Goal: Information Seeking & Learning: Learn about a topic

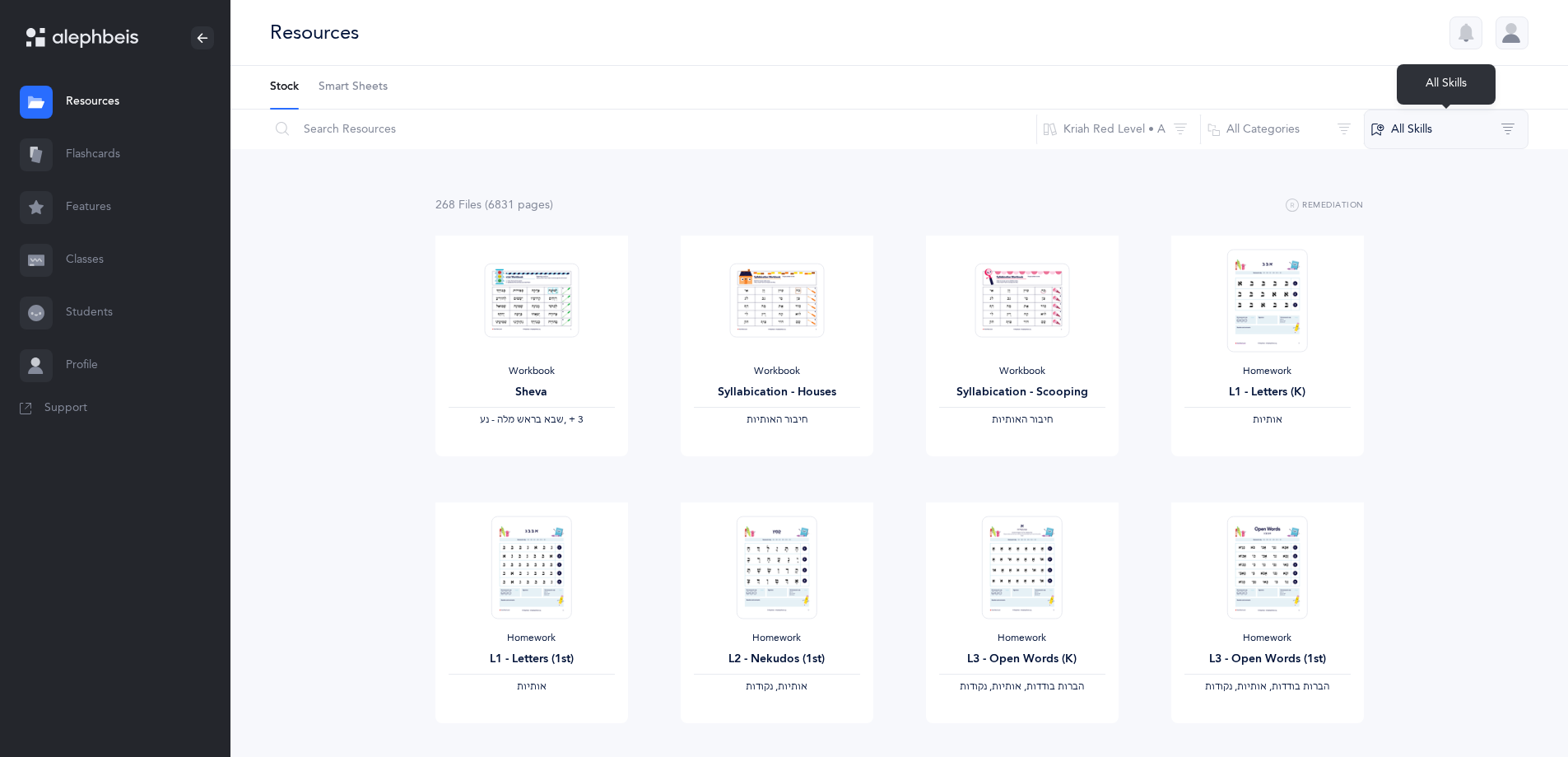
click at [1414, 142] on button "All Skills" at bounding box center [1446, 129] width 164 height 39
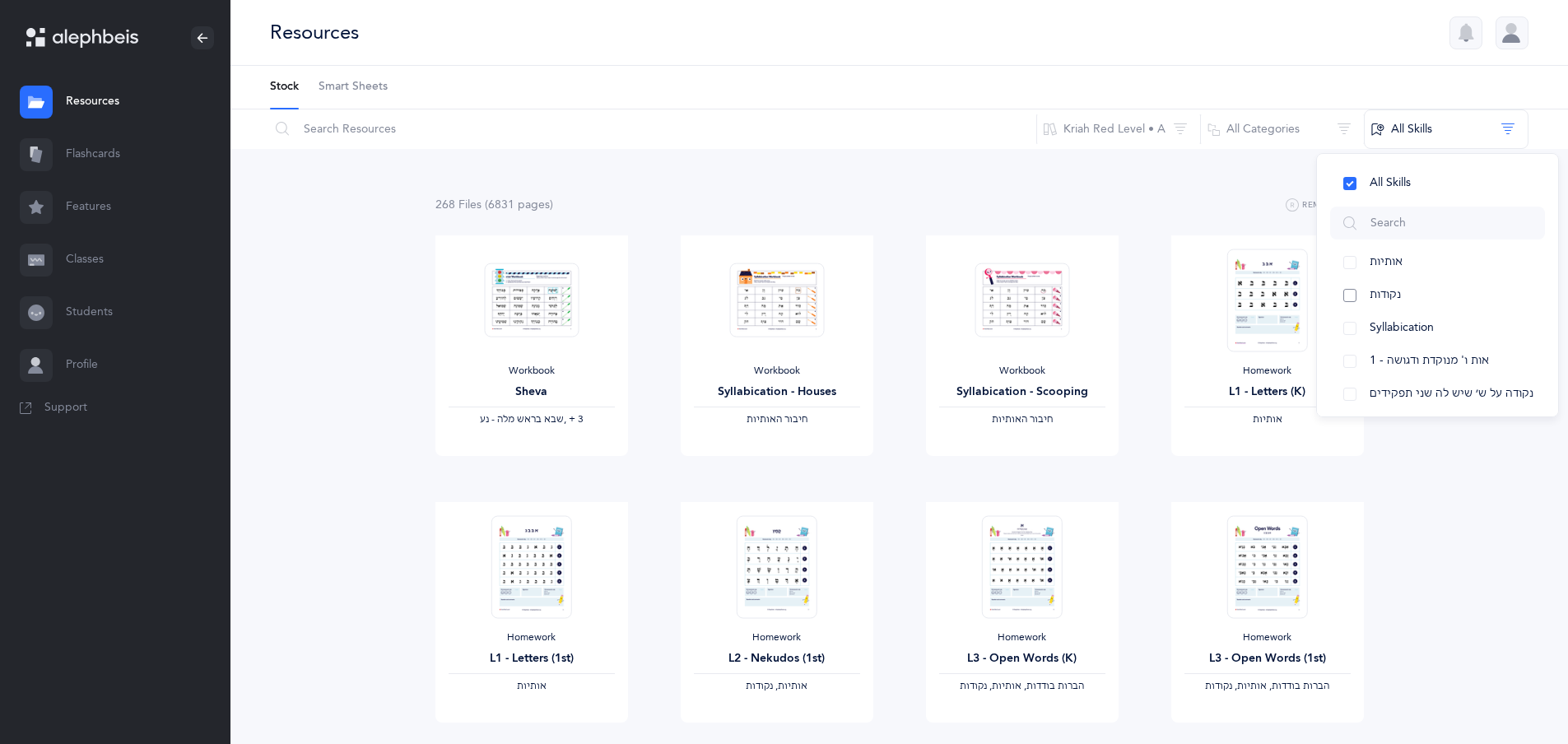
click at [1351, 295] on button "נקודות" at bounding box center [1437, 295] width 215 height 33
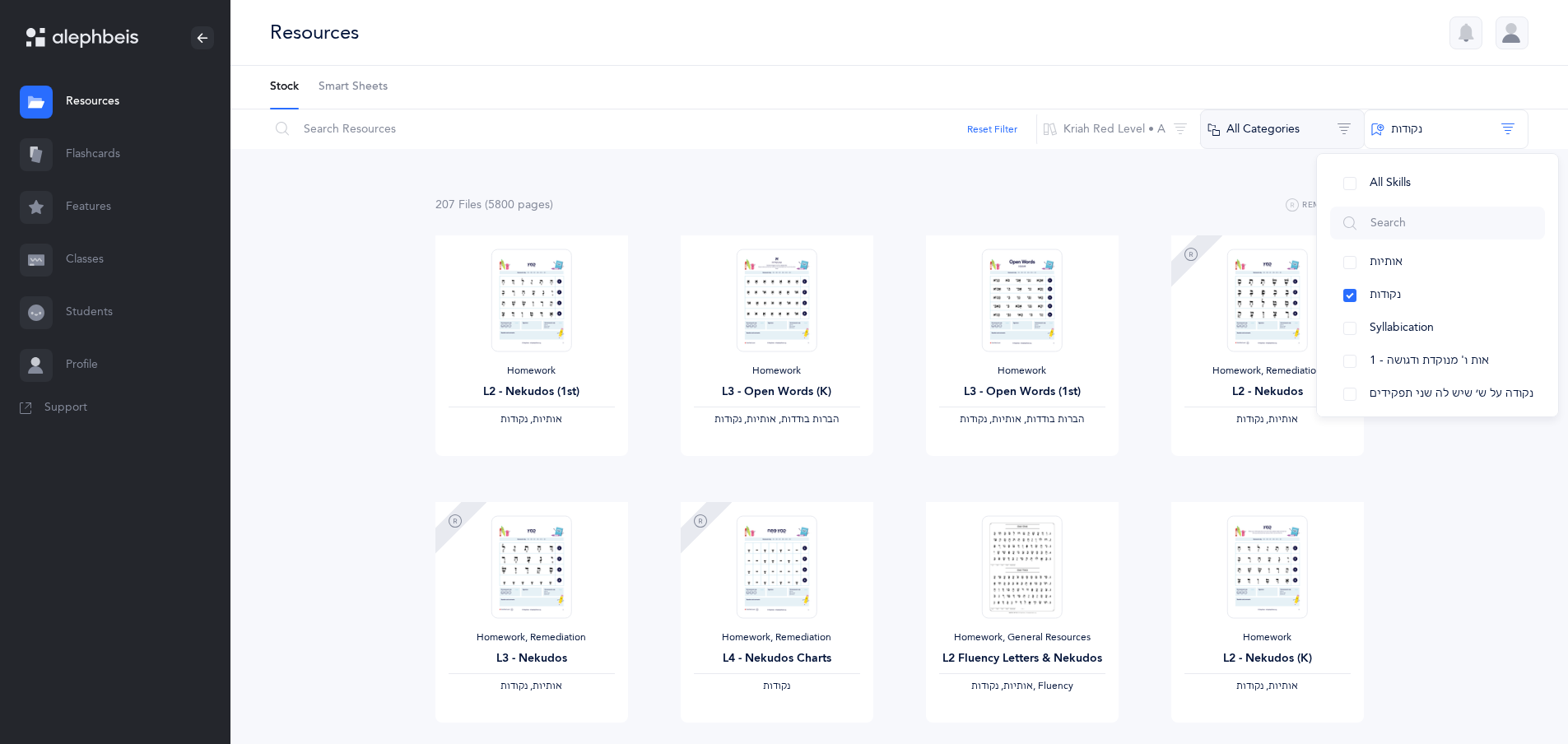
click at [1262, 126] on button "All Categories" at bounding box center [1282, 129] width 164 height 39
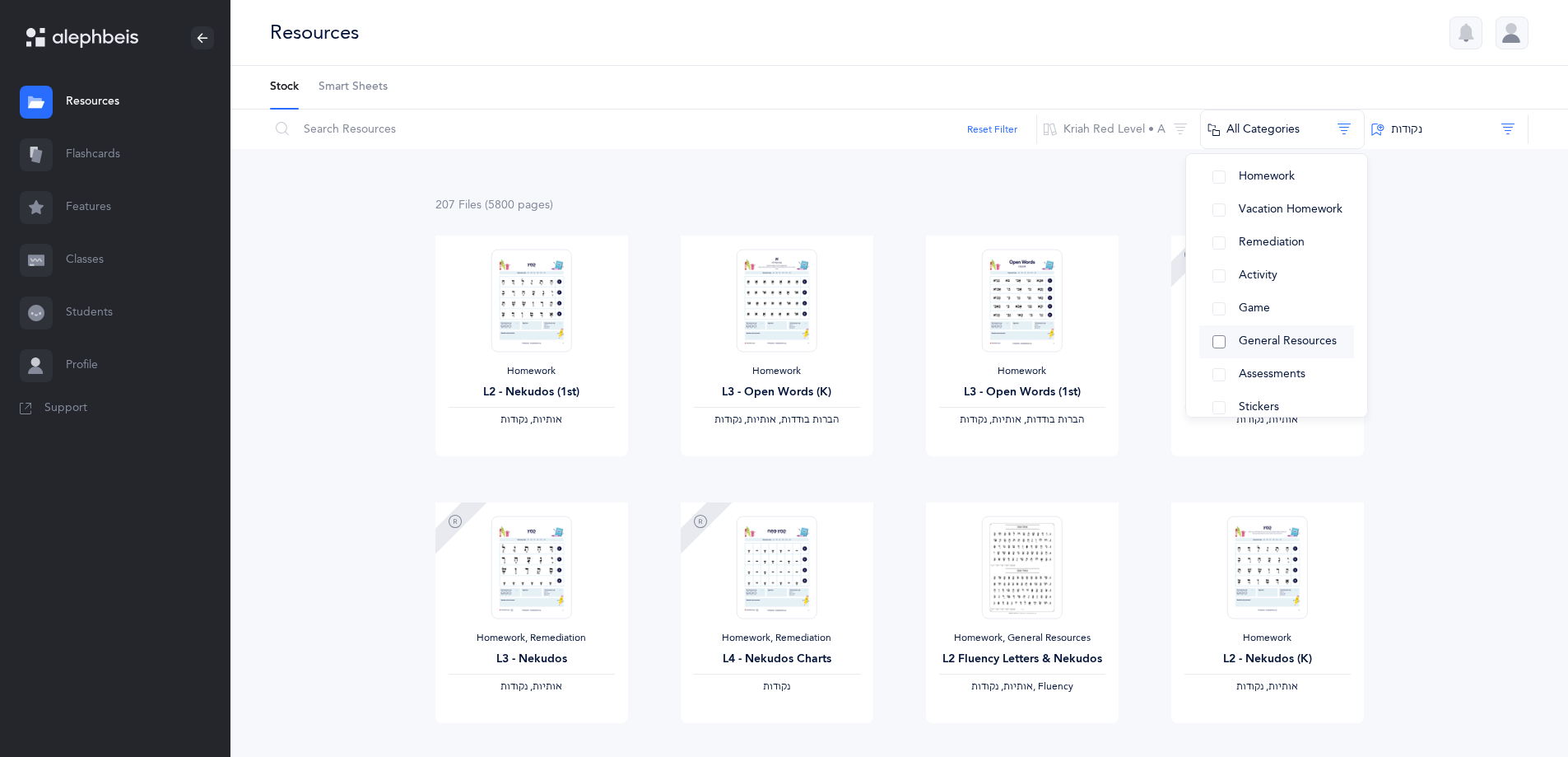
scroll to position [60, 0]
click at [1217, 317] on button "General Resources" at bounding box center [1276, 321] width 154 height 33
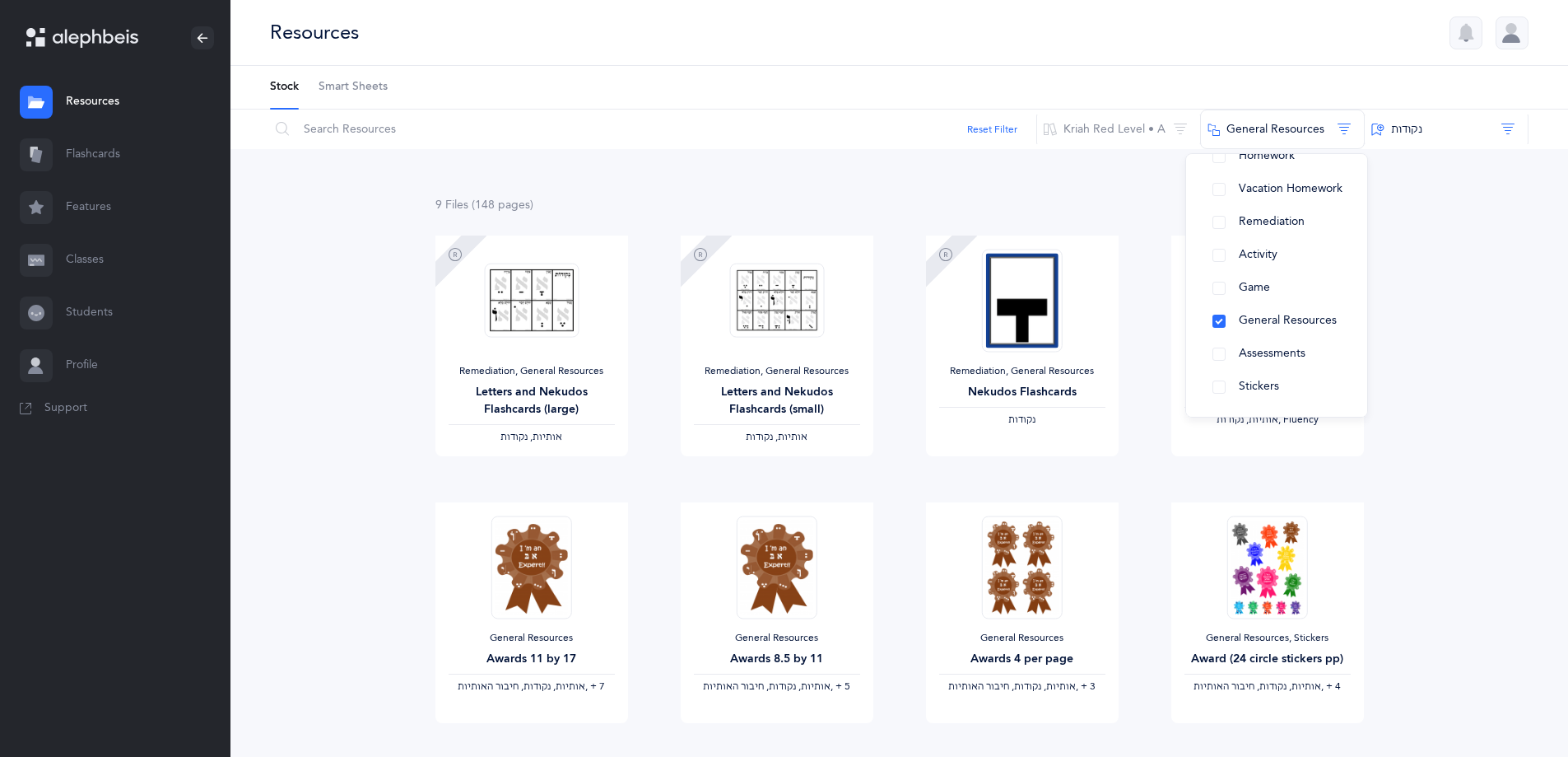
click at [1492, 371] on div "9 File s (148 page s ) Remediation Remediation, General Resources Letters and N…" at bounding box center [899, 625] width 1338 height 952
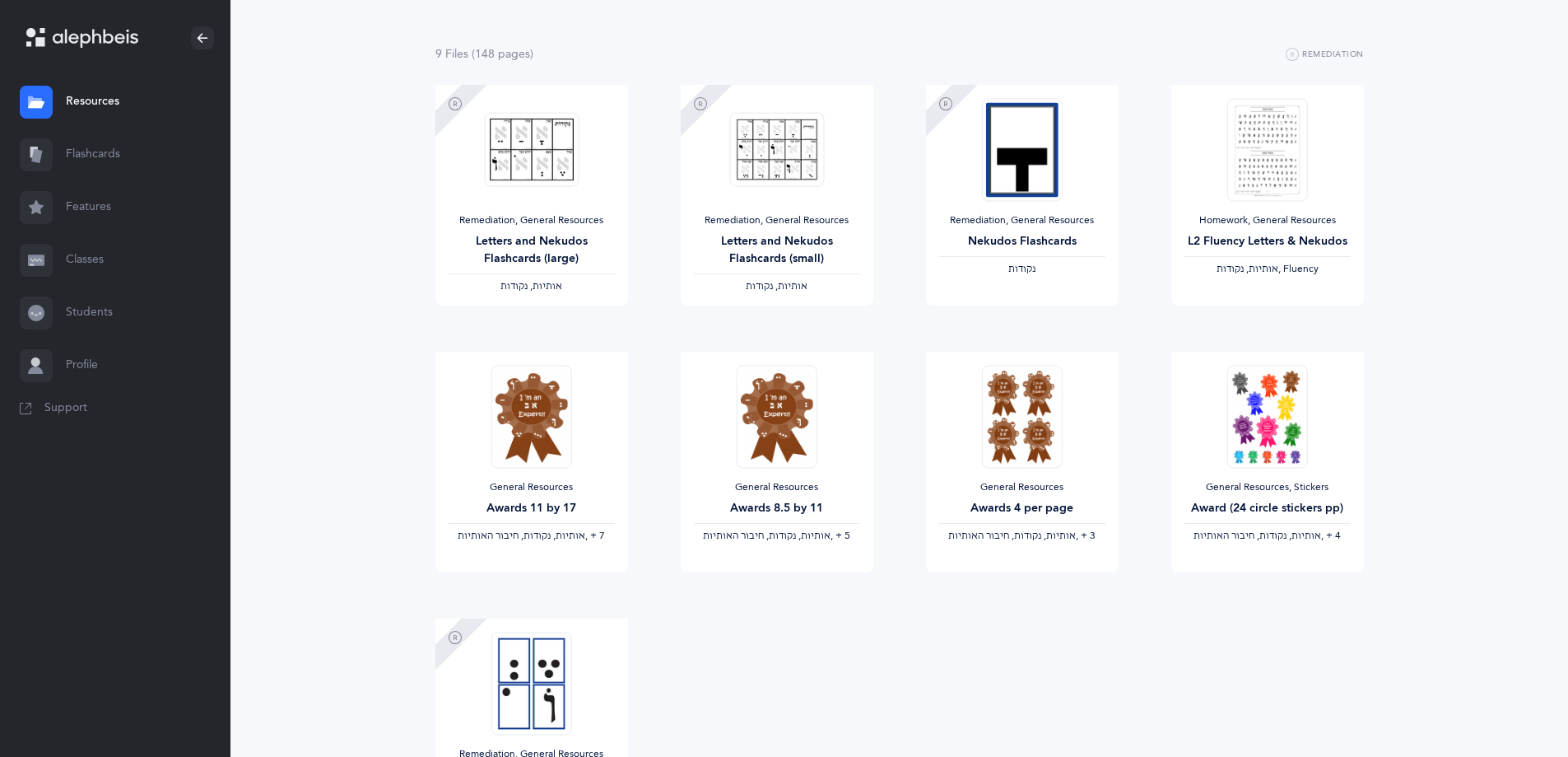
scroll to position [0, 0]
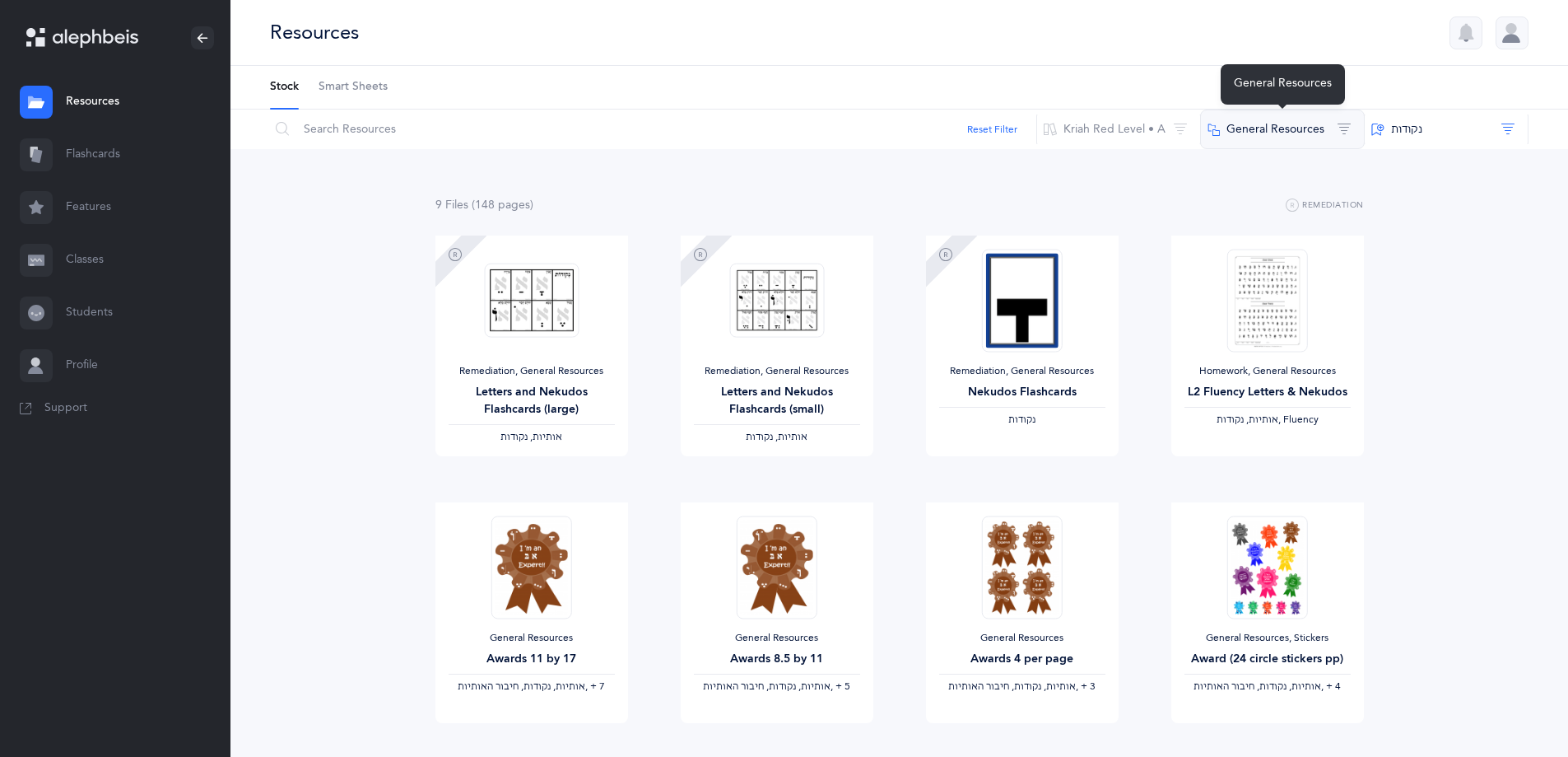
click at [1269, 136] on button "General Resources" at bounding box center [1282, 129] width 164 height 39
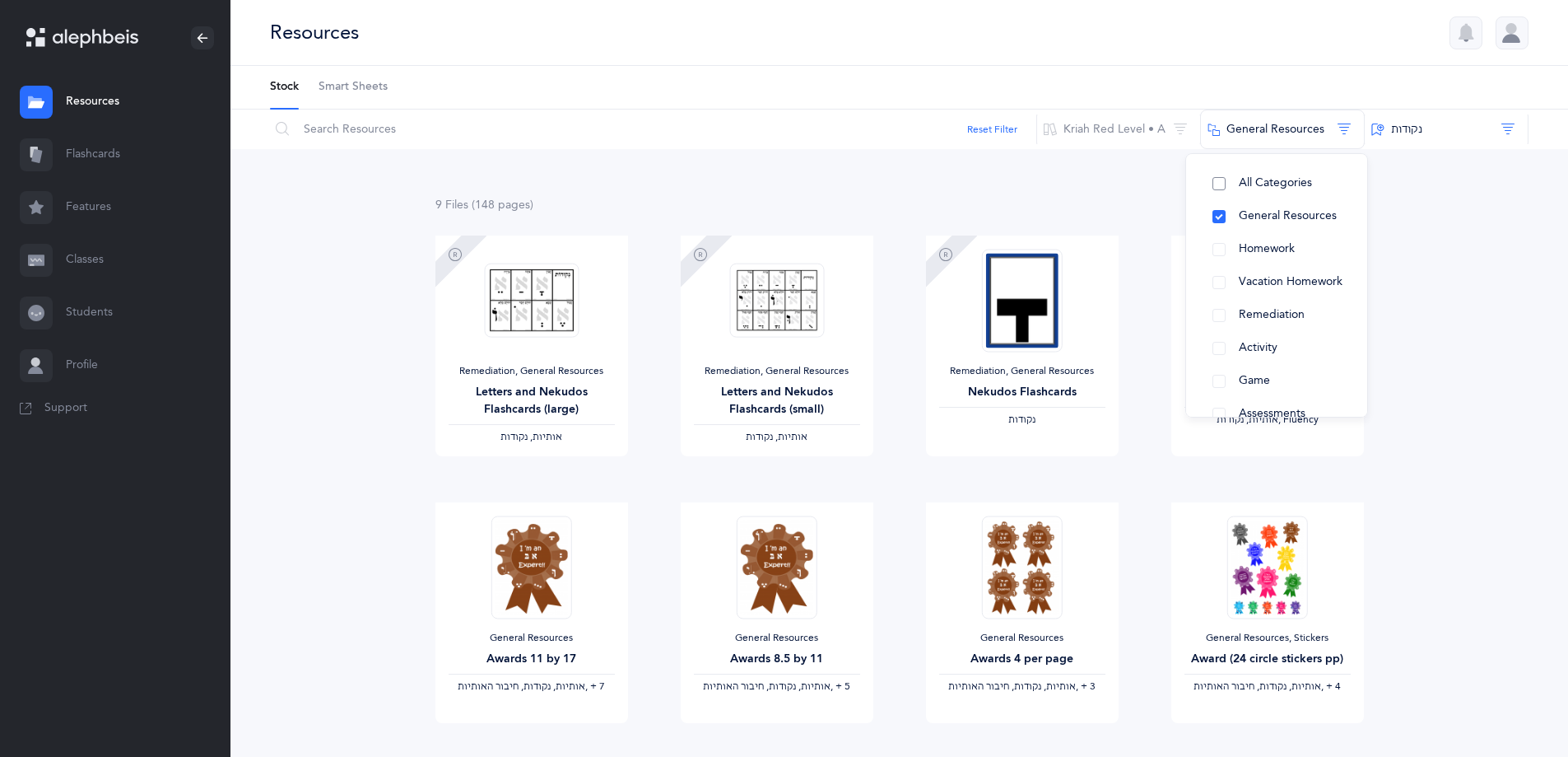
click at [1228, 184] on button "All Categories" at bounding box center [1276, 184] width 154 height 33
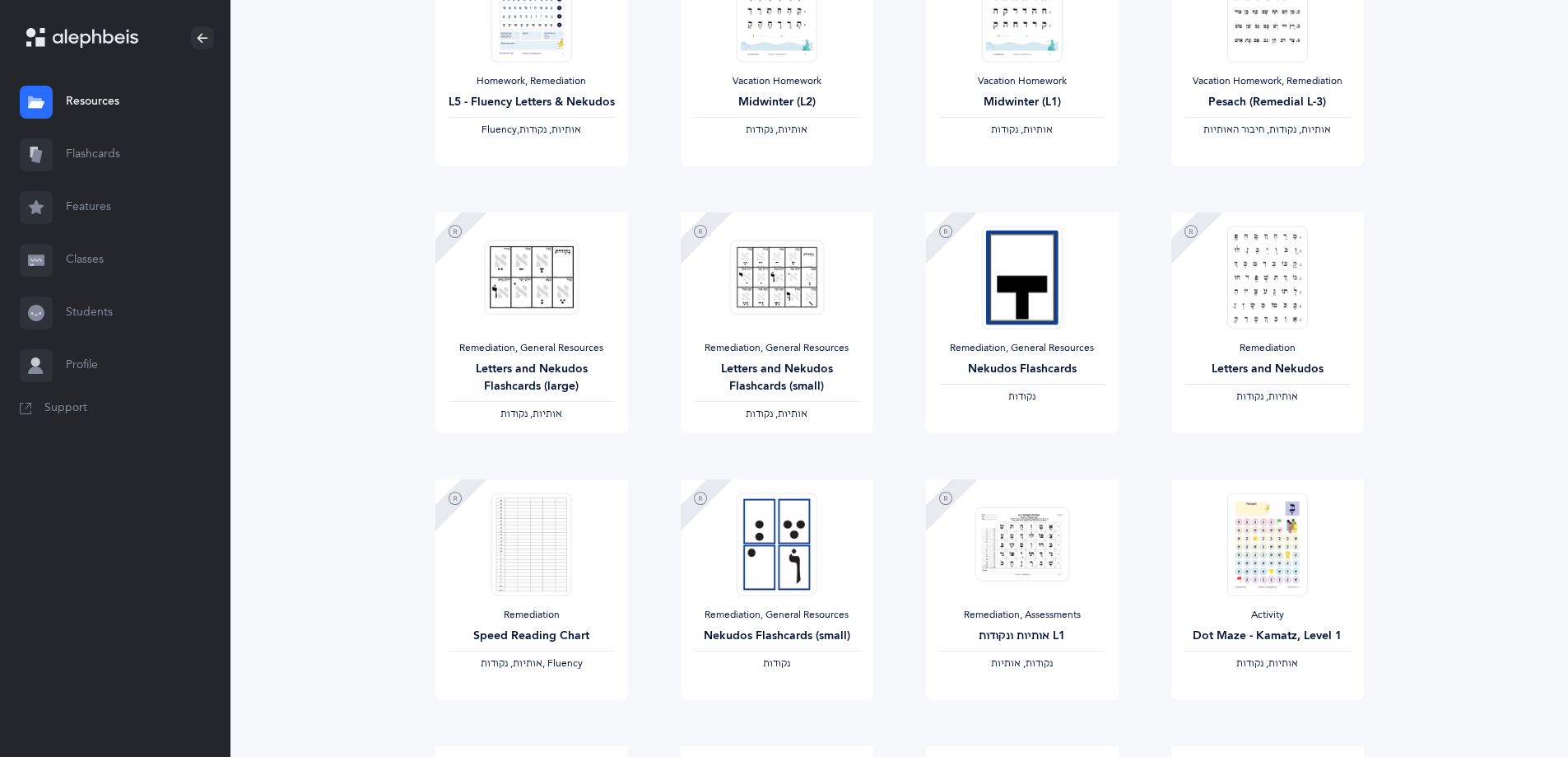
scroll to position [1205, 0]
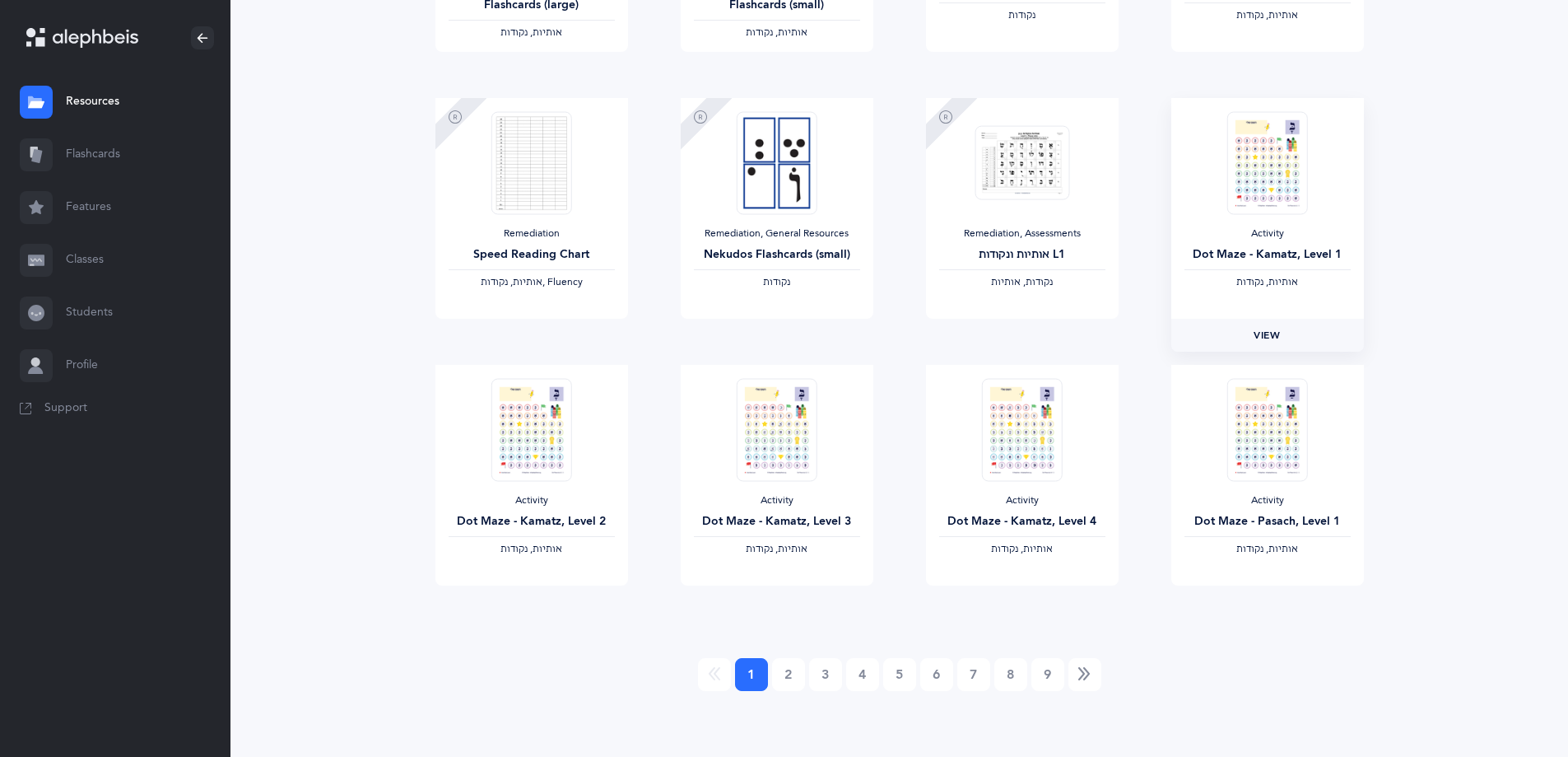
click at [1244, 327] on link "View" at bounding box center [1267, 335] width 193 height 33
click at [788, 680] on link "2" at bounding box center [789, 674] width 33 height 33
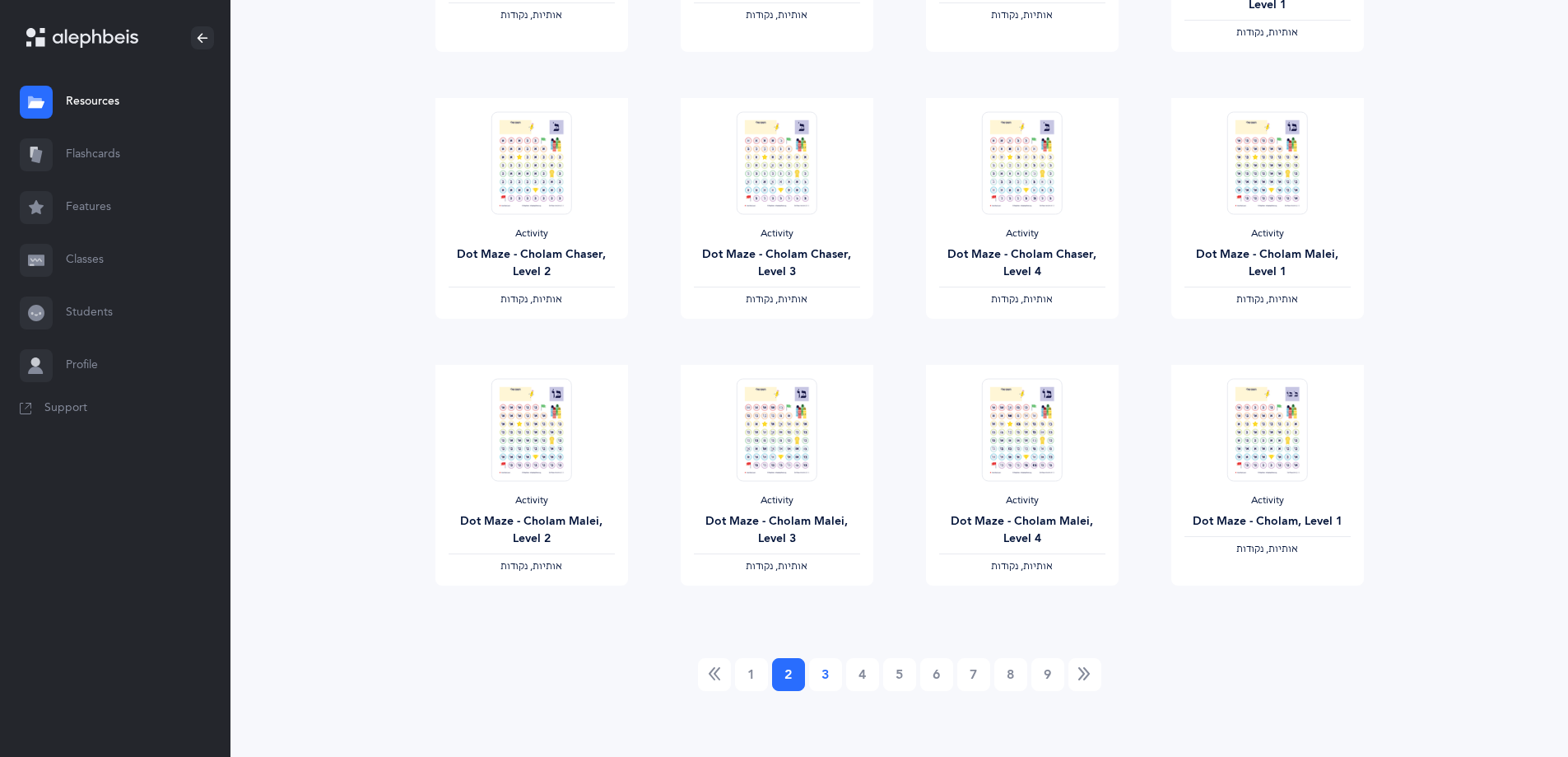
click at [826, 675] on link "3" at bounding box center [826, 674] width 33 height 33
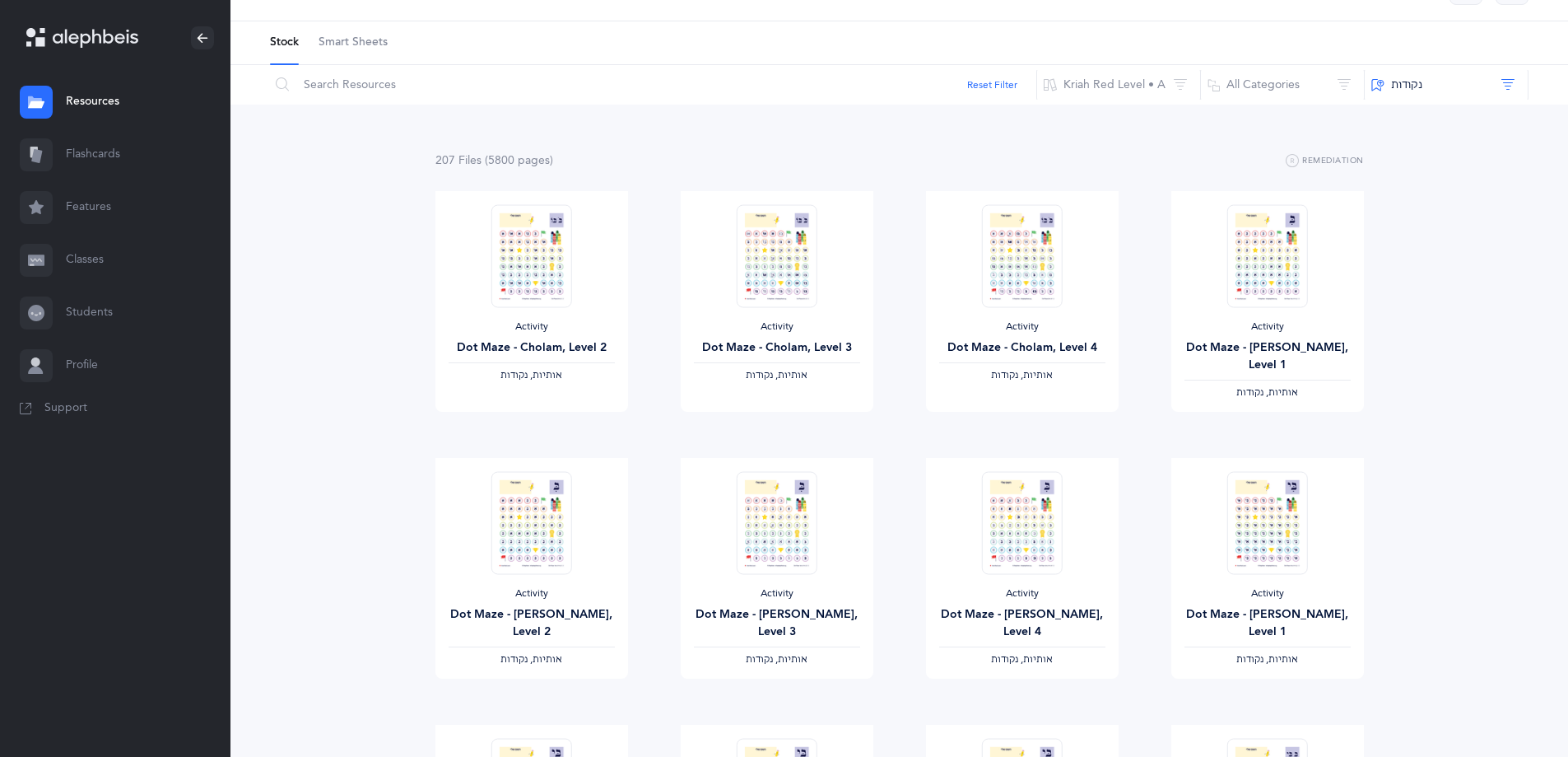
scroll to position [0, 0]
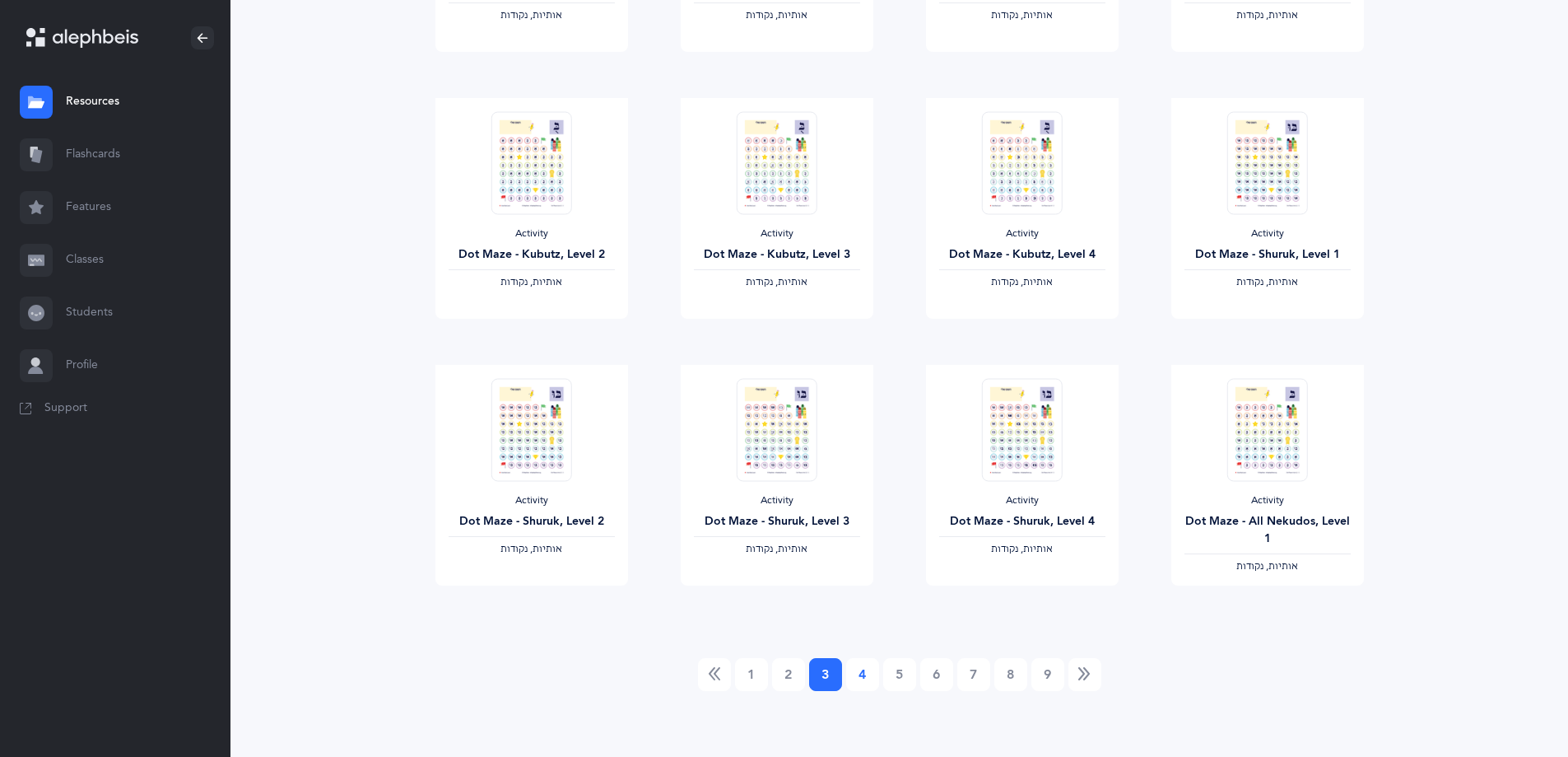
click at [868, 682] on link "4" at bounding box center [863, 674] width 33 height 33
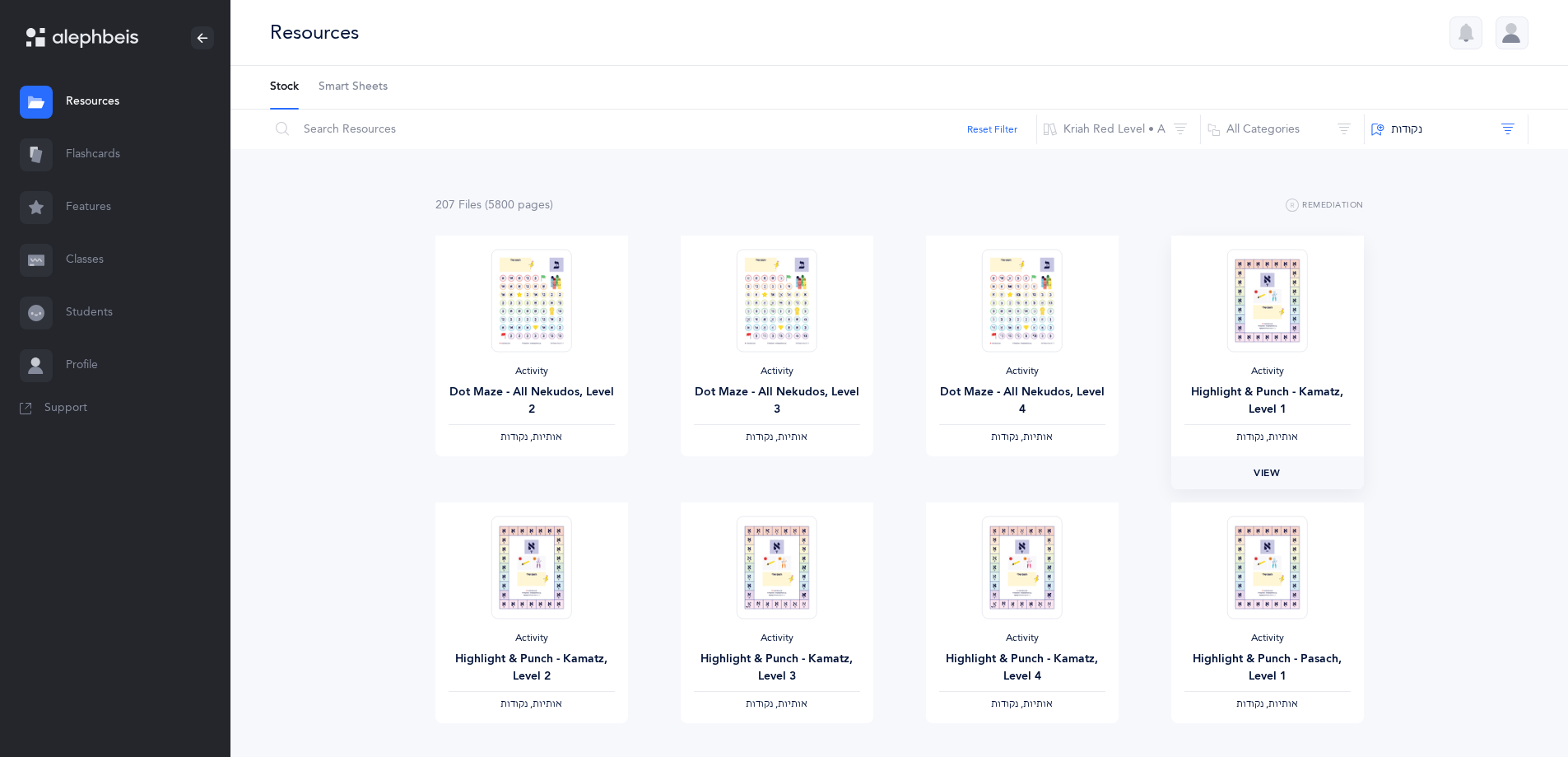
click at [1293, 480] on link "View" at bounding box center [1267, 473] width 193 height 33
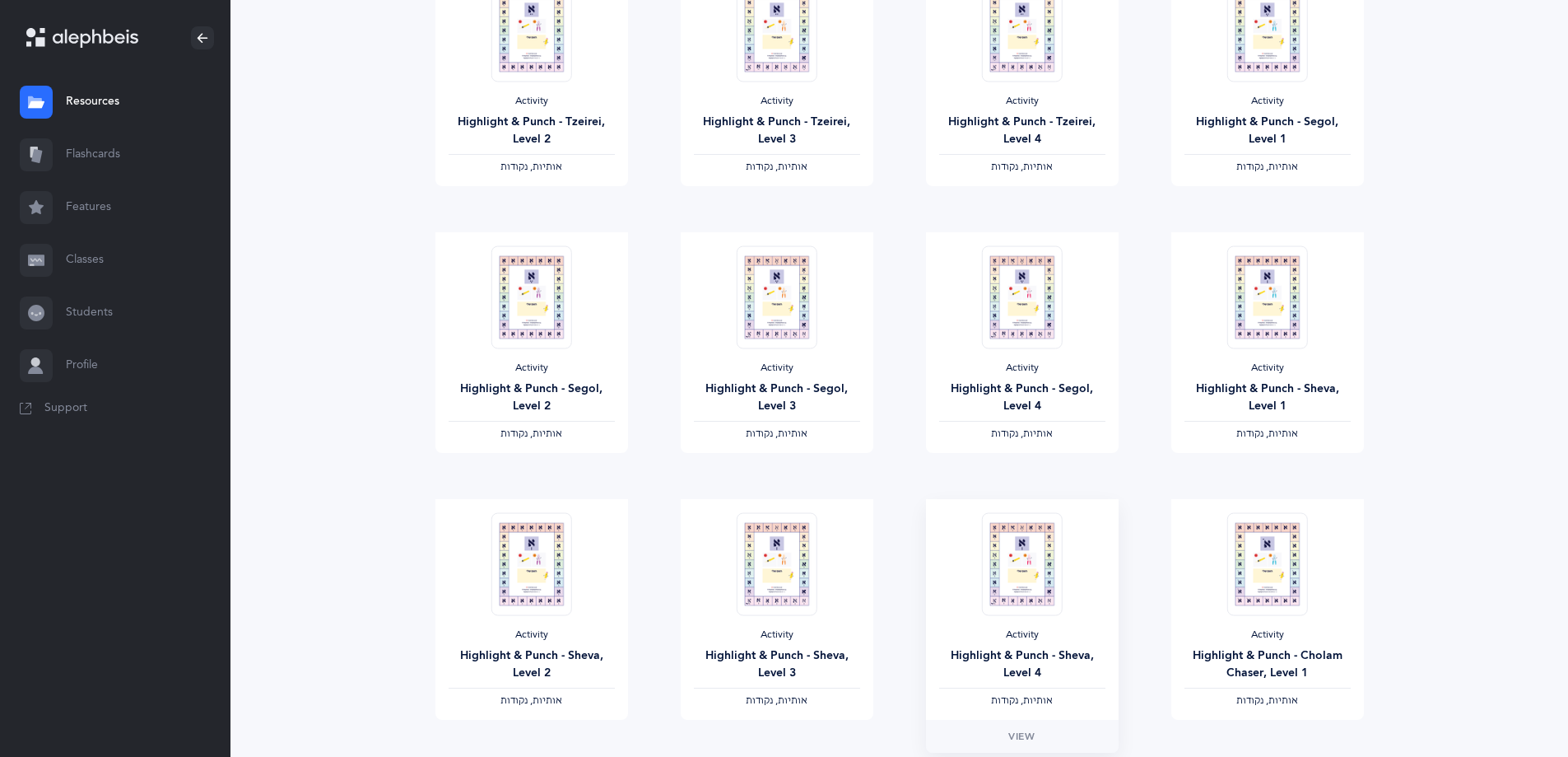
scroll to position [1205, 0]
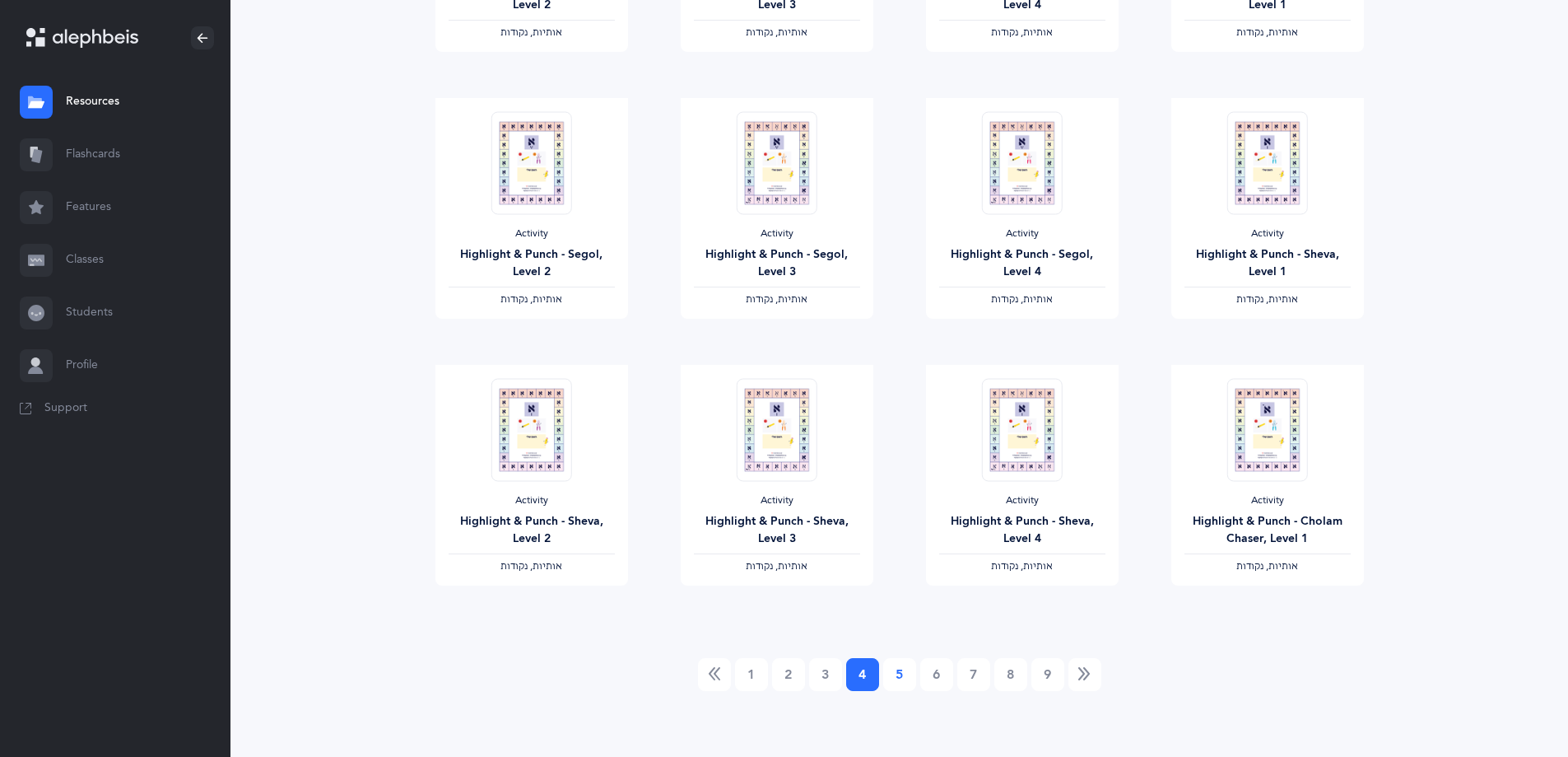
click at [904, 667] on link "5" at bounding box center [899, 674] width 33 height 33
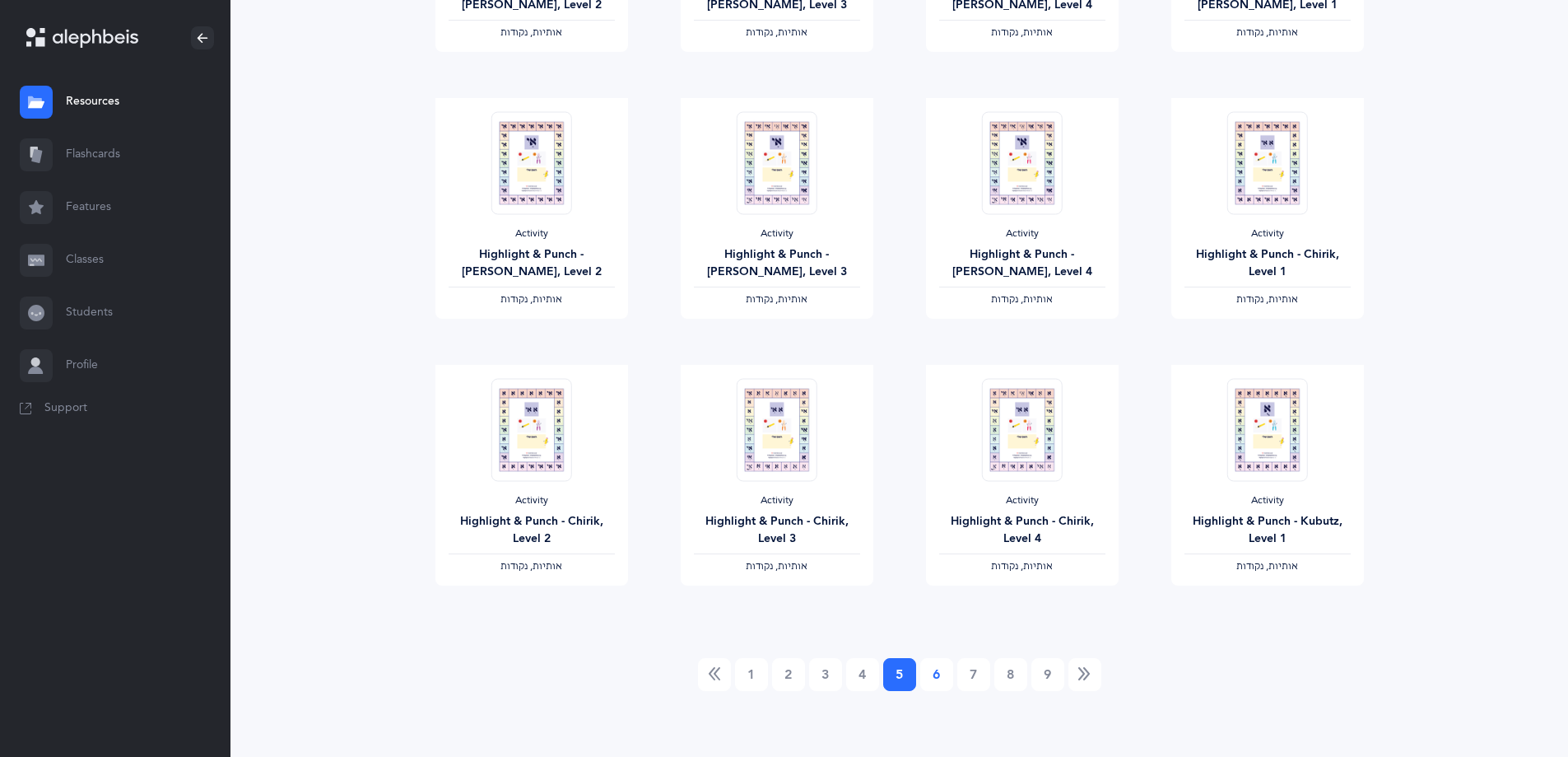
click at [941, 681] on link "6" at bounding box center [937, 674] width 33 height 33
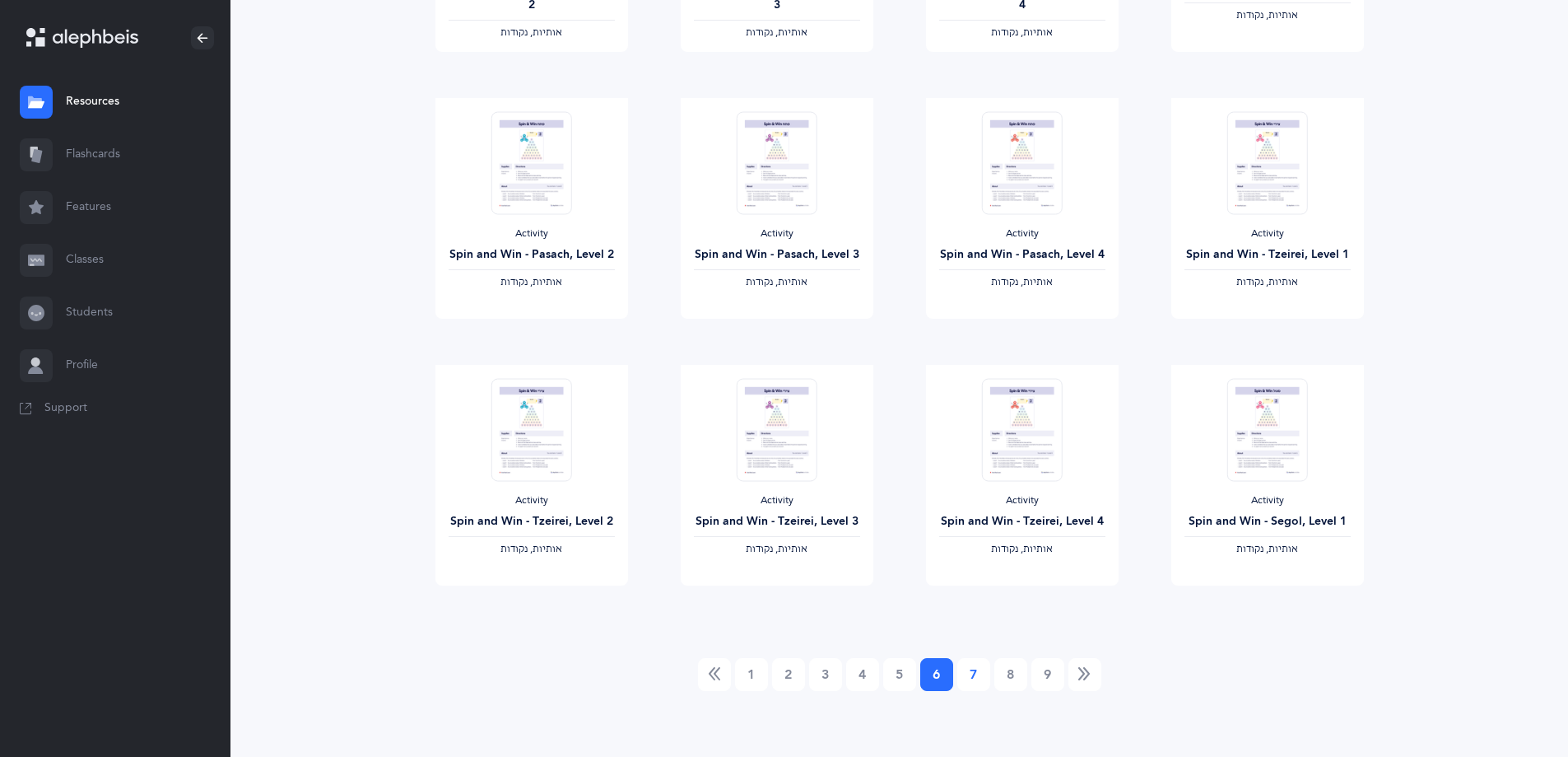
click at [972, 672] on link "7" at bounding box center [974, 674] width 33 height 33
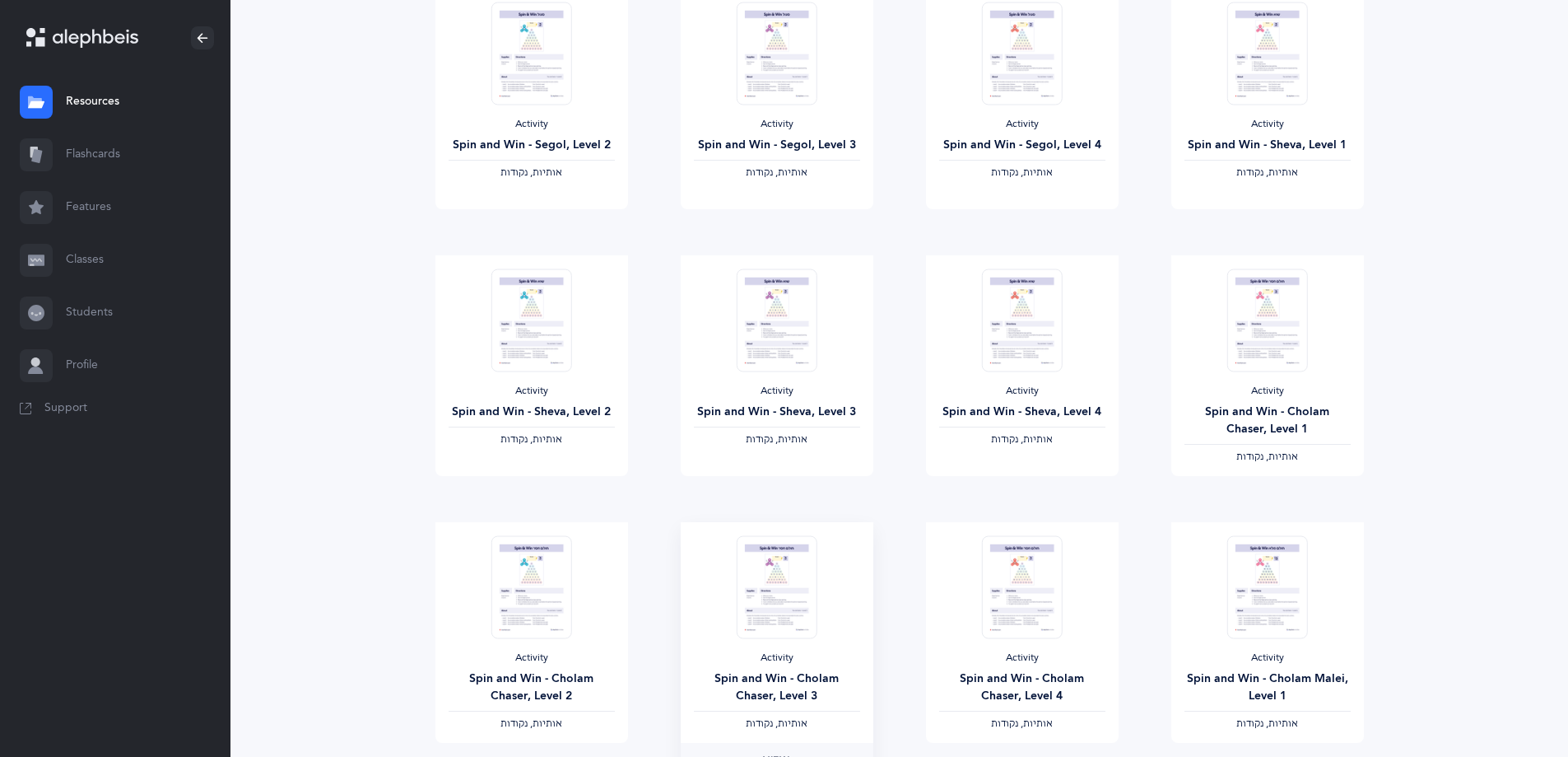
scroll to position [0, 0]
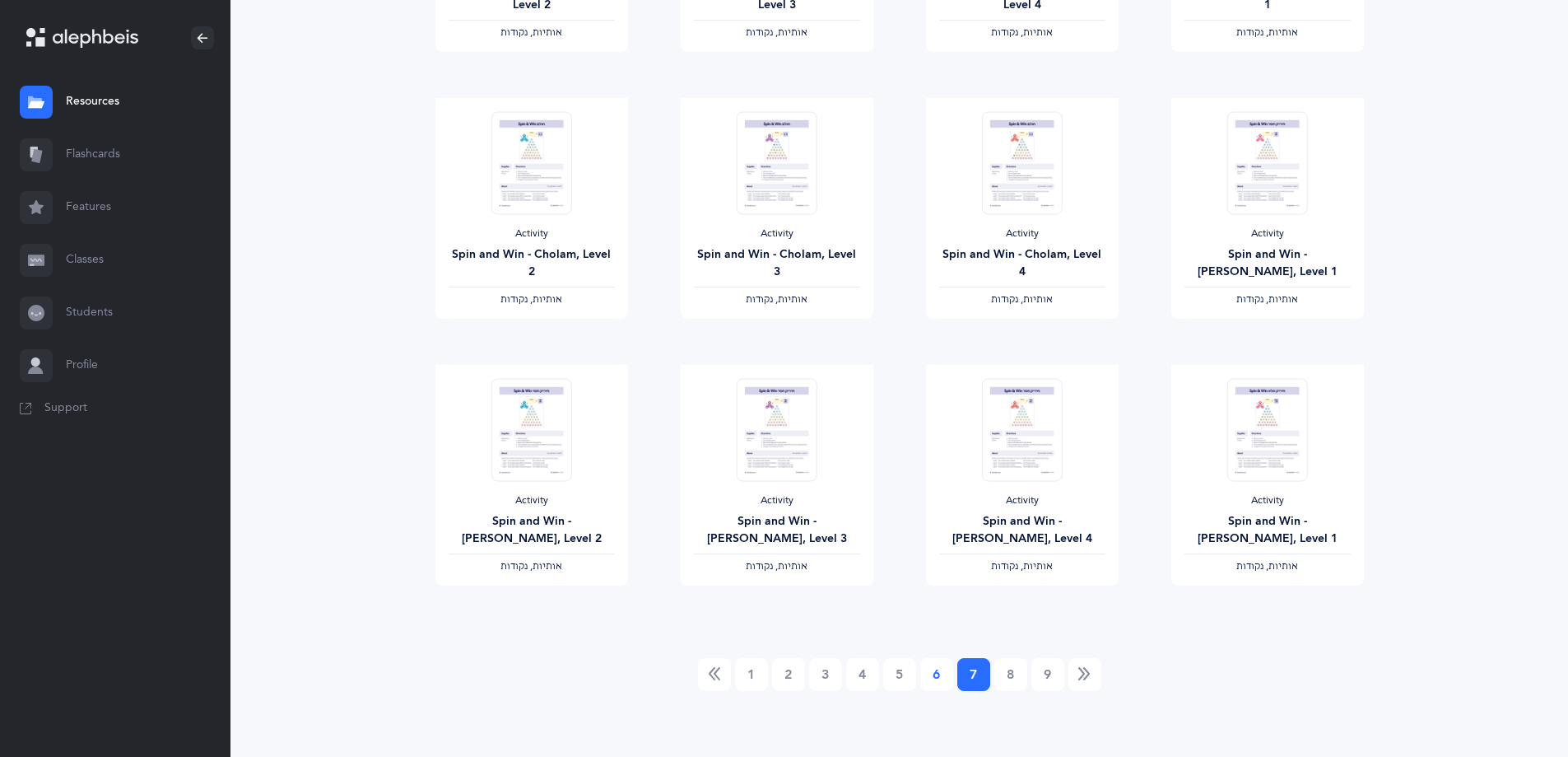
click at [937, 662] on link "6" at bounding box center [937, 674] width 33 height 33
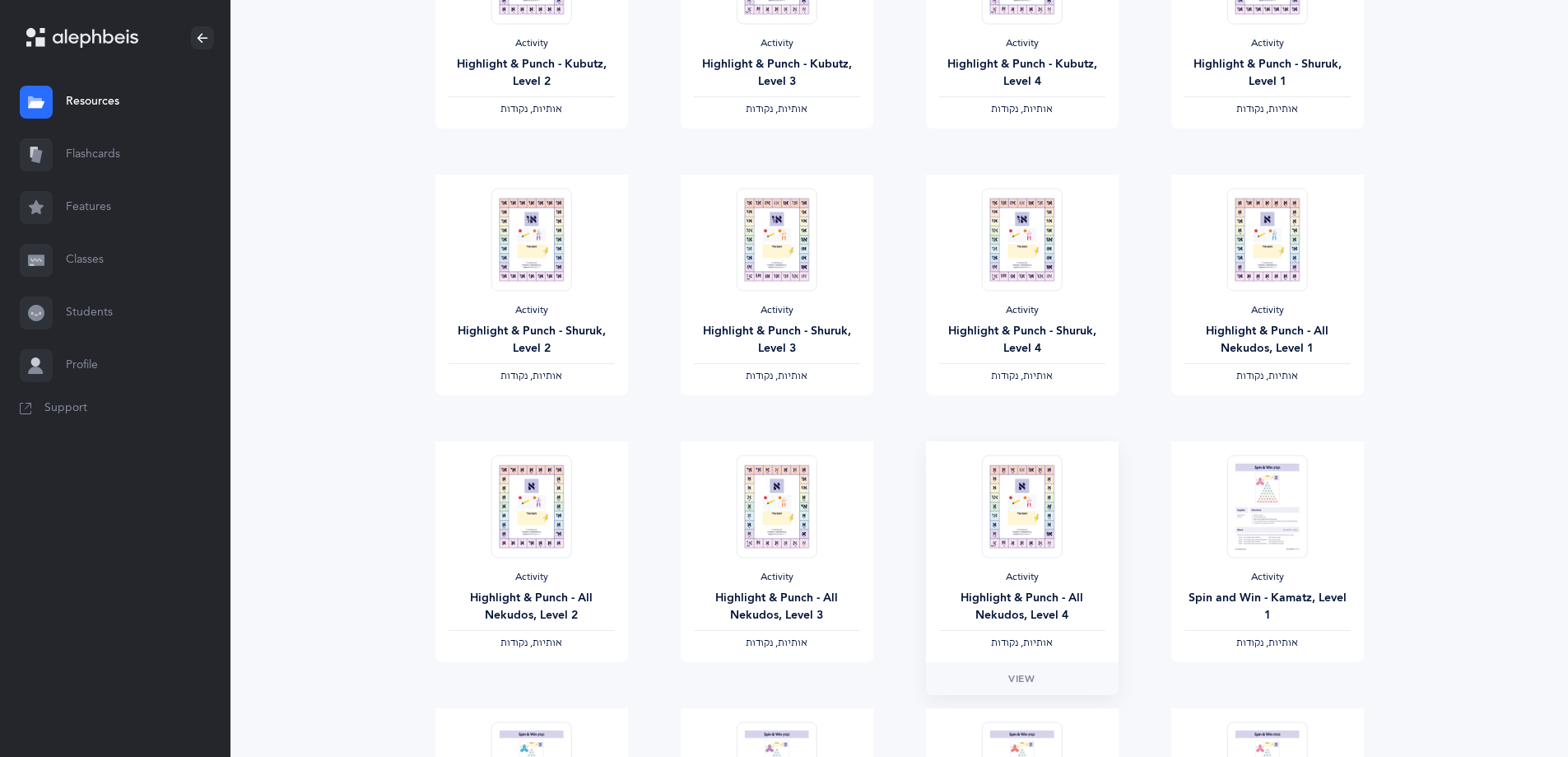
scroll to position [494, 0]
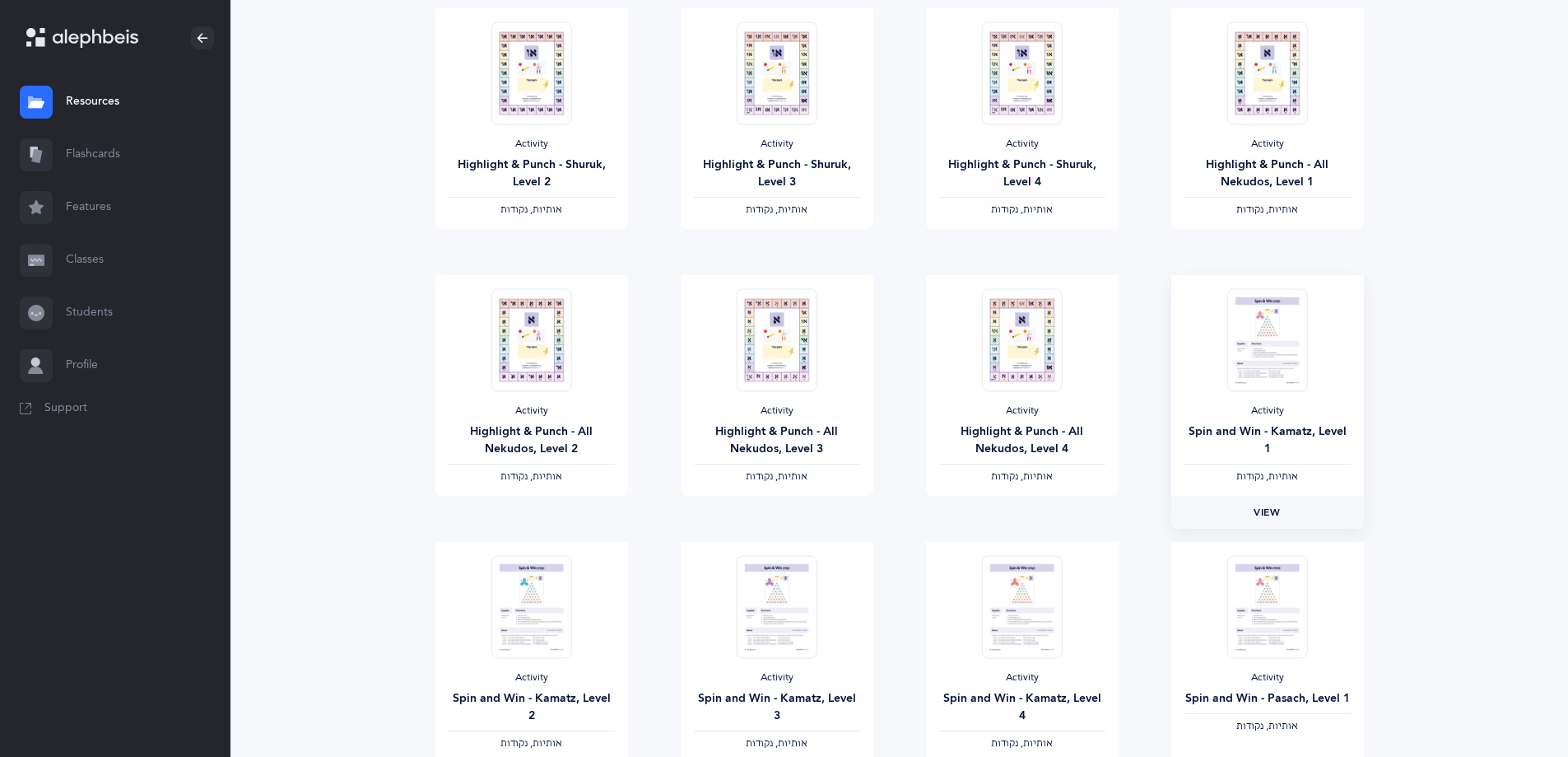
click at [1329, 511] on link "View" at bounding box center [1267, 513] width 193 height 33
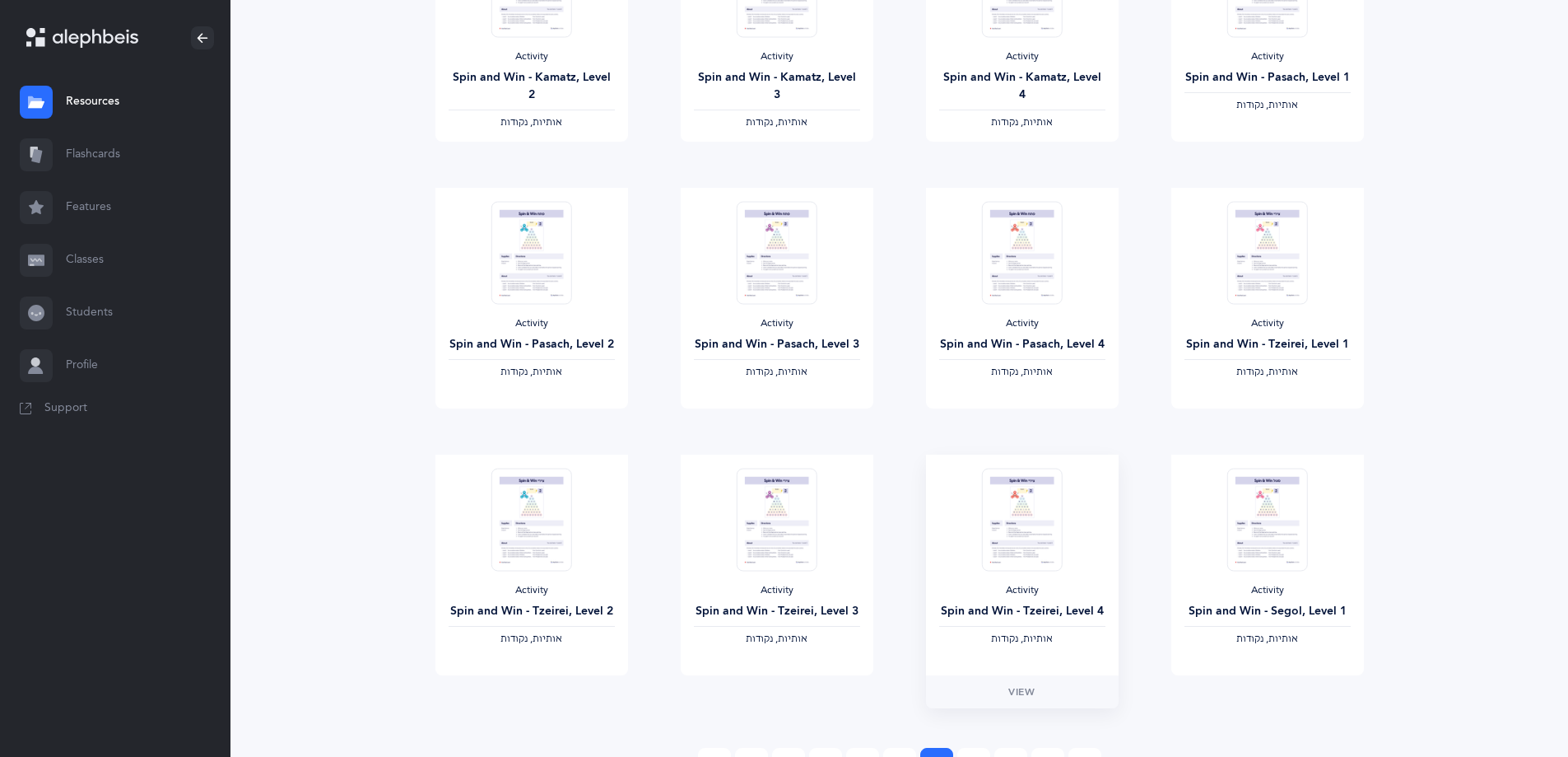
scroll to position [1205, 0]
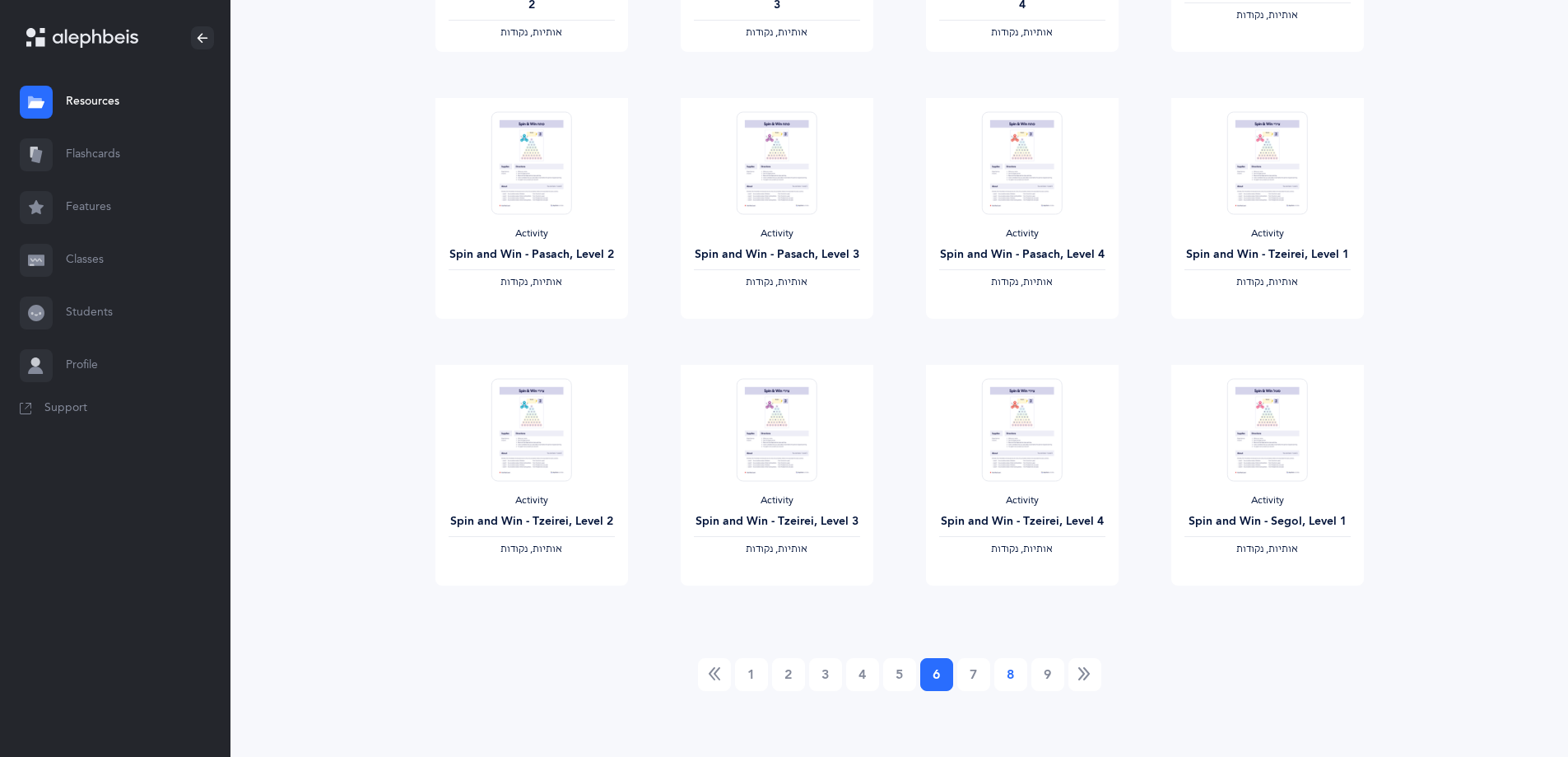
click at [1000, 672] on link "8" at bounding box center [1011, 674] width 33 height 33
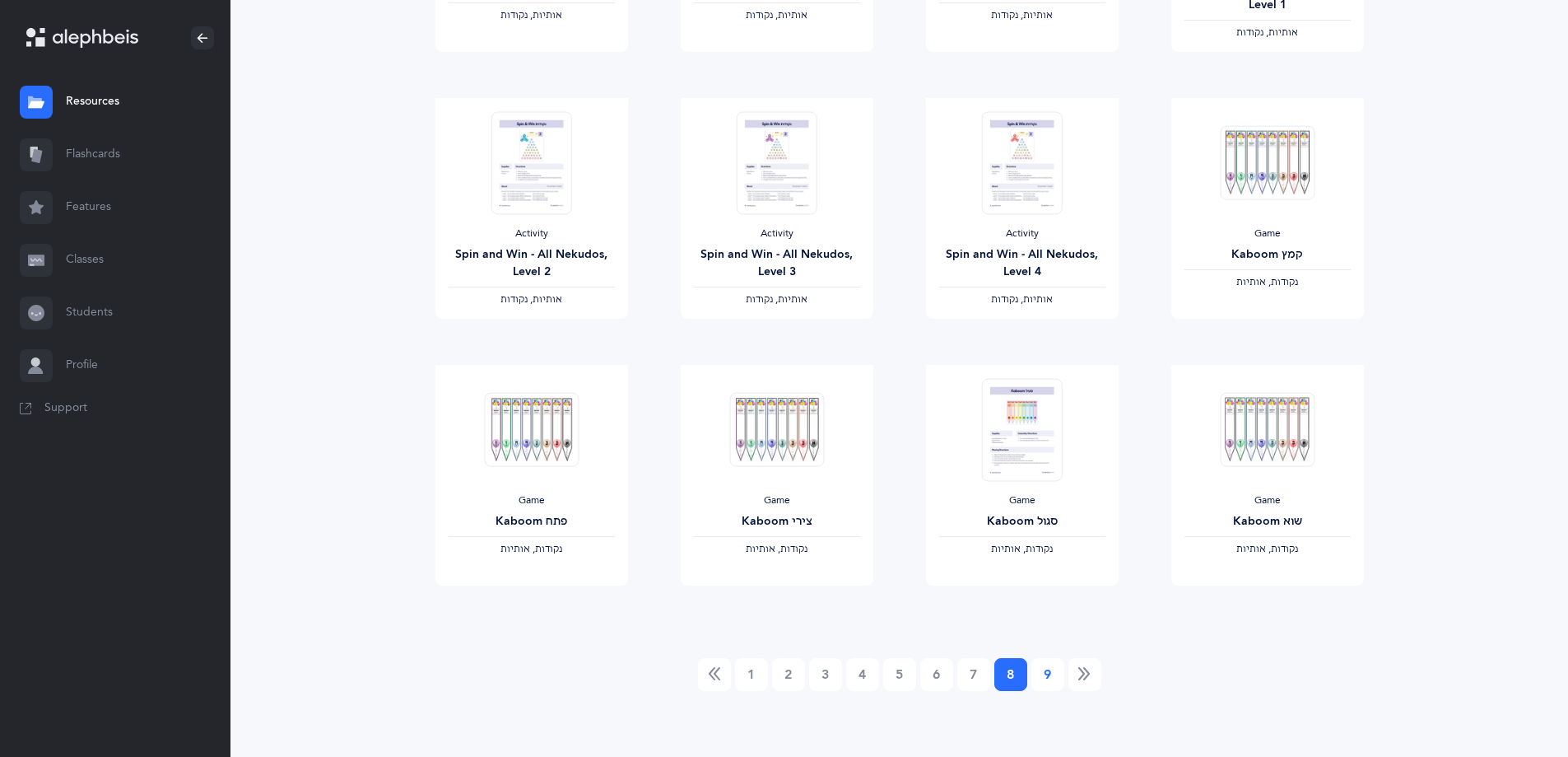
click at [1041, 672] on link "9" at bounding box center [1047, 674] width 33 height 33
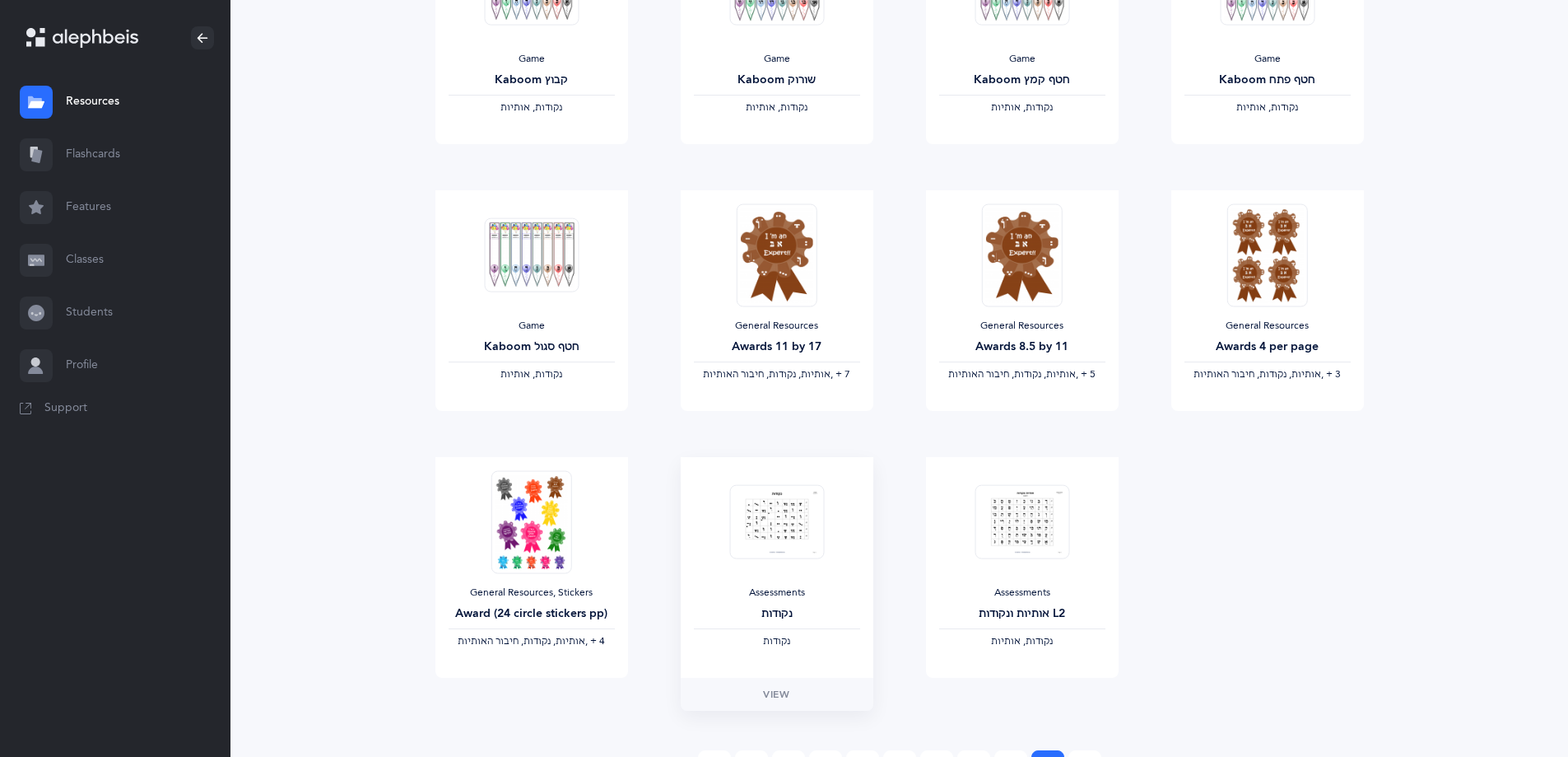
scroll to position [672, 0]
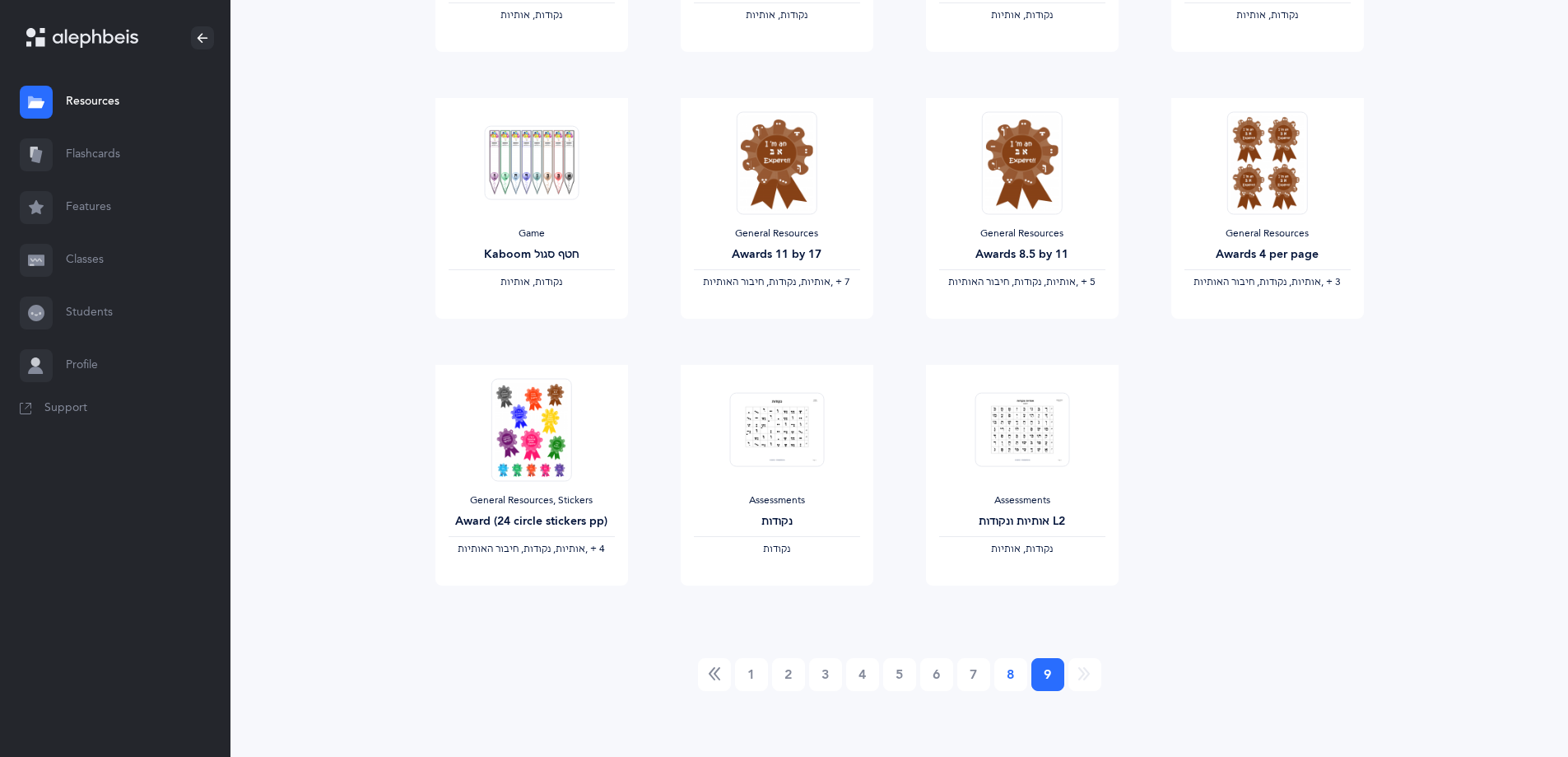
click at [1010, 665] on link "8" at bounding box center [1011, 674] width 33 height 33
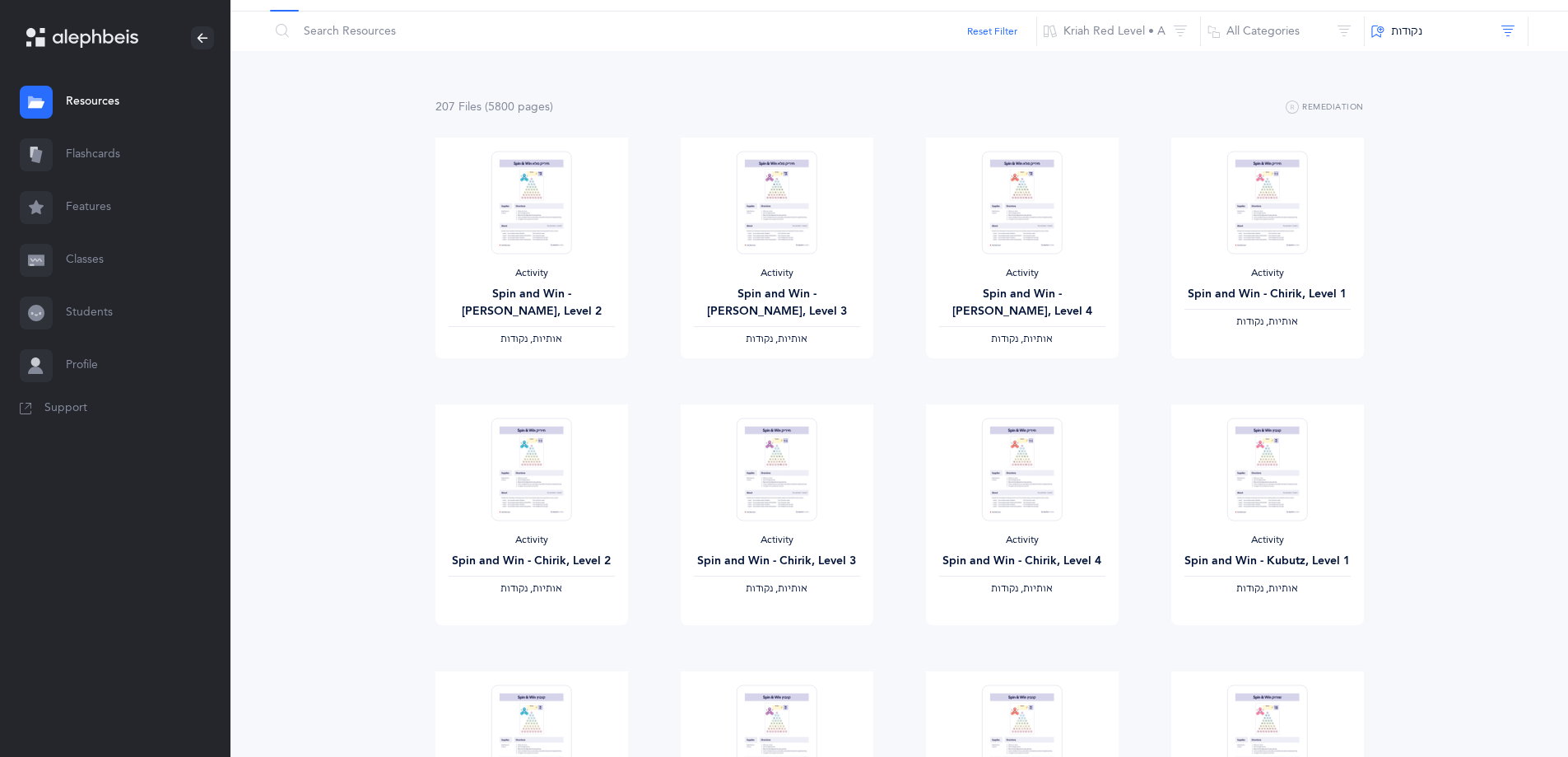
scroll to position [0, 0]
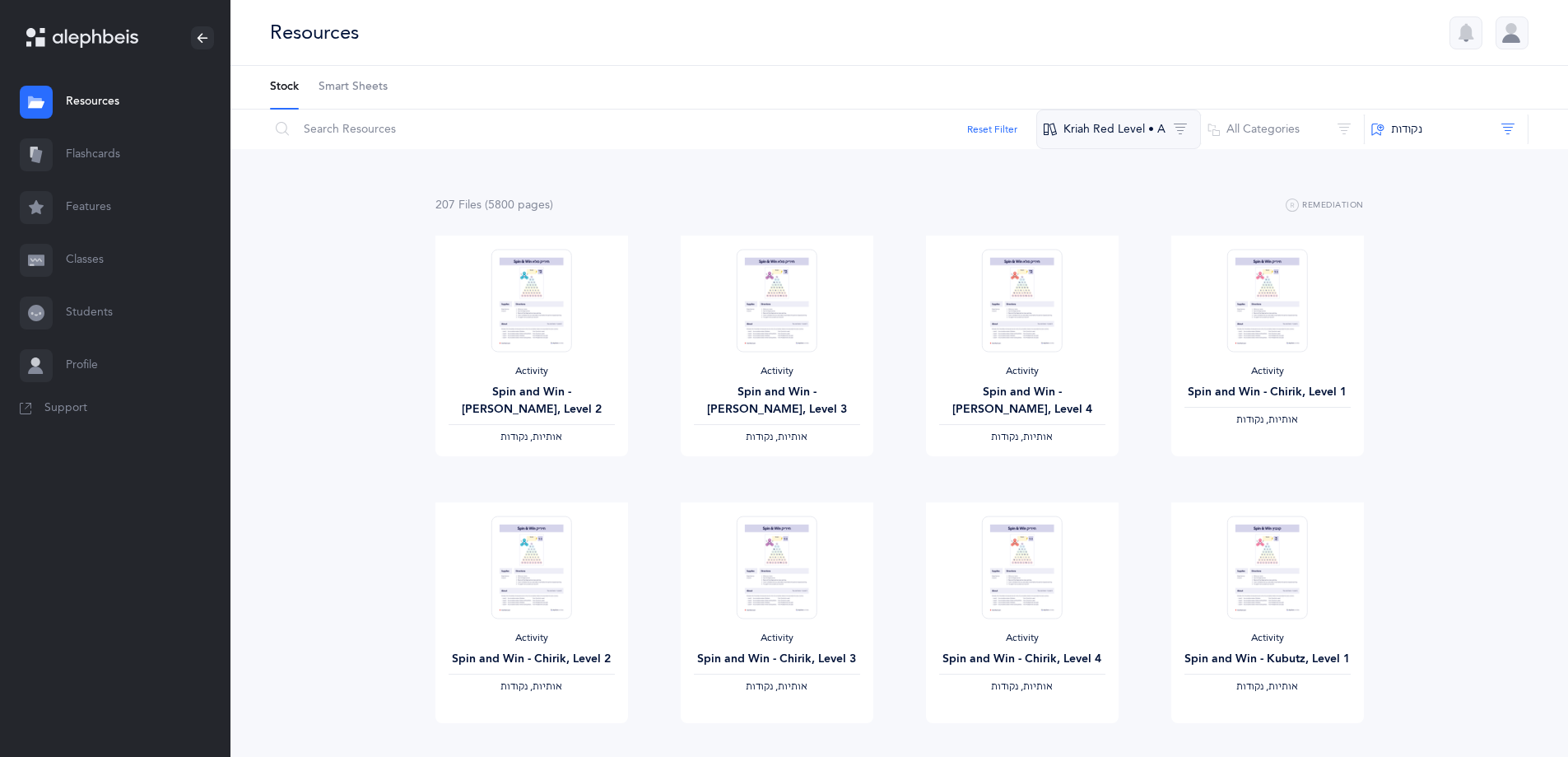
click at [1136, 133] on button "Kriah Red Level • A" at bounding box center [1118, 129] width 164 height 39
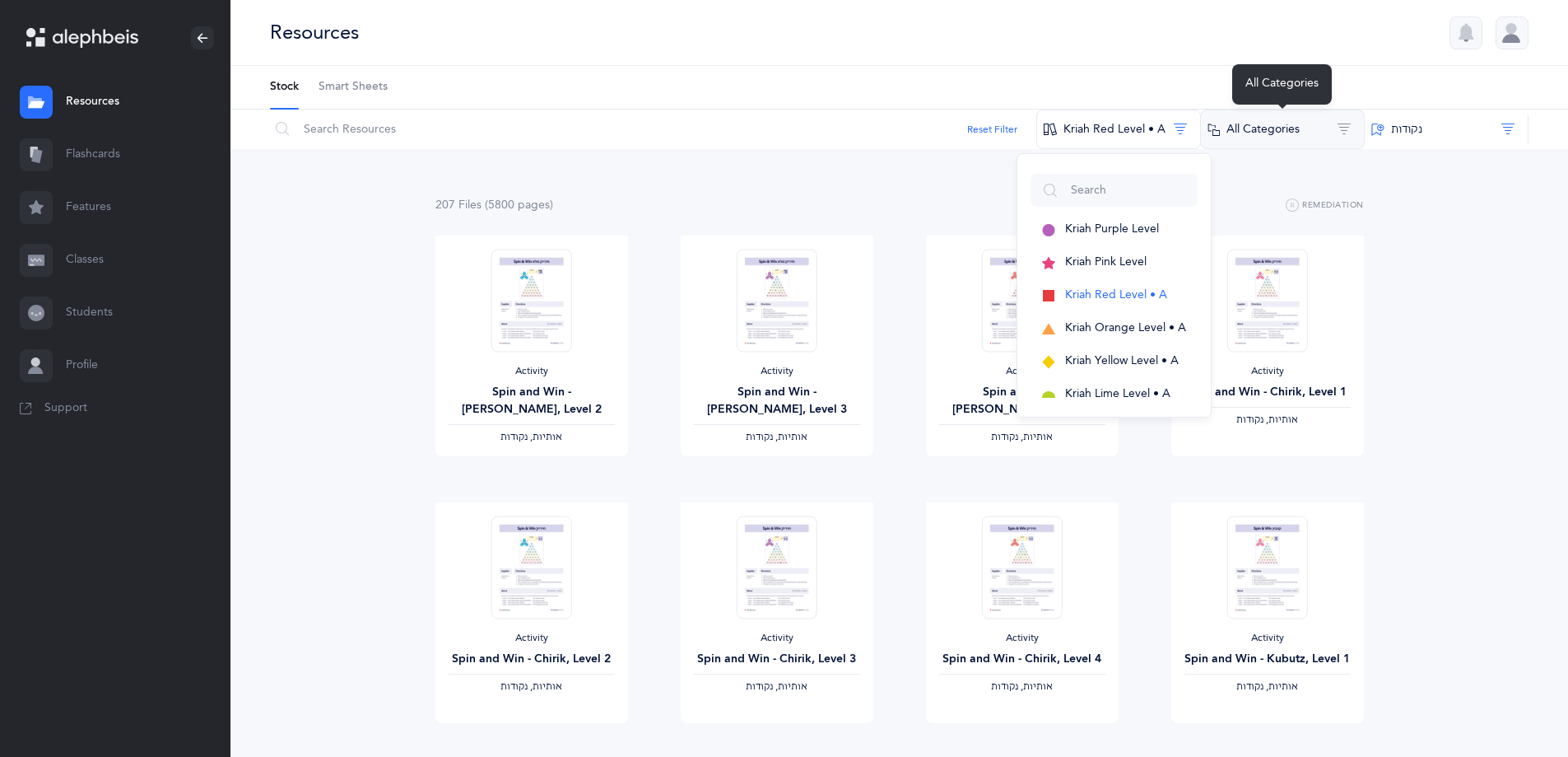
click at [1271, 144] on button "All Categories" at bounding box center [1282, 129] width 164 height 39
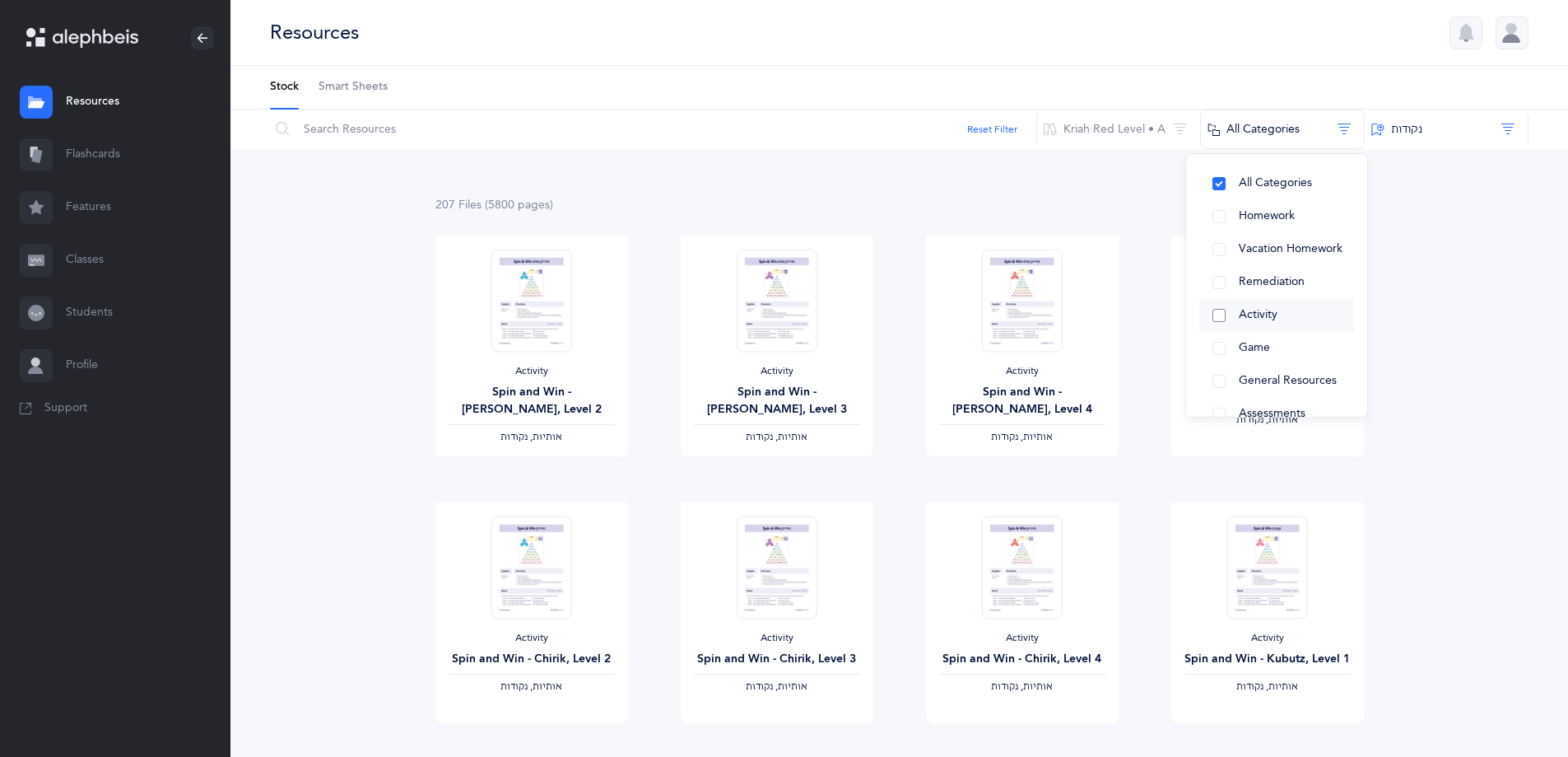
scroll to position [60, 0]
click at [1215, 322] on button "General Resources" at bounding box center [1276, 321] width 154 height 33
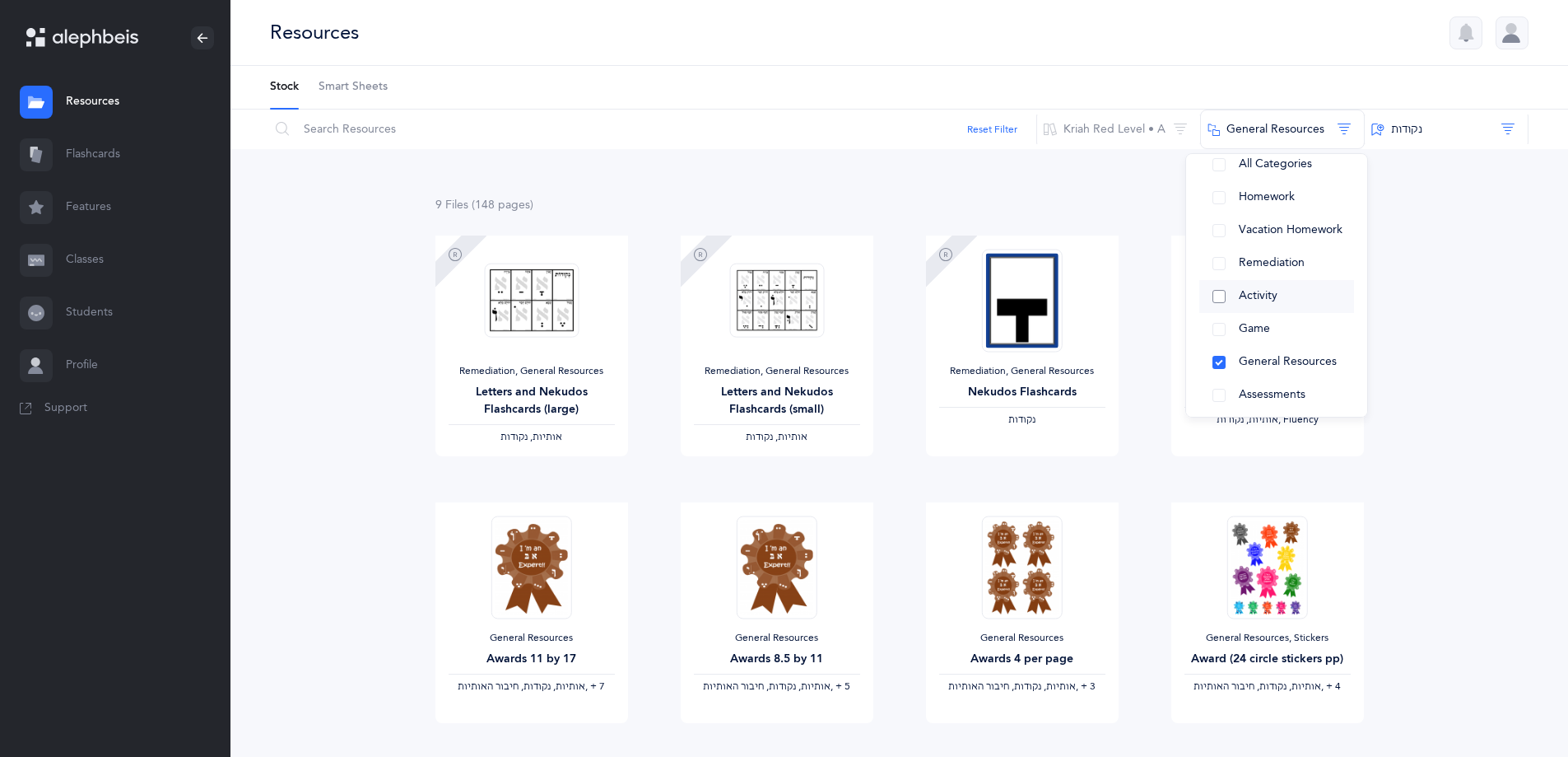
scroll to position [0, 0]
click at [1222, 281] on button "Remediation" at bounding box center [1276, 283] width 154 height 33
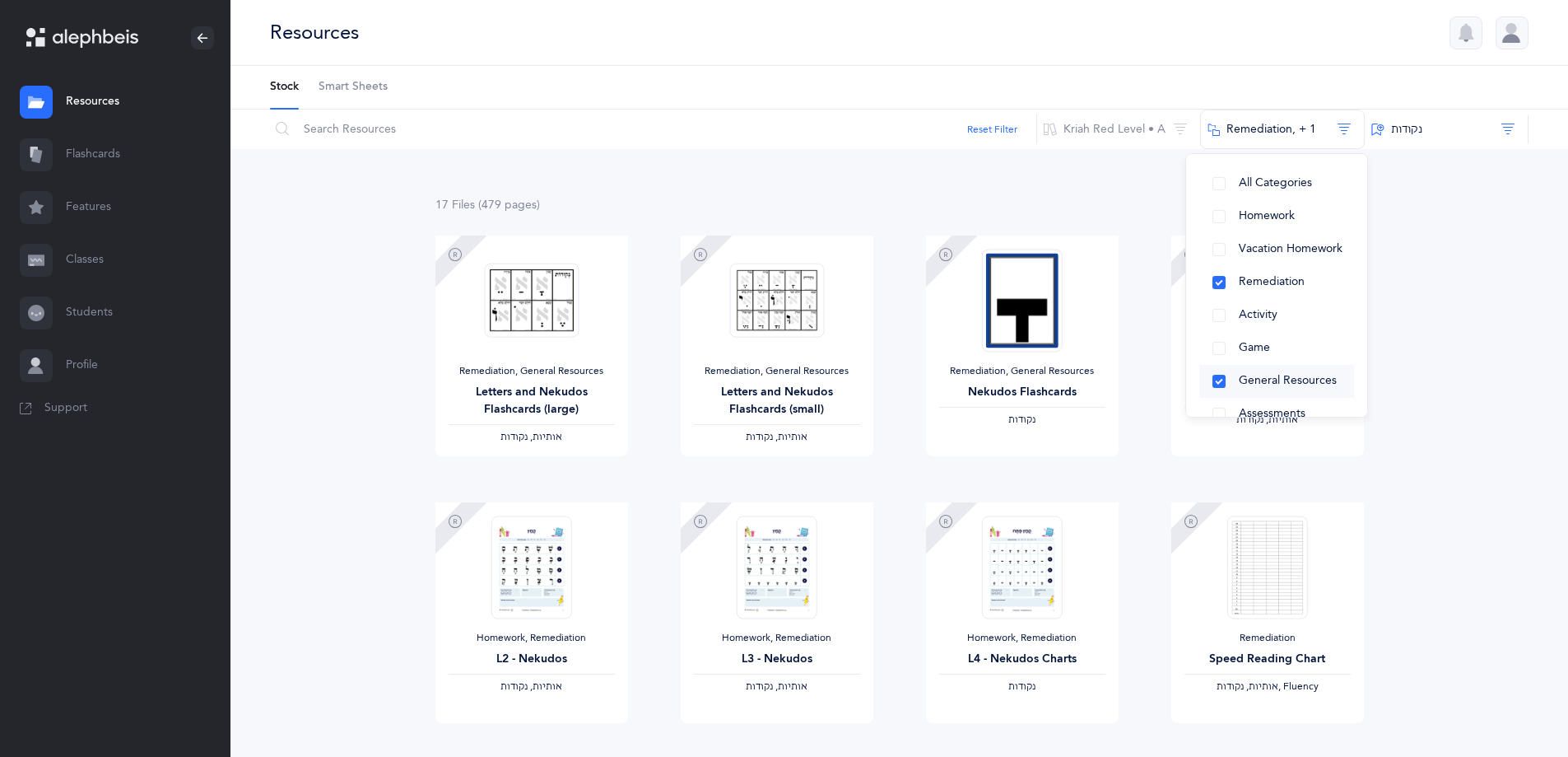
click at [1216, 382] on button "General Resources" at bounding box center [1276, 381] width 154 height 33
click at [1218, 281] on button "Remediation" at bounding box center [1276, 283] width 154 height 33
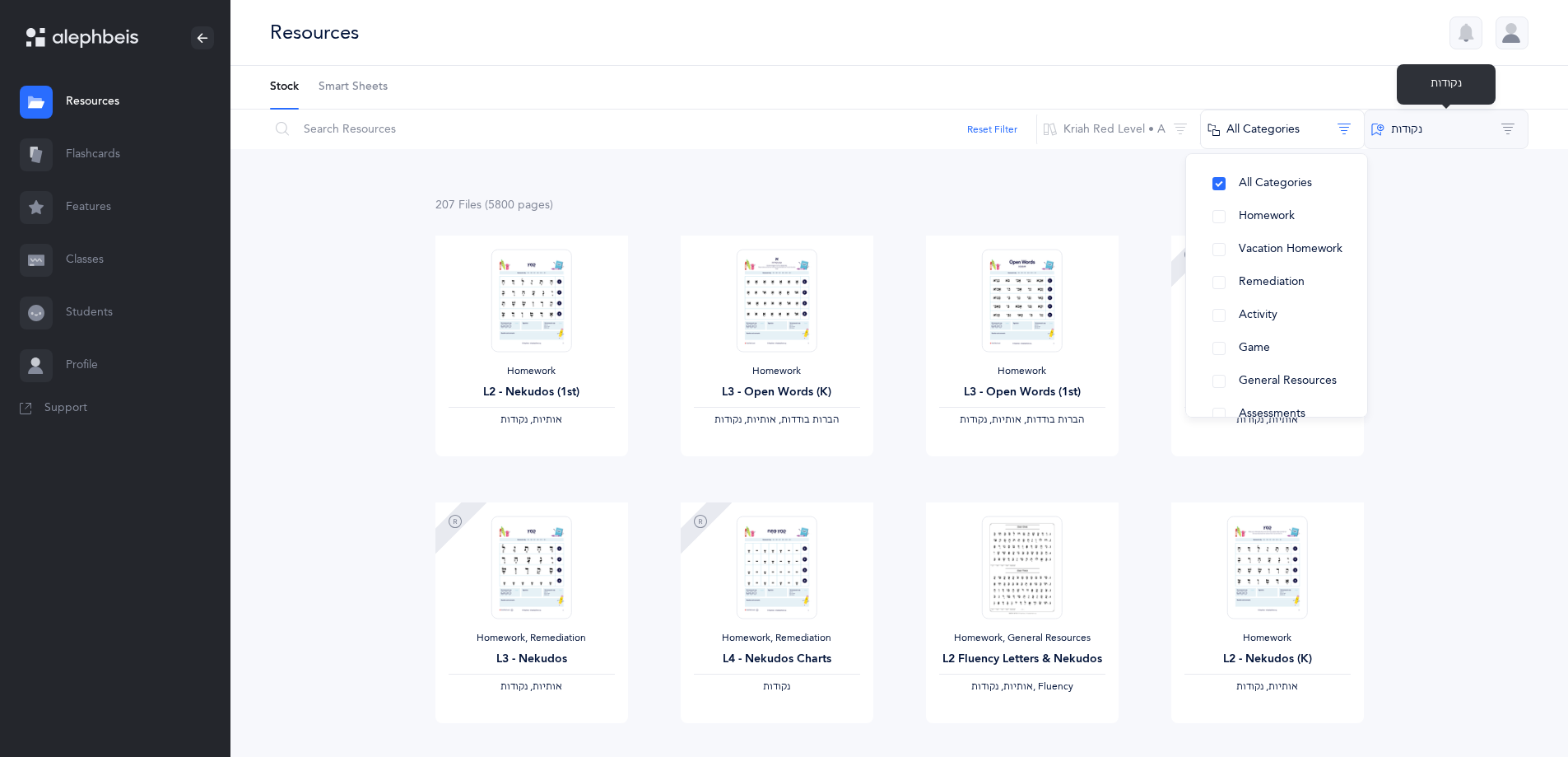
click at [1431, 131] on button "‫נקודות‬" at bounding box center [1446, 129] width 164 height 39
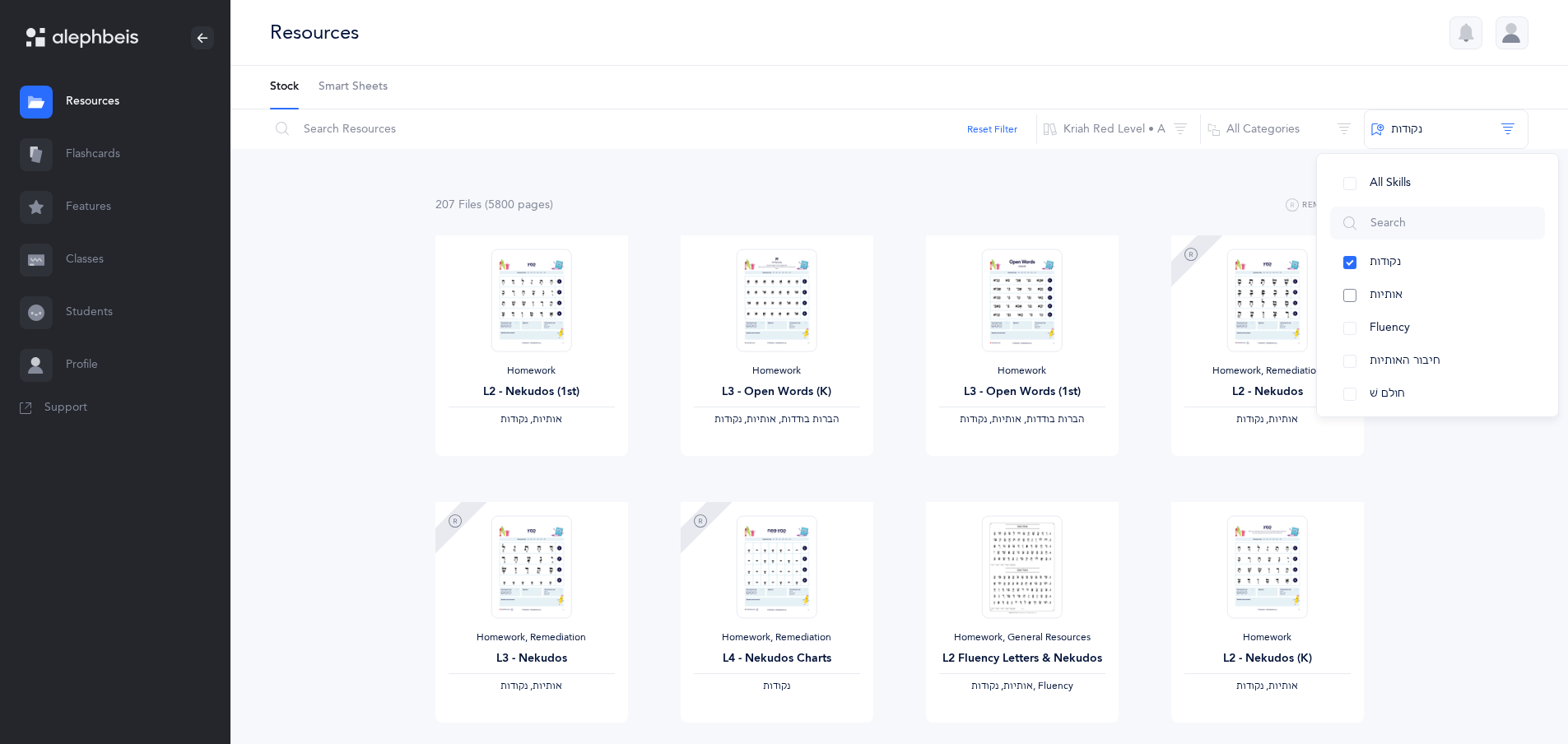
click at [1350, 294] on button "אותיות" at bounding box center [1437, 295] width 215 height 33
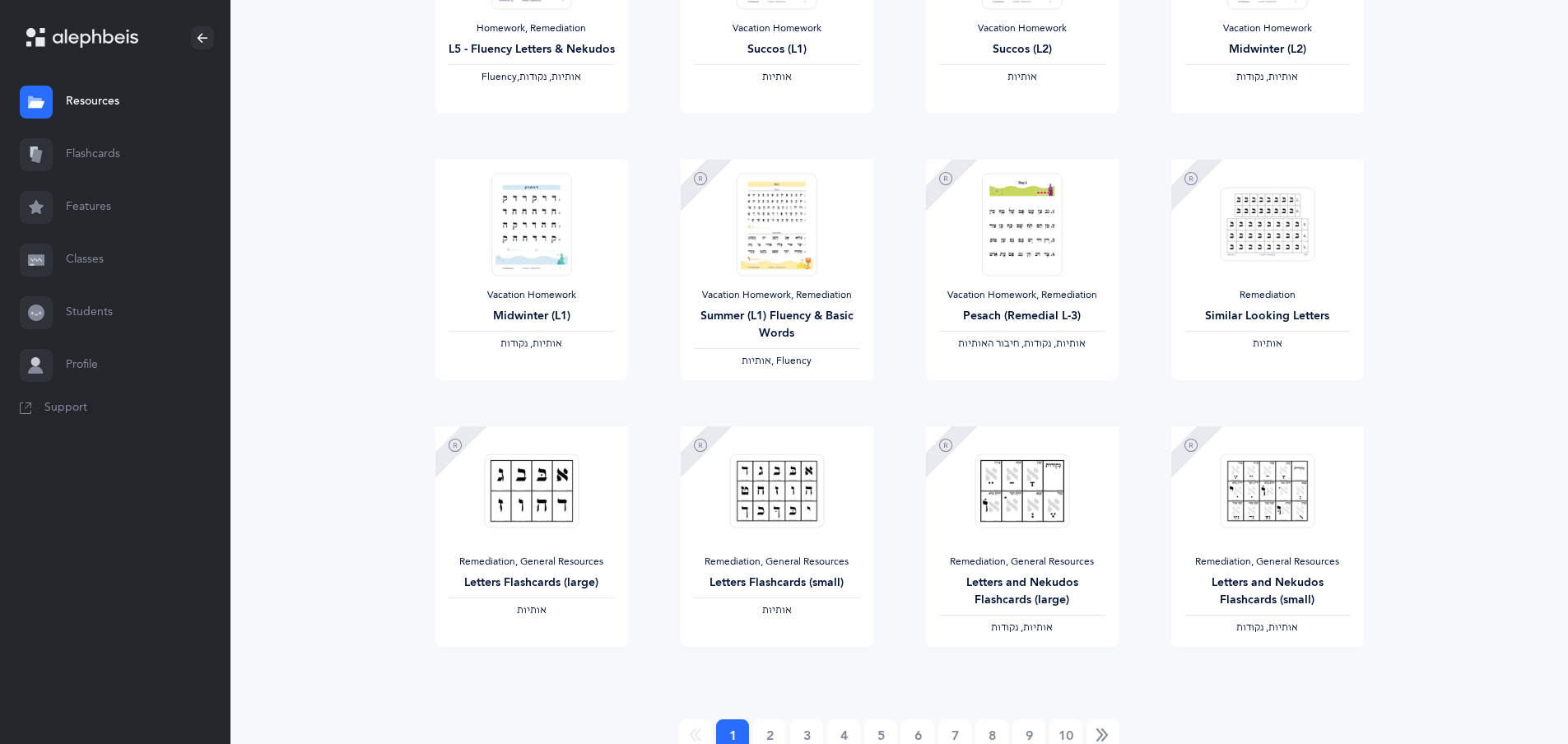
scroll to position [1216, 0]
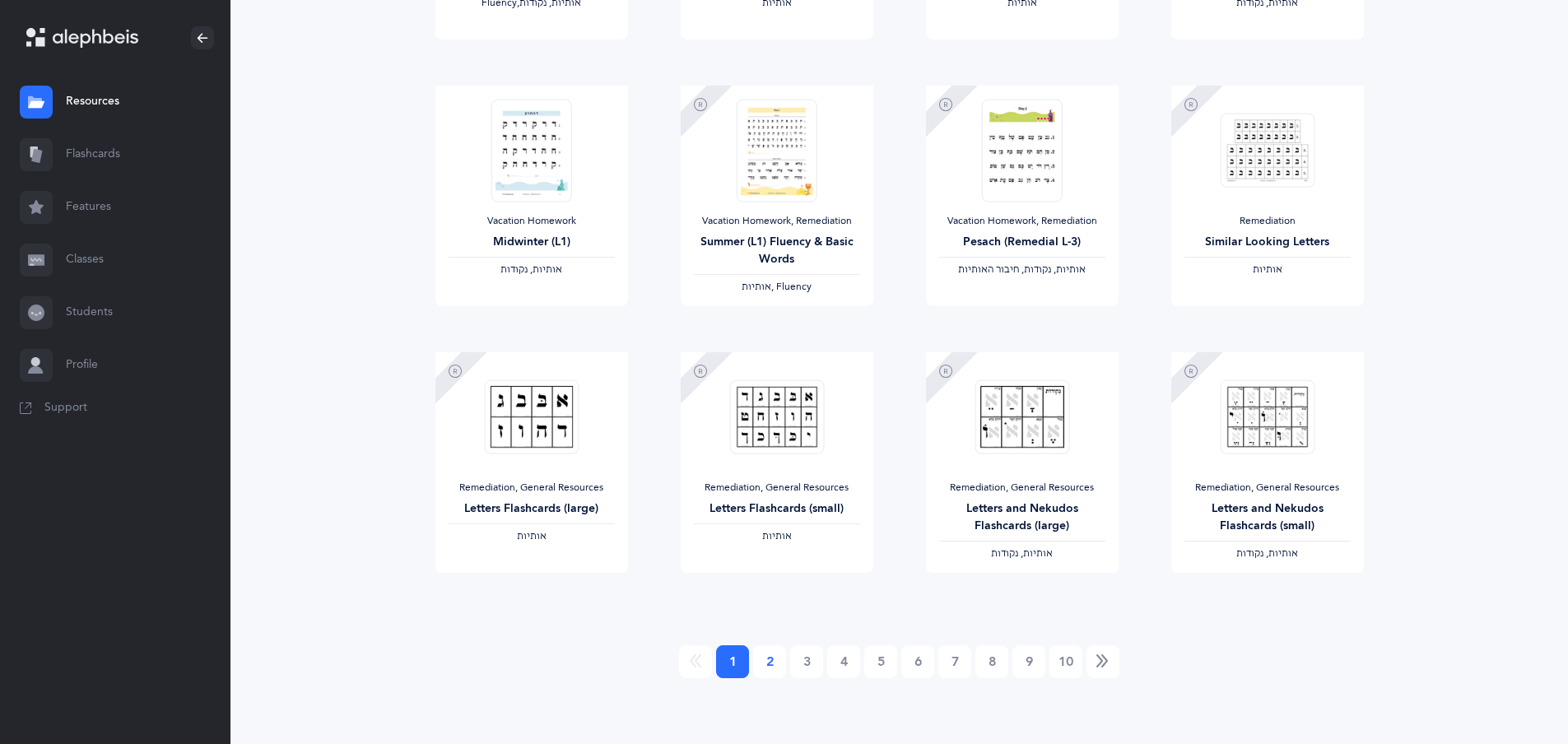
click at [763, 668] on link "2" at bounding box center [769, 661] width 33 height 33
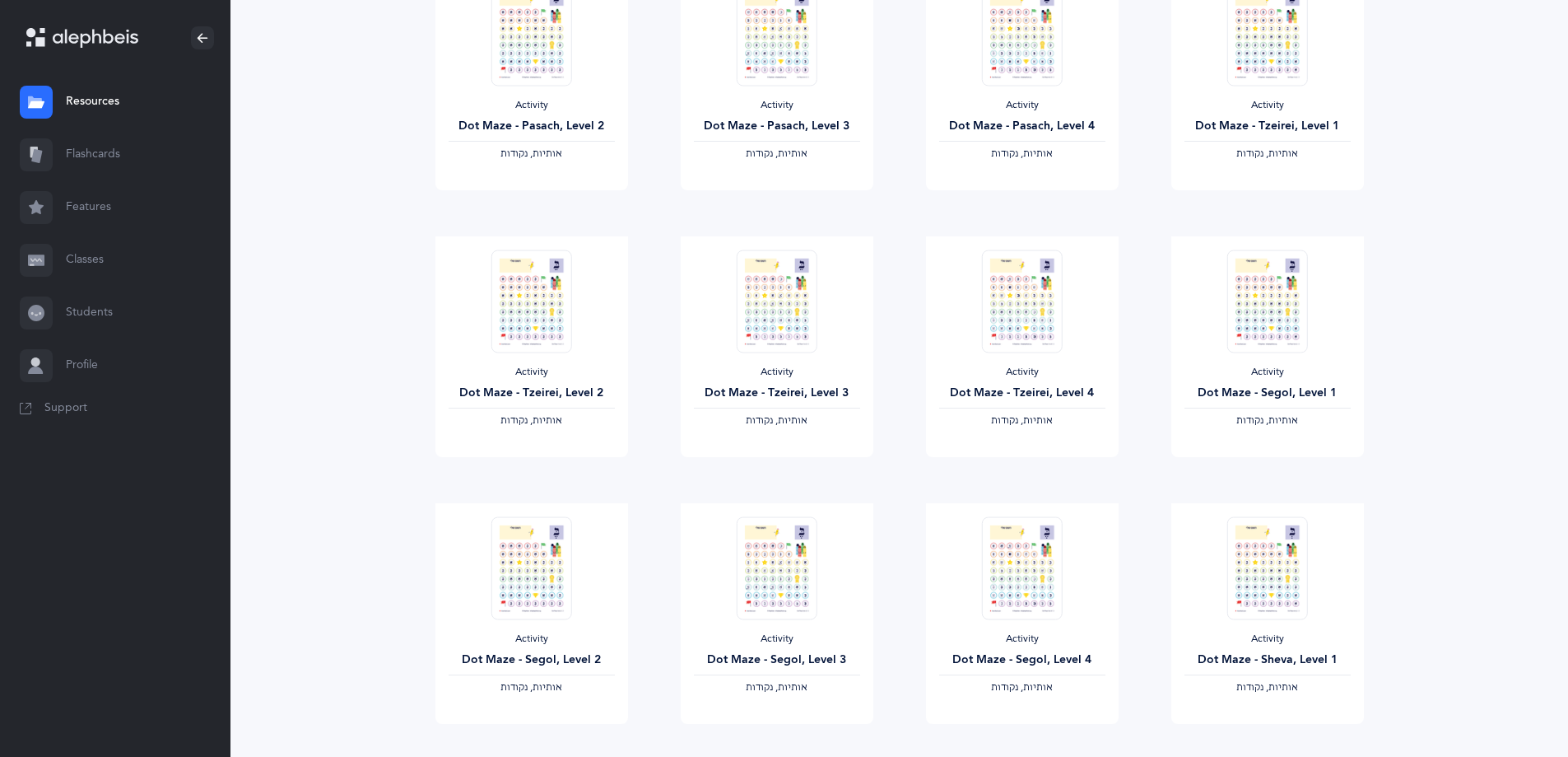
scroll to position [1205, 0]
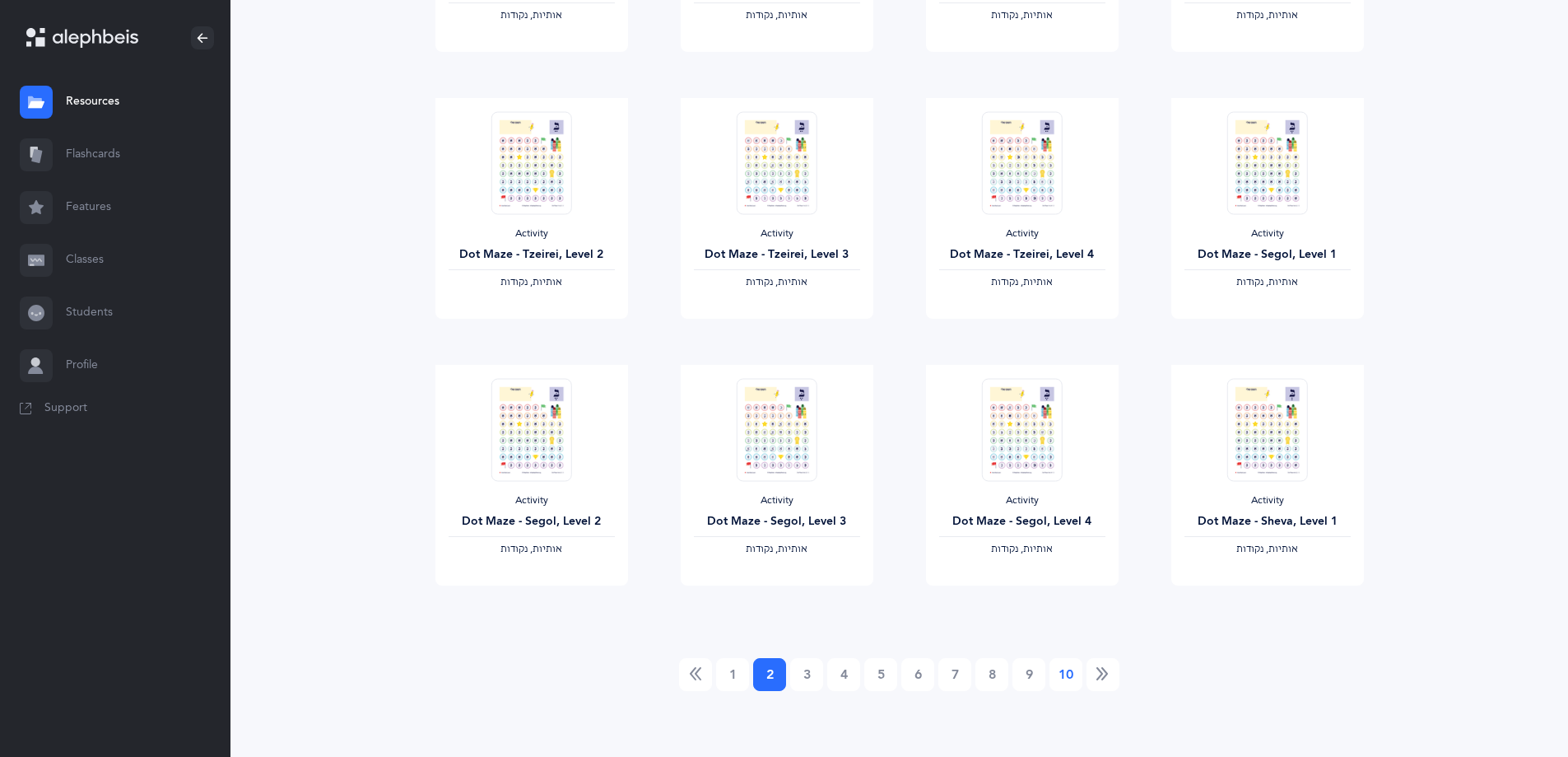
click at [1067, 669] on link "10" at bounding box center [1066, 674] width 33 height 33
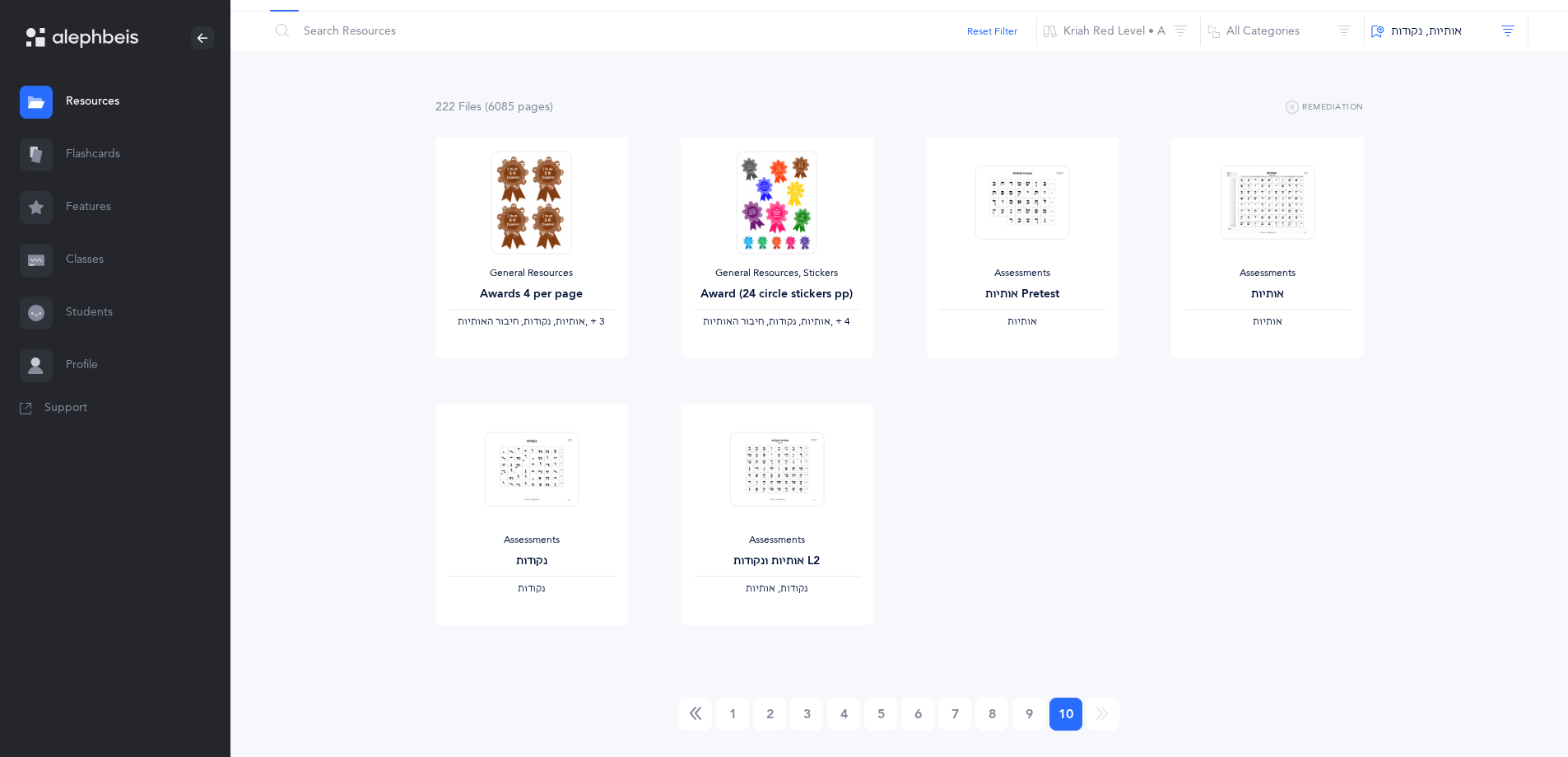
scroll to position [137, 0]
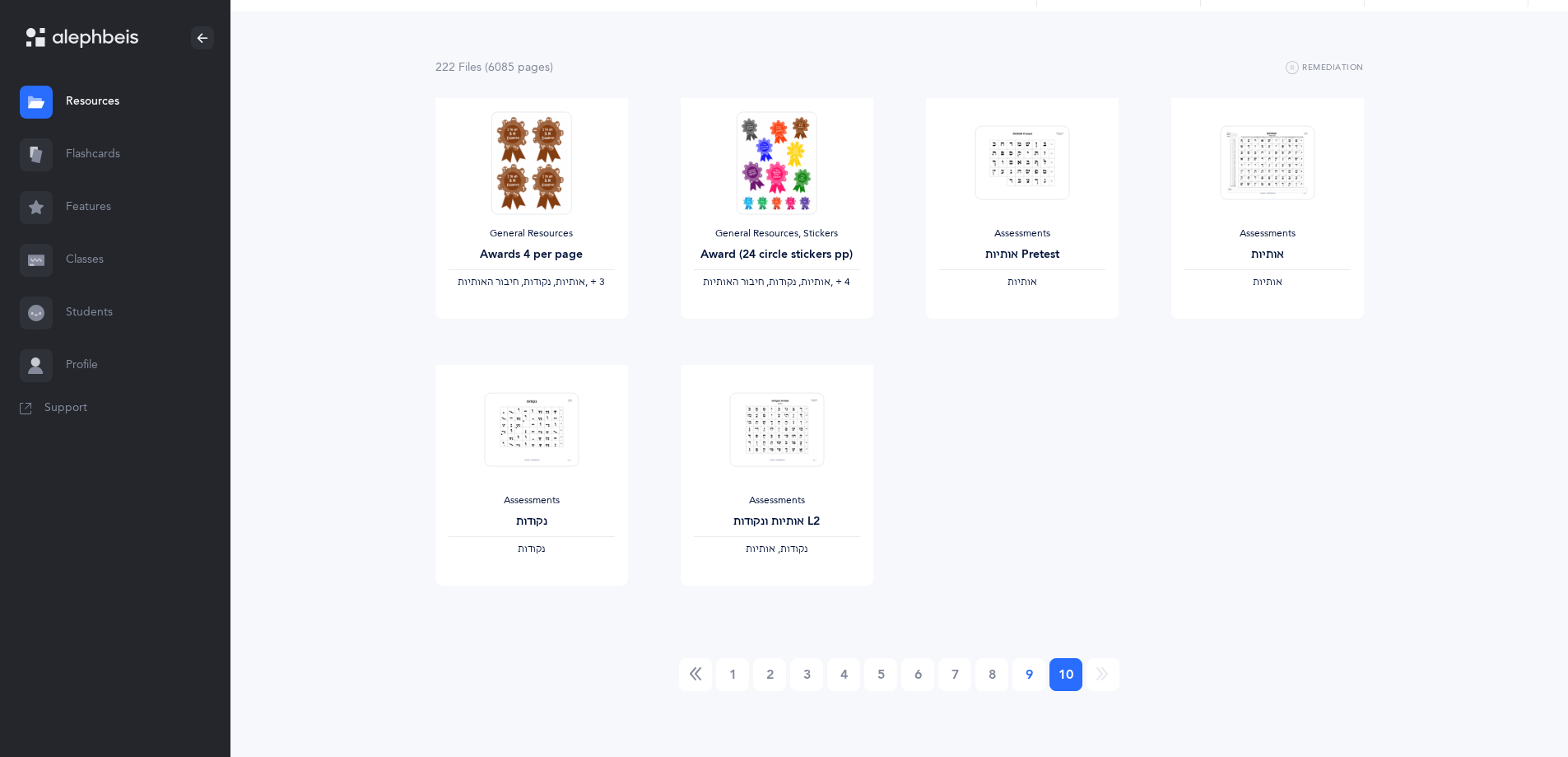
click at [1027, 667] on link "9" at bounding box center [1029, 674] width 33 height 33
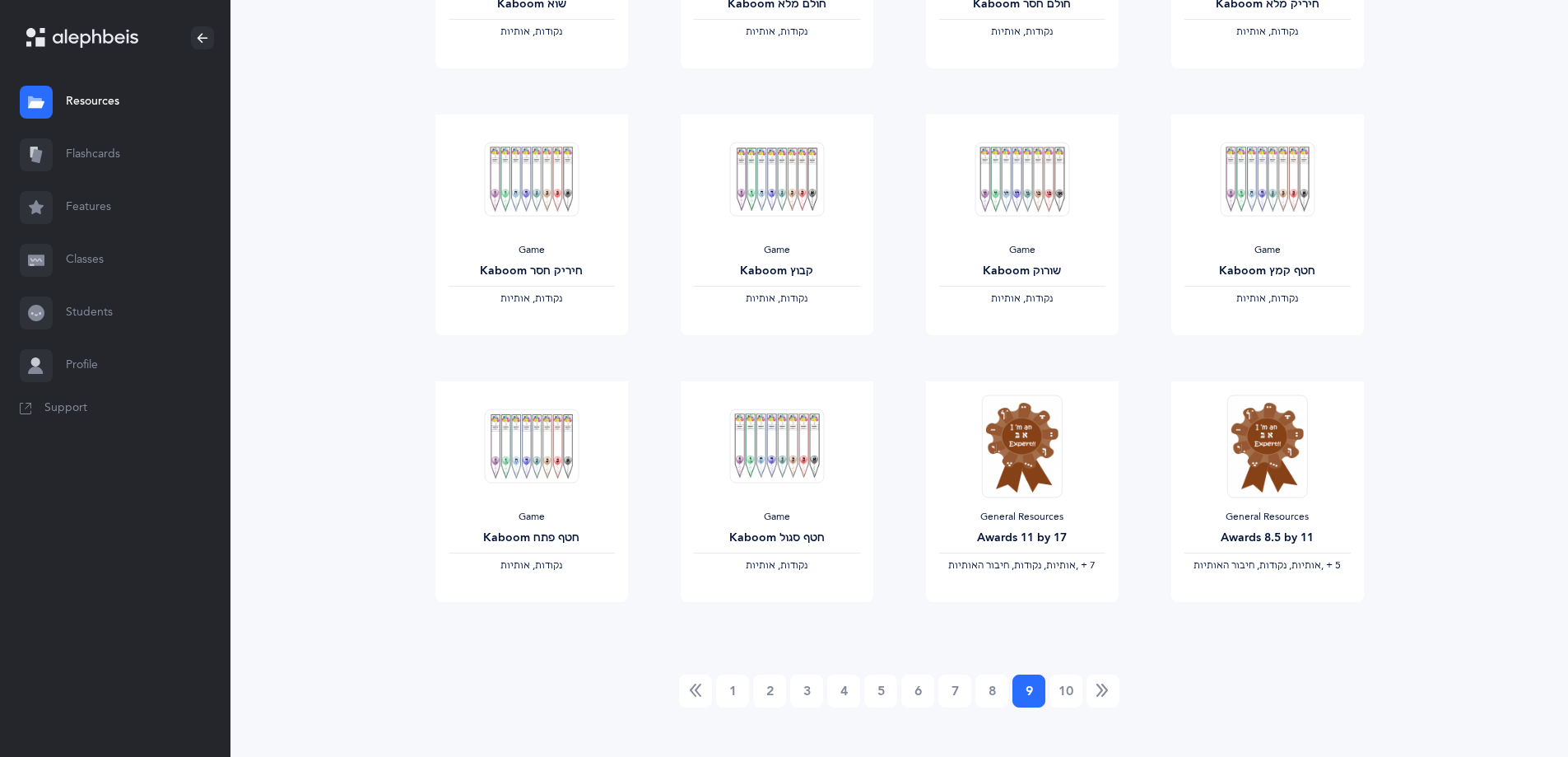
scroll to position [1205, 0]
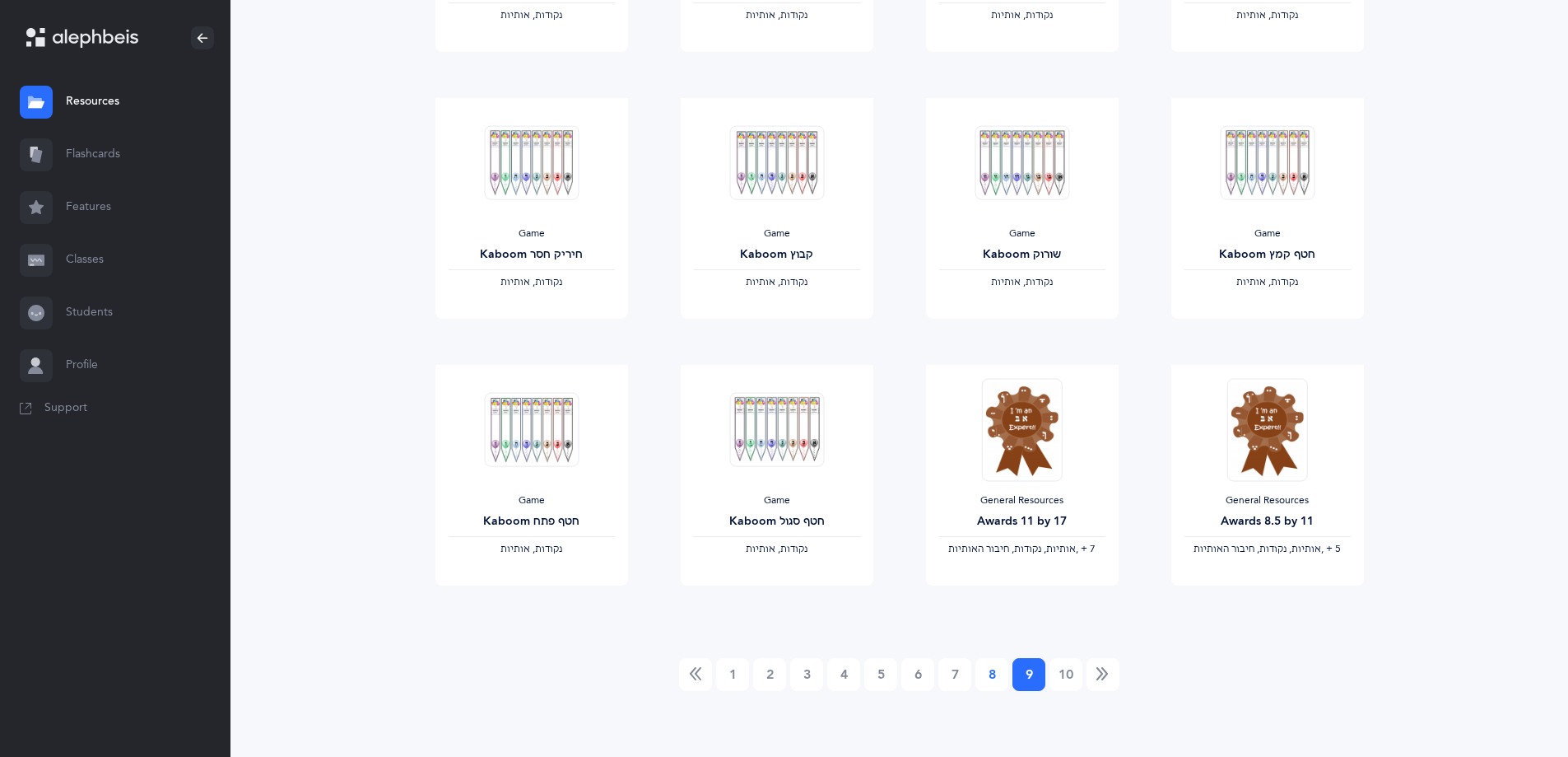
click at [987, 675] on link "8" at bounding box center [992, 674] width 33 height 33
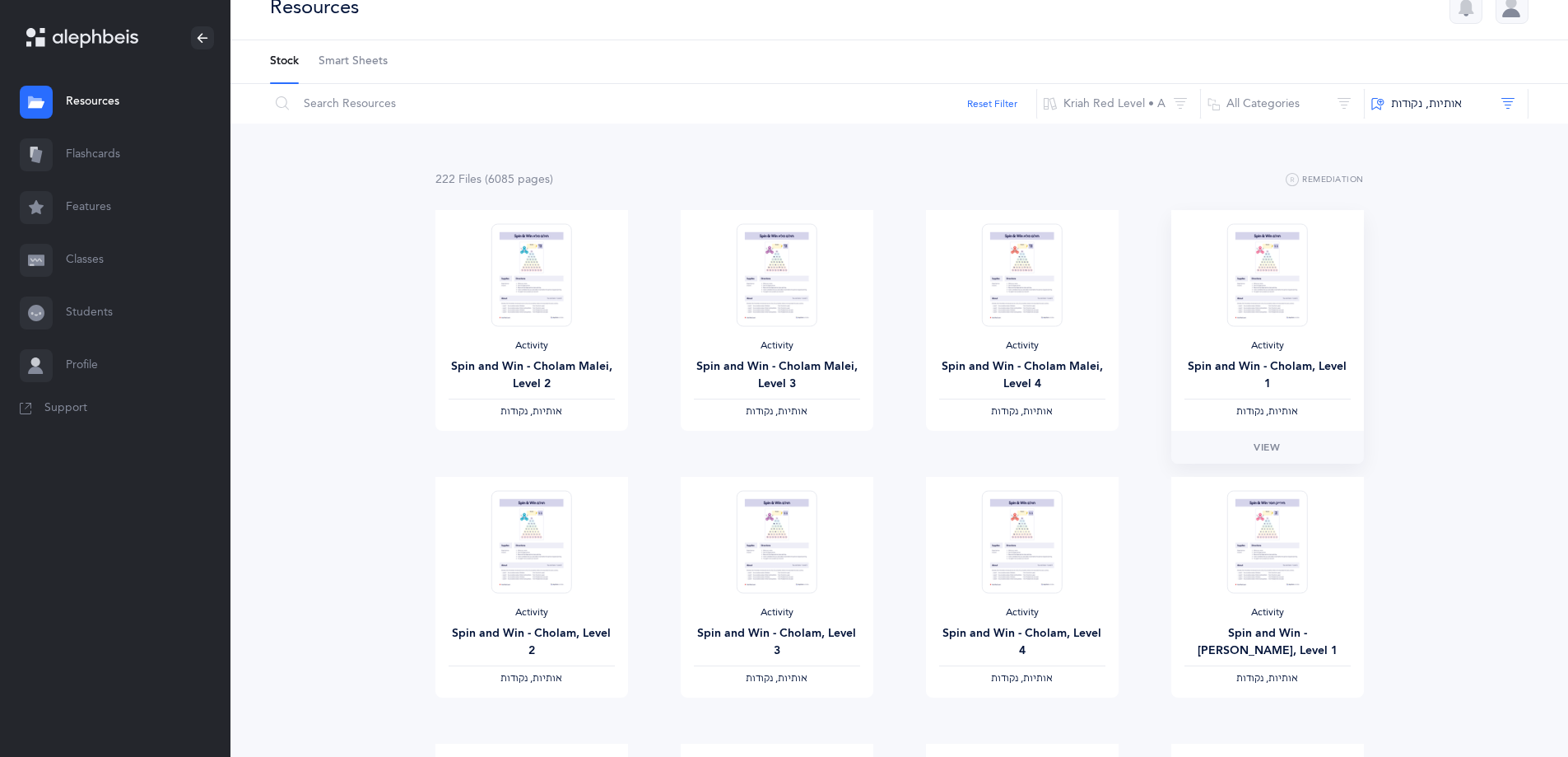
scroll to position [0, 0]
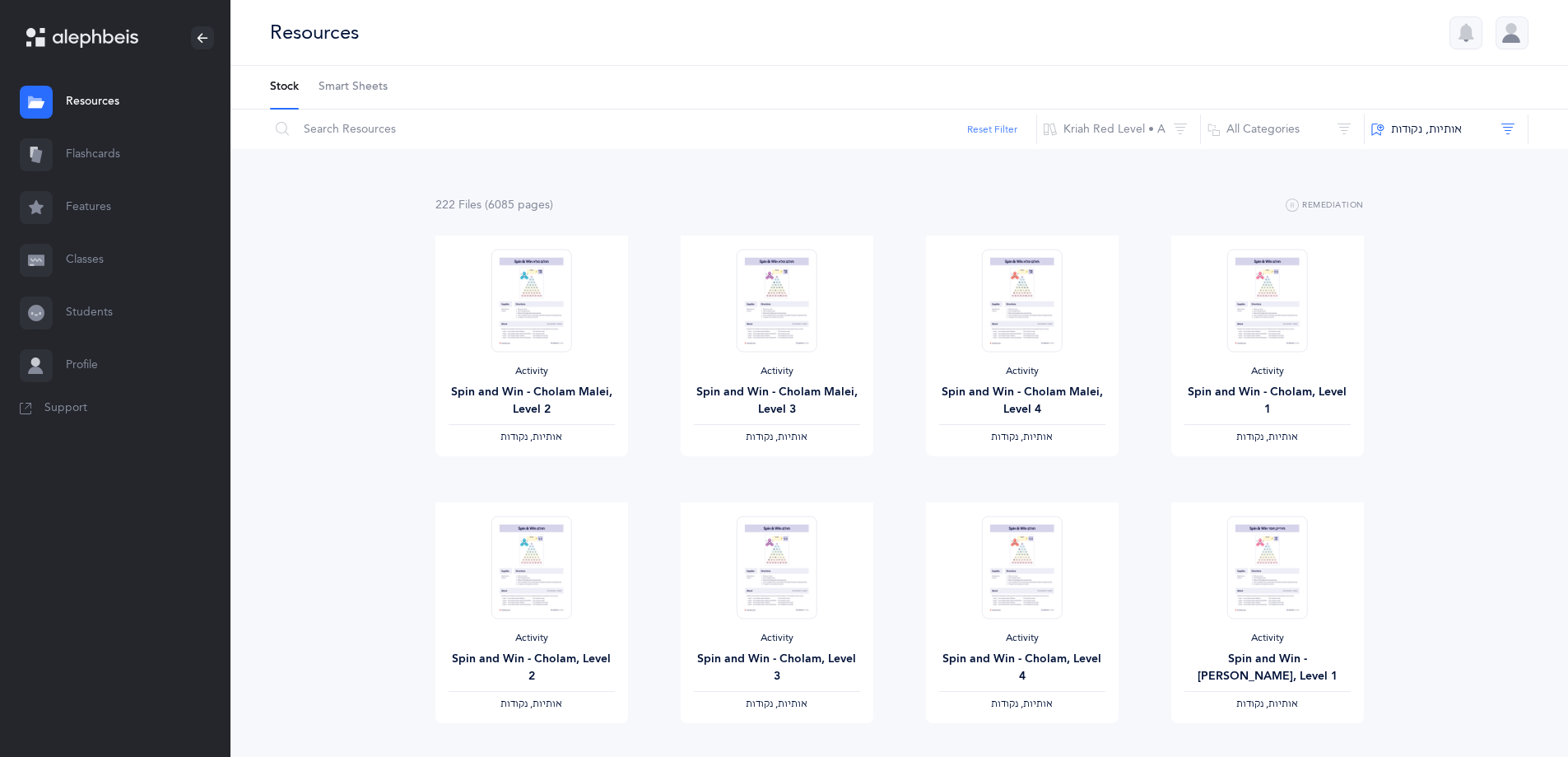
click at [978, 125] on button "Reset Filter" at bounding box center [992, 129] width 50 height 15
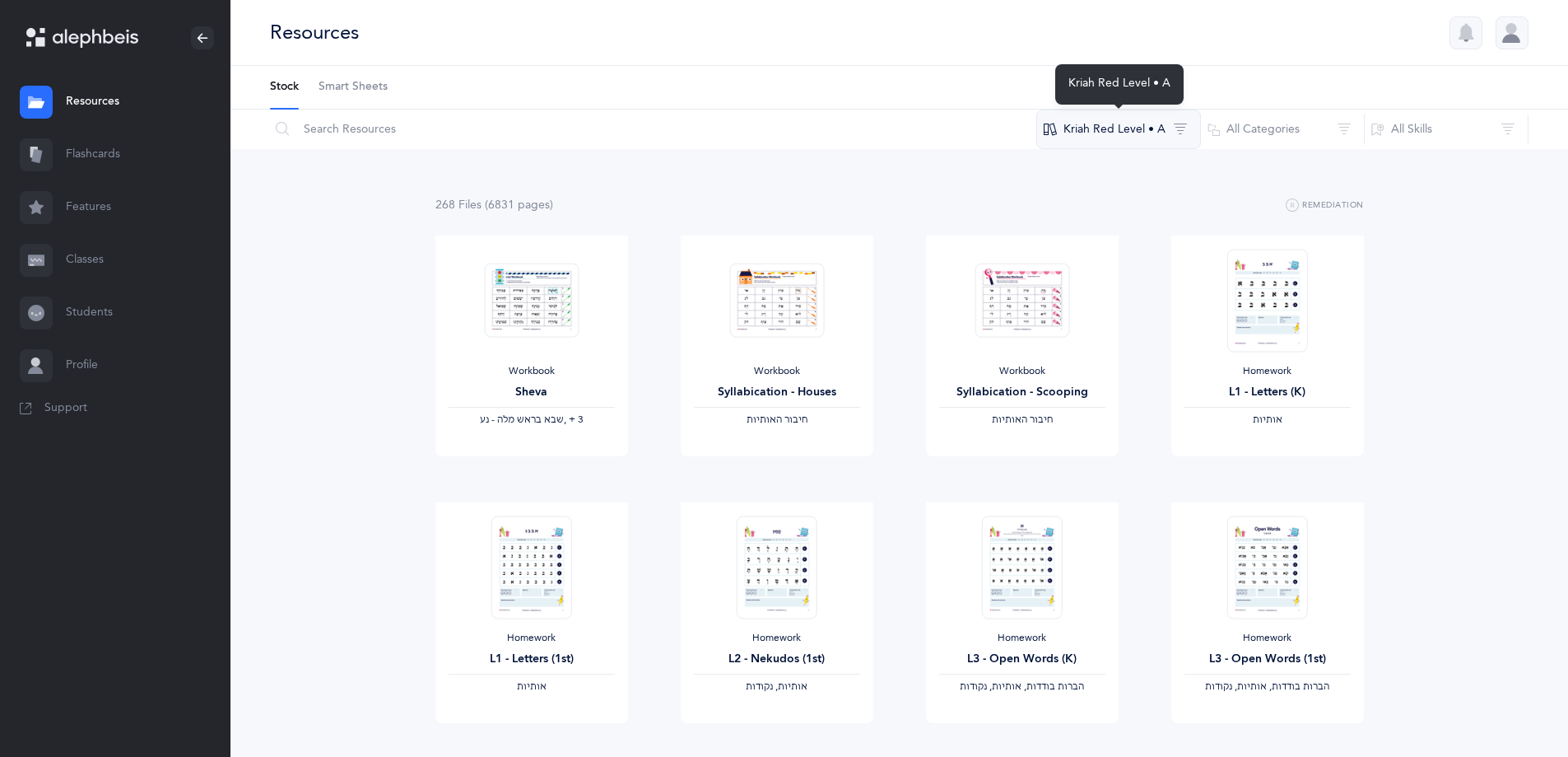
click at [1118, 135] on button "Kriah Red Level • A" at bounding box center [1118, 129] width 164 height 39
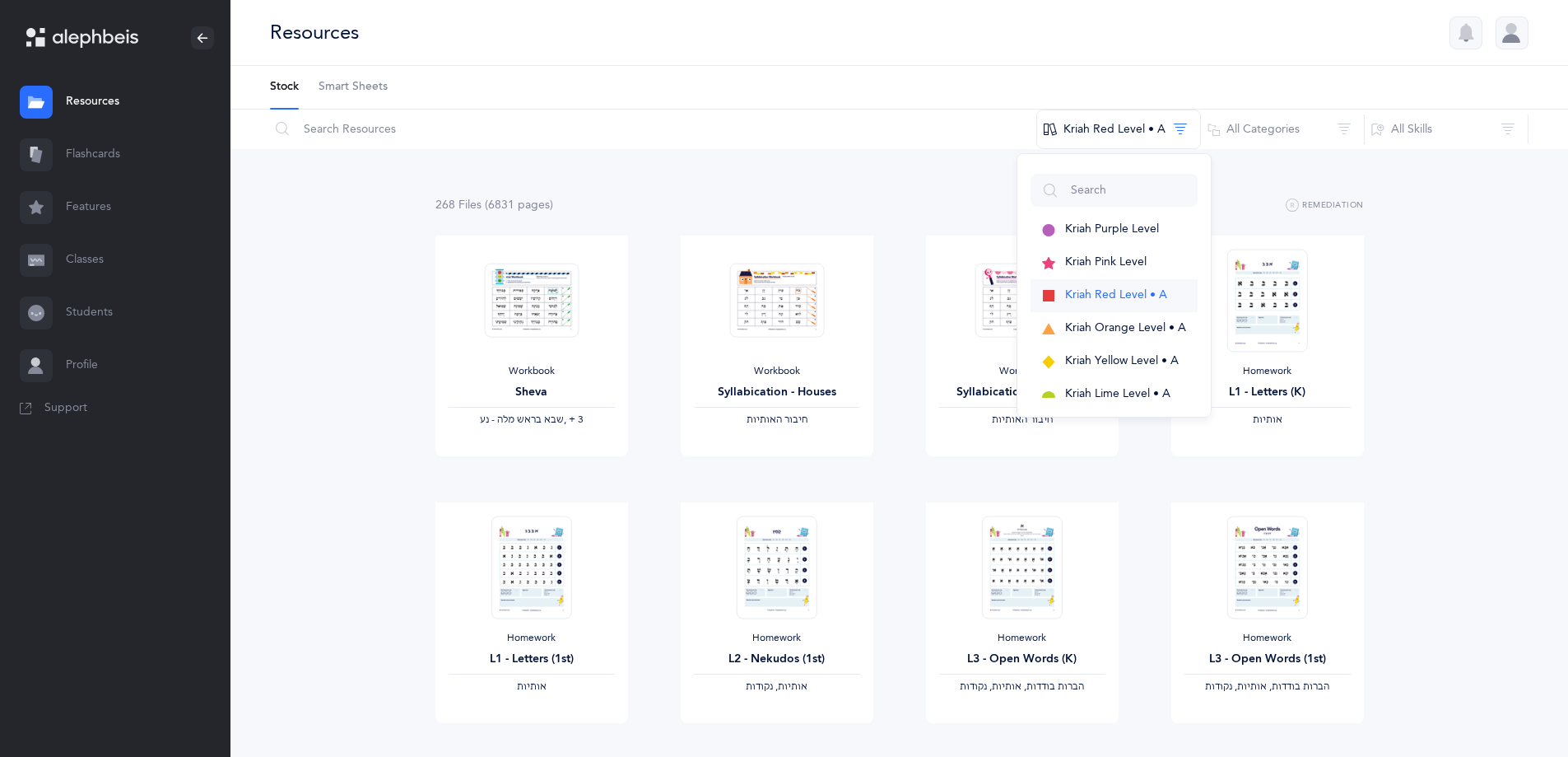
click at [1082, 285] on button "Kriah Red Level • A" at bounding box center [1115, 295] width 167 height 33
click at [1245, 127] on button "All Categories" at bounding box center [1282, 129] width 164 height 39
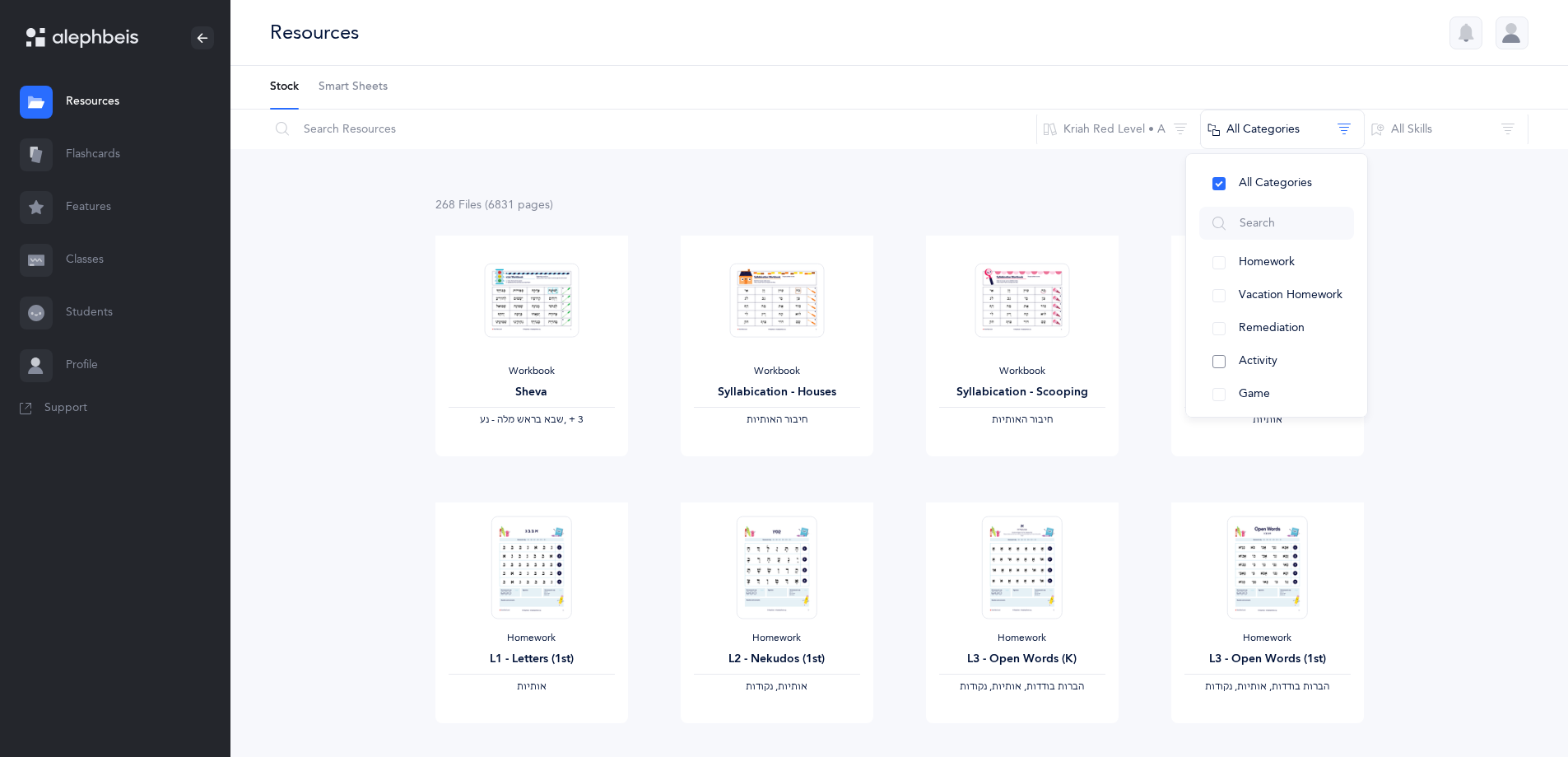
click at [1219, 362] on button "Activity" at bounding box center [1276, 362] width 154 height 33
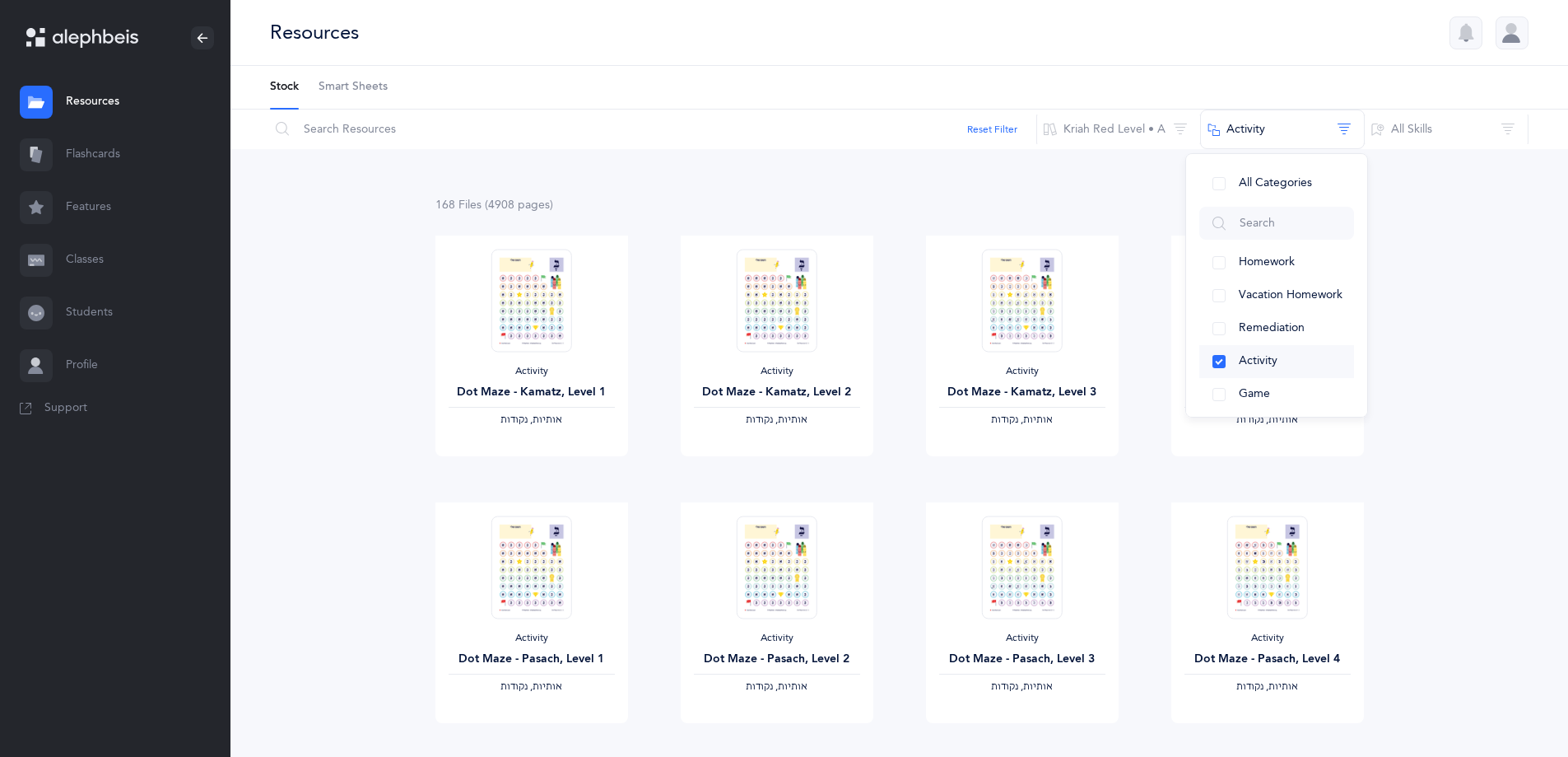
click at [1217, 365] on button "Activity" at bounding box center [1276, 362] width 154 height 33
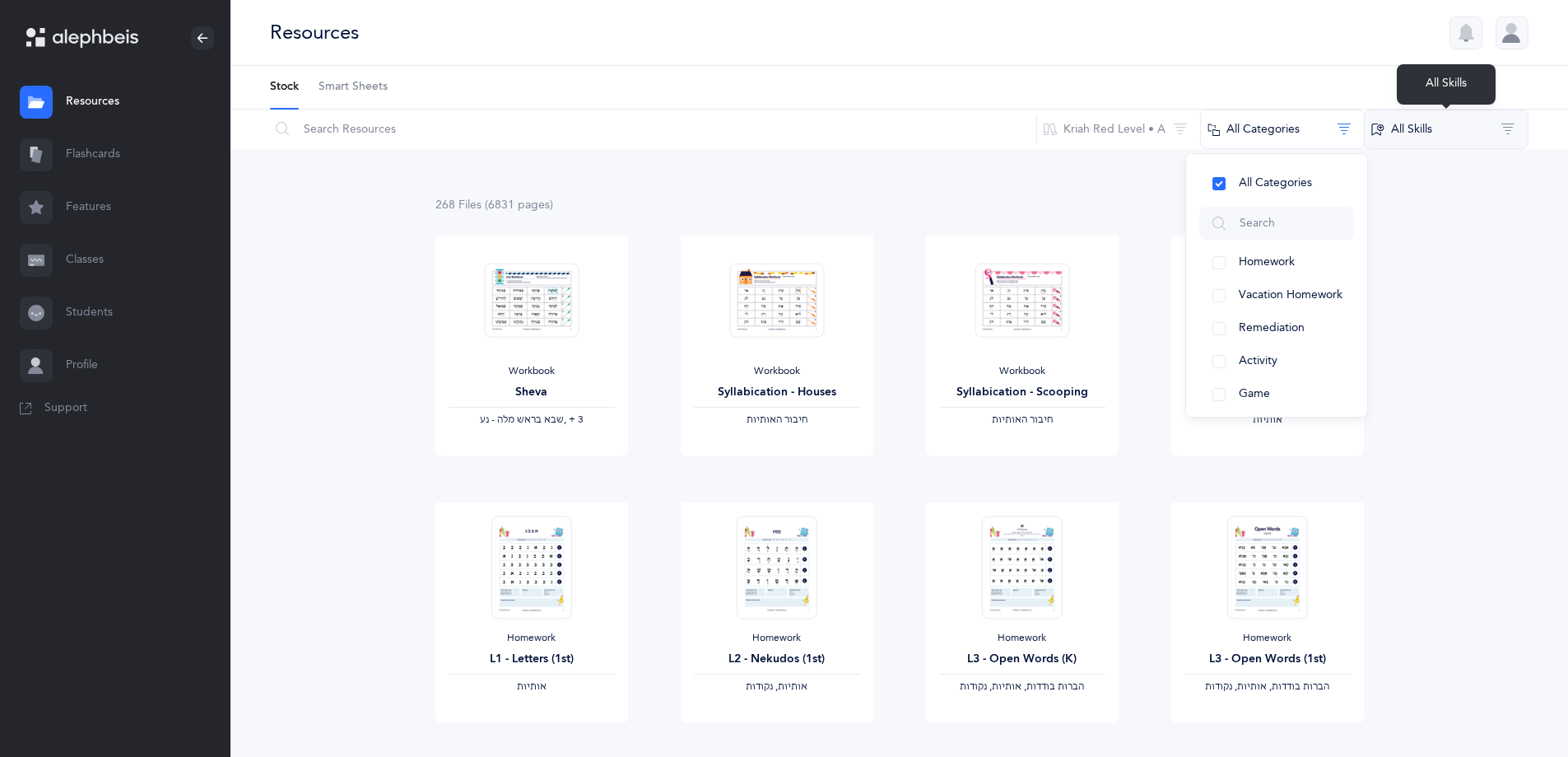
click at [1460, 129] on button "All Skills" at bounding box center [1446, 129] width 164 height 39
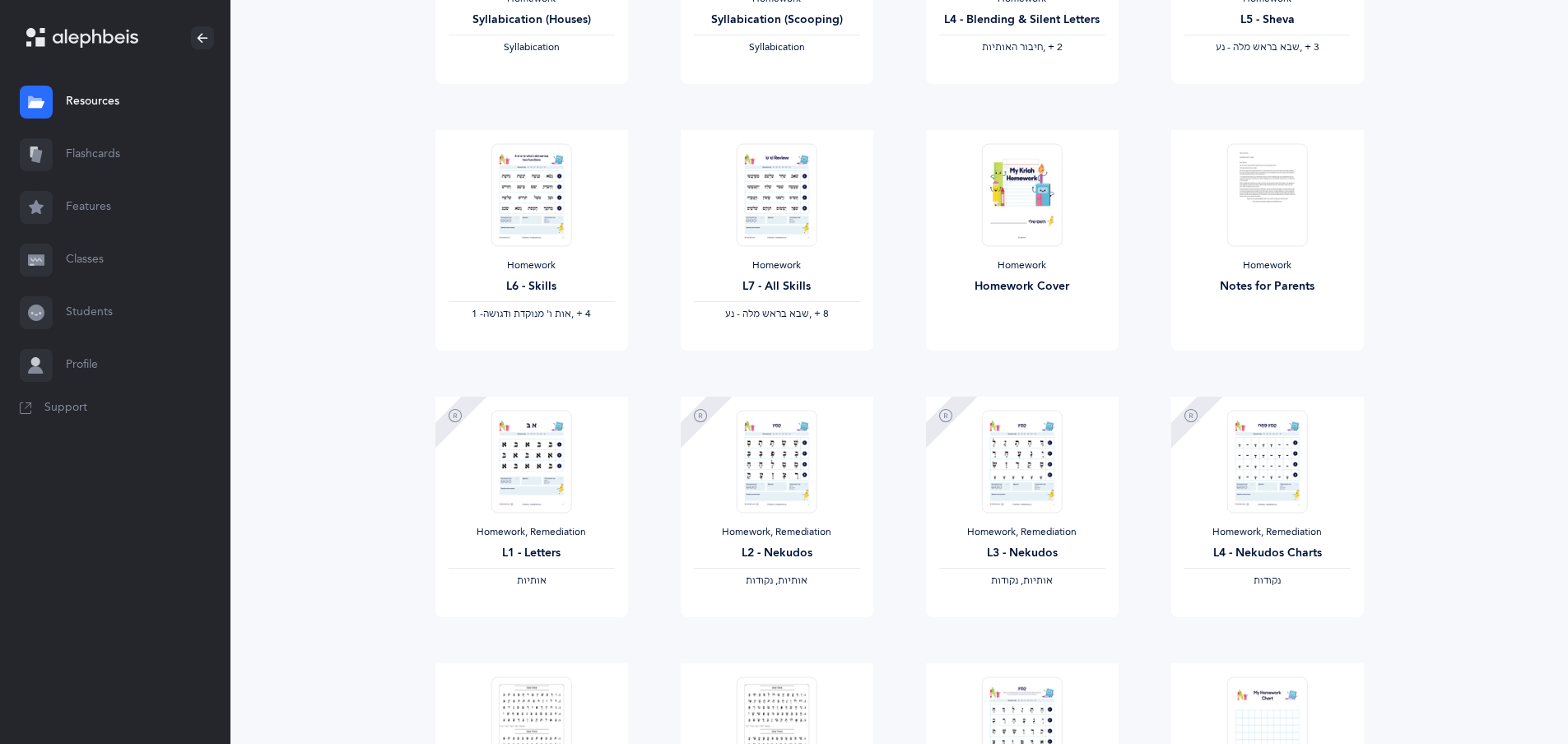
scroll to position [1216, 0]
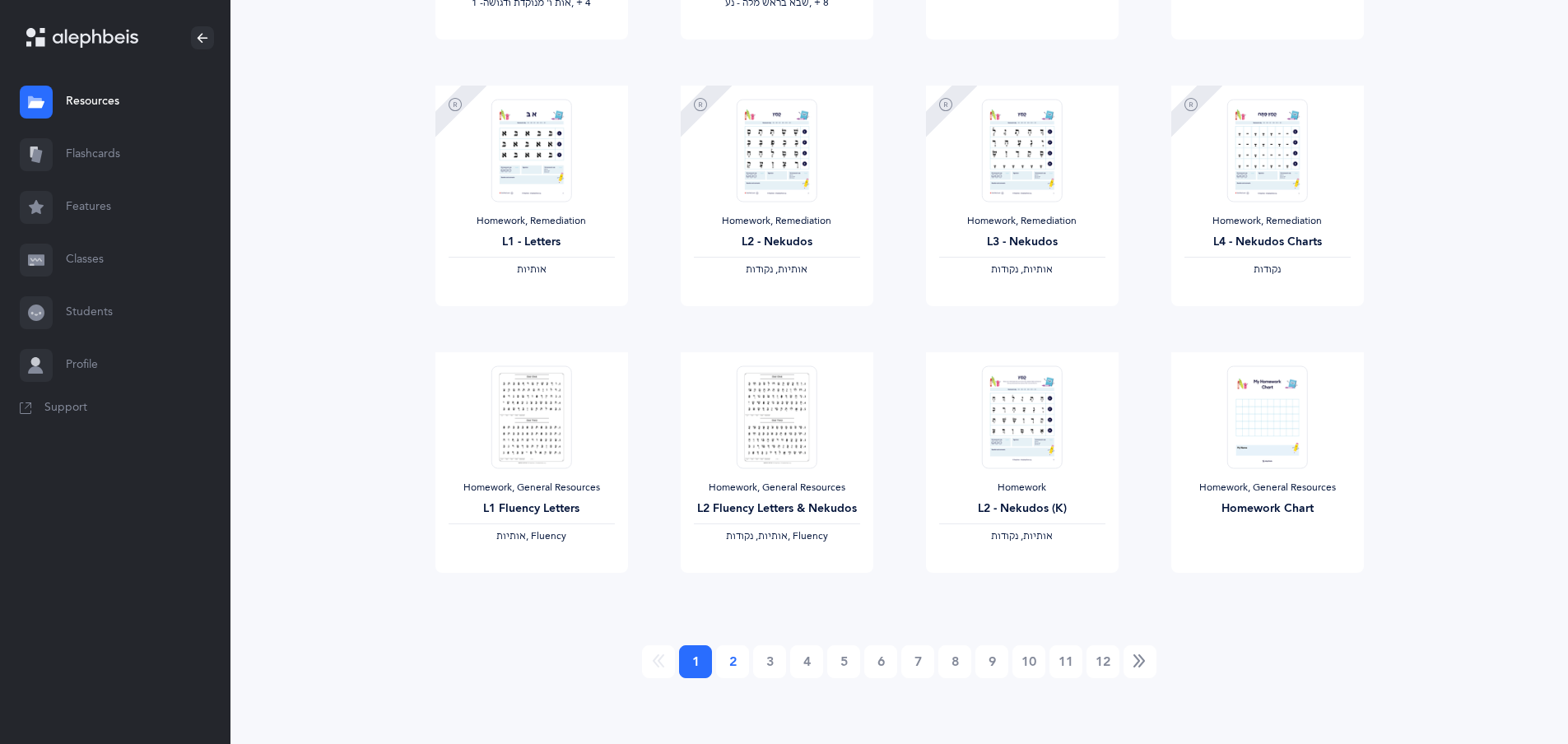
click at [733, 674] on link "2" at bounding box center [732, 661] width 33 height 33
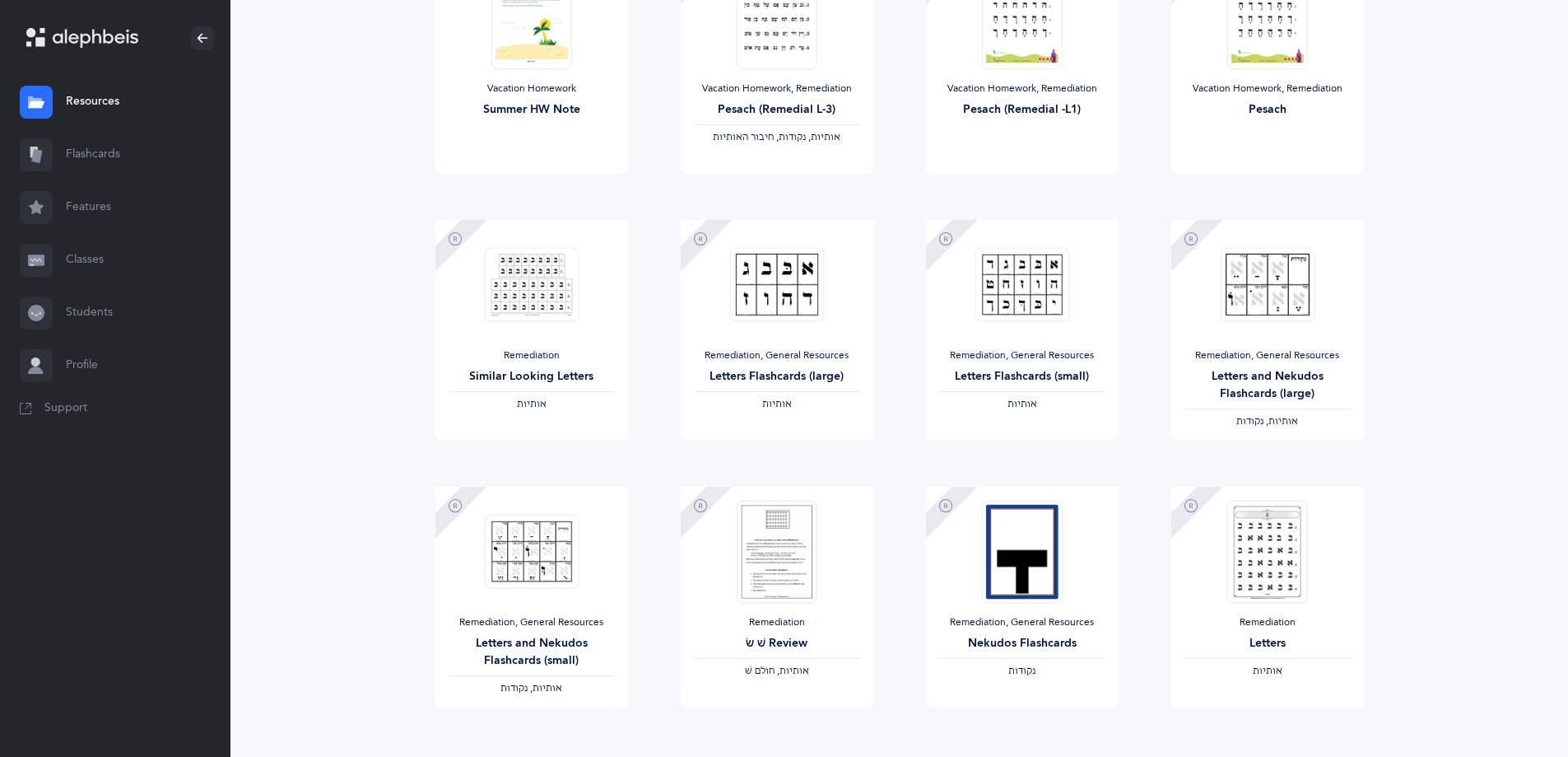
scroll to position [1205, 0]
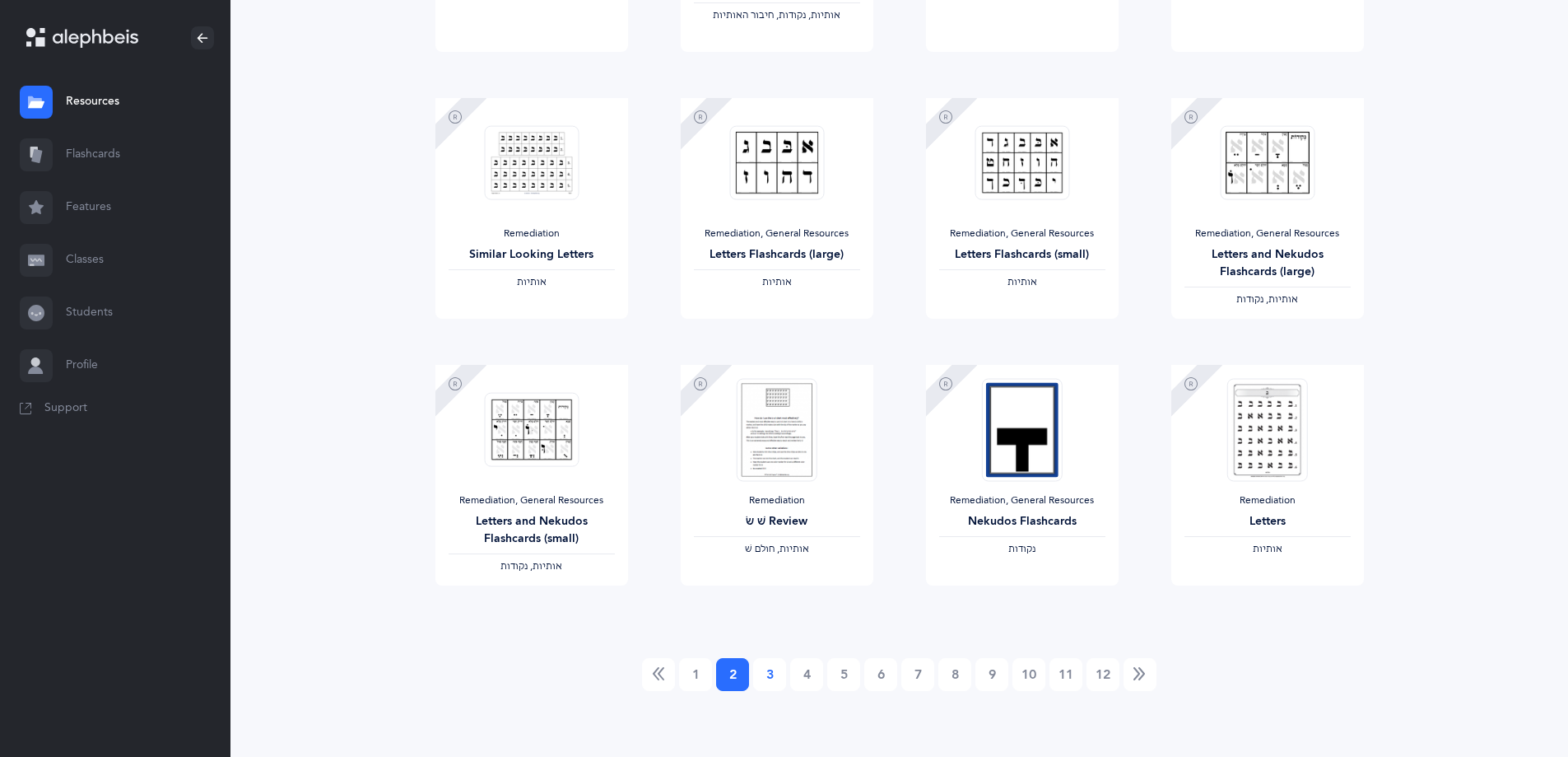
click at [771, 672] on link "3" at bounding box center [769, 674] width 33 height 33
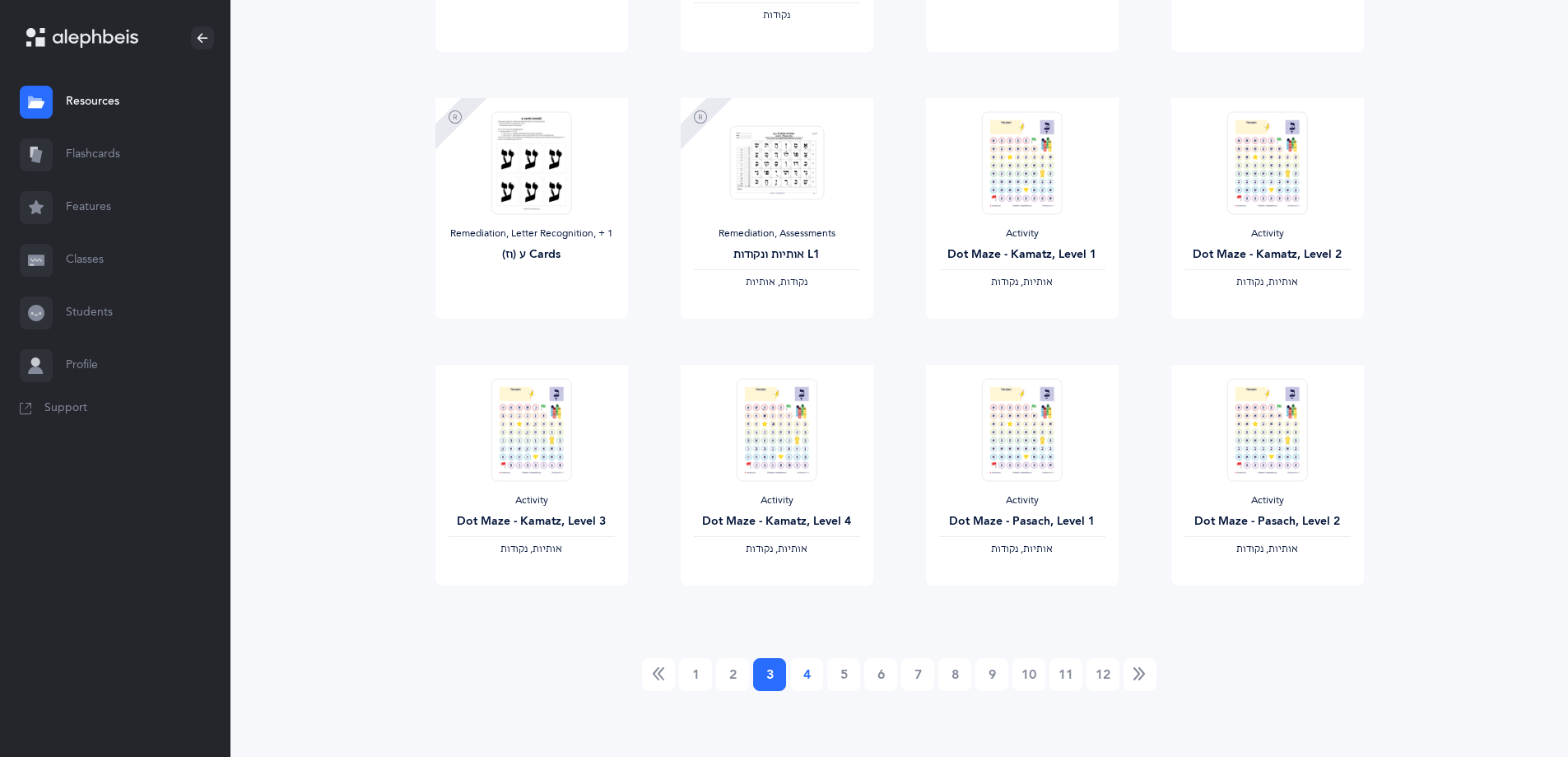
click at [800, 679] on link "4" at bounding box center [807, 674] width 33 height 33
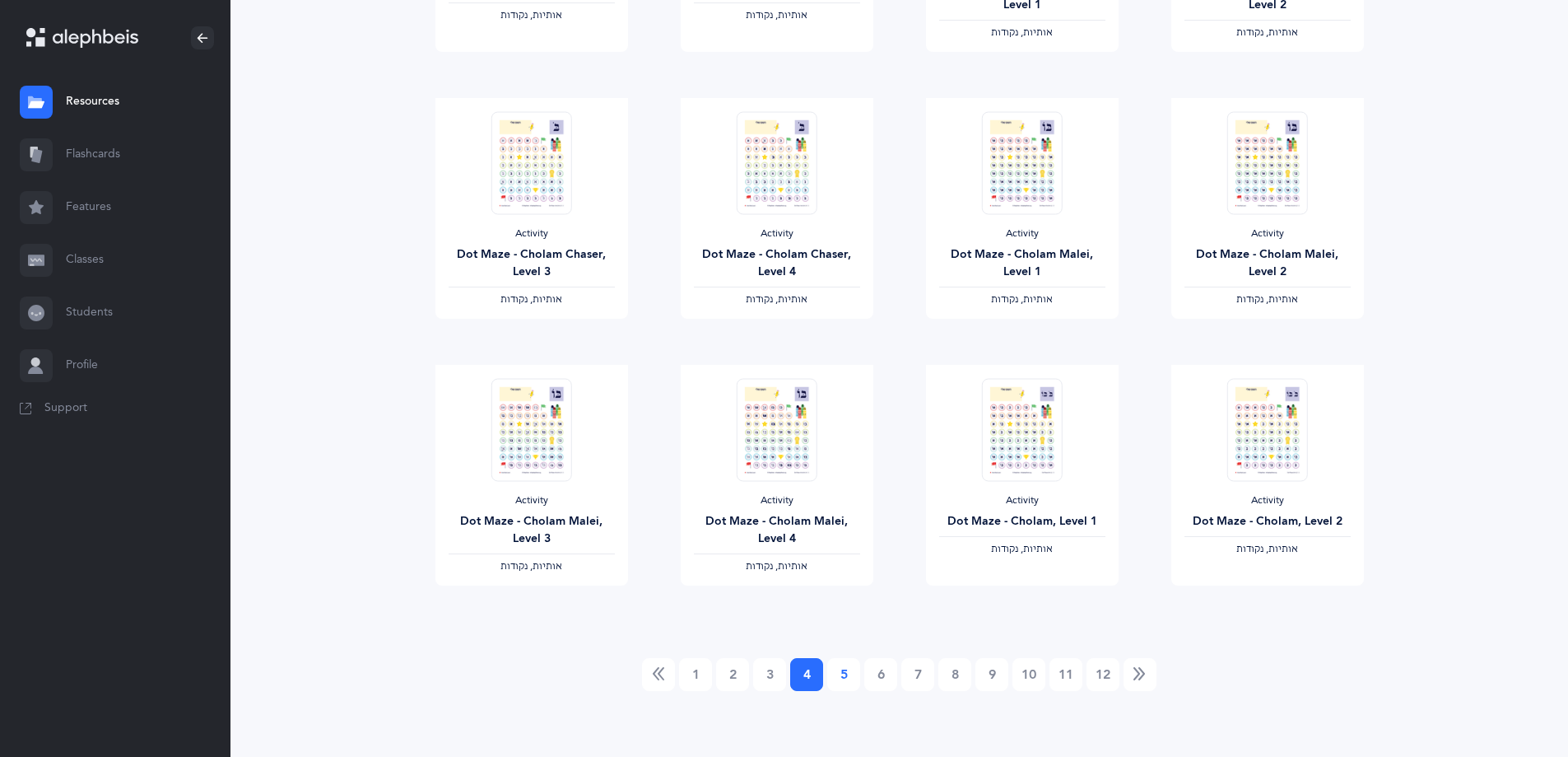
click at [839, 666] on link "5" at bounding box center [844, 674] width 33 height 33
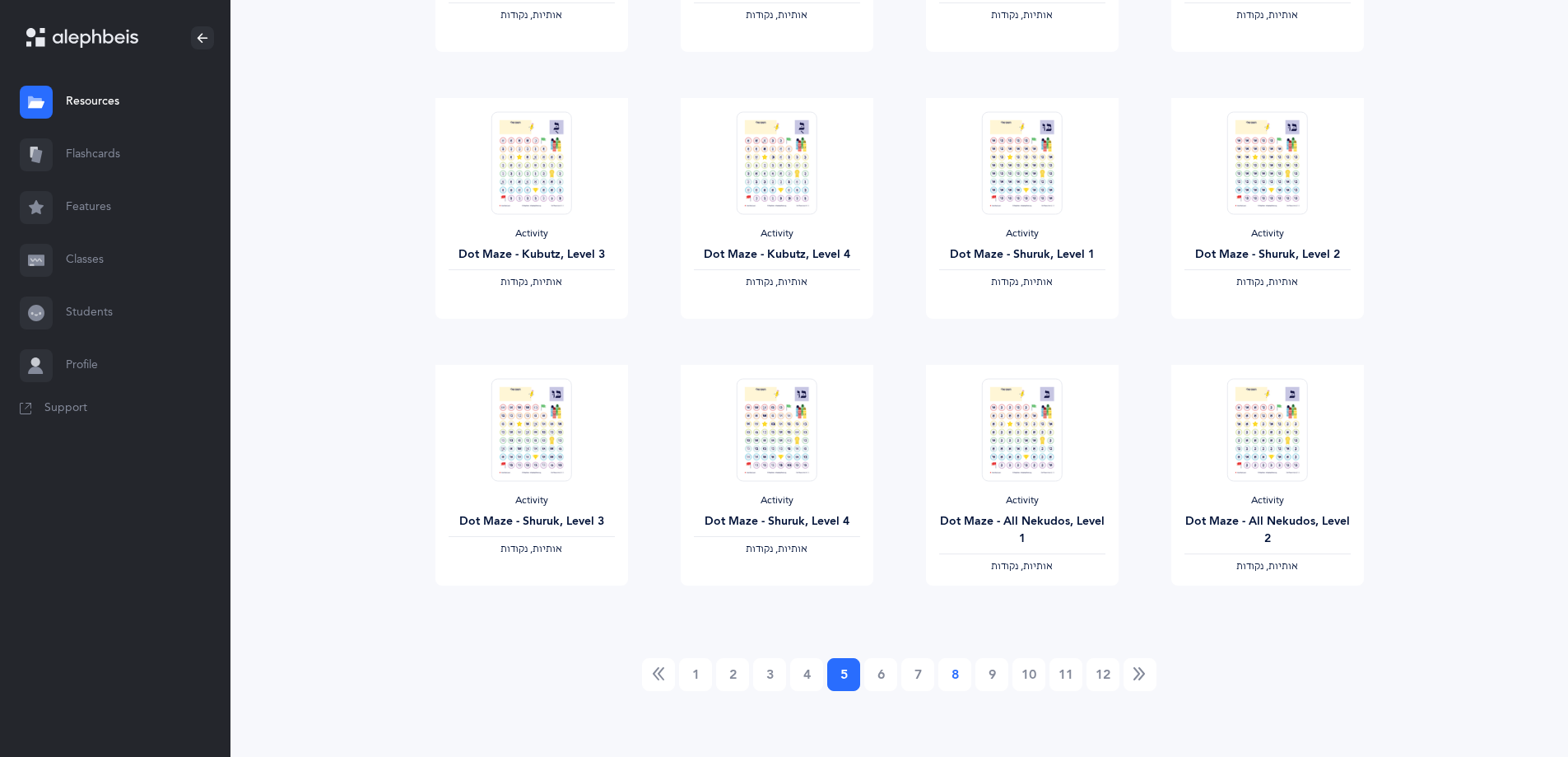
click at [947, 679] on link "8" at bounding box center [955, 674] width 33 height 33
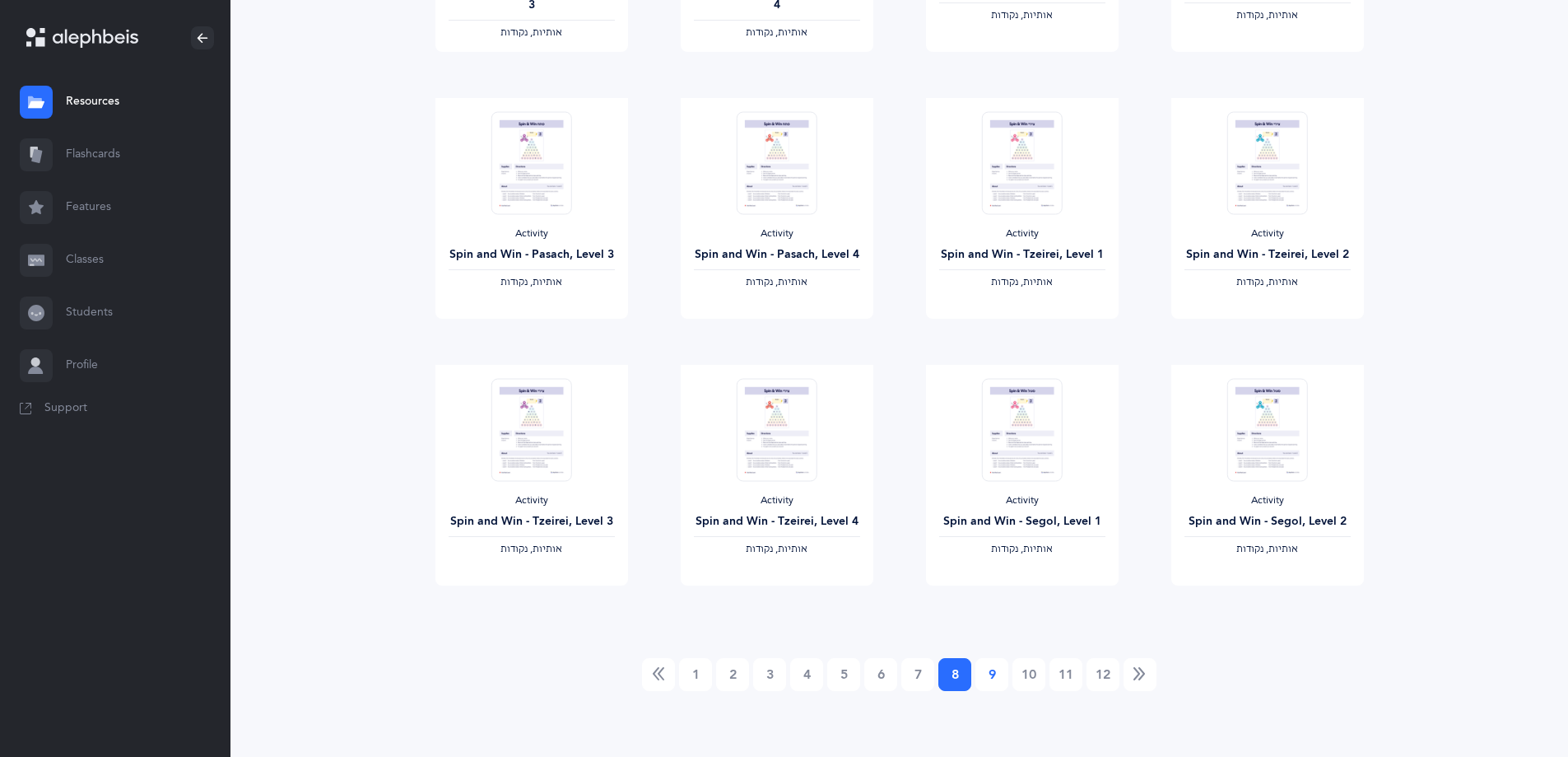
click at [985, 683] on link "9" at bounding box center [992, 674] width 33 height 33
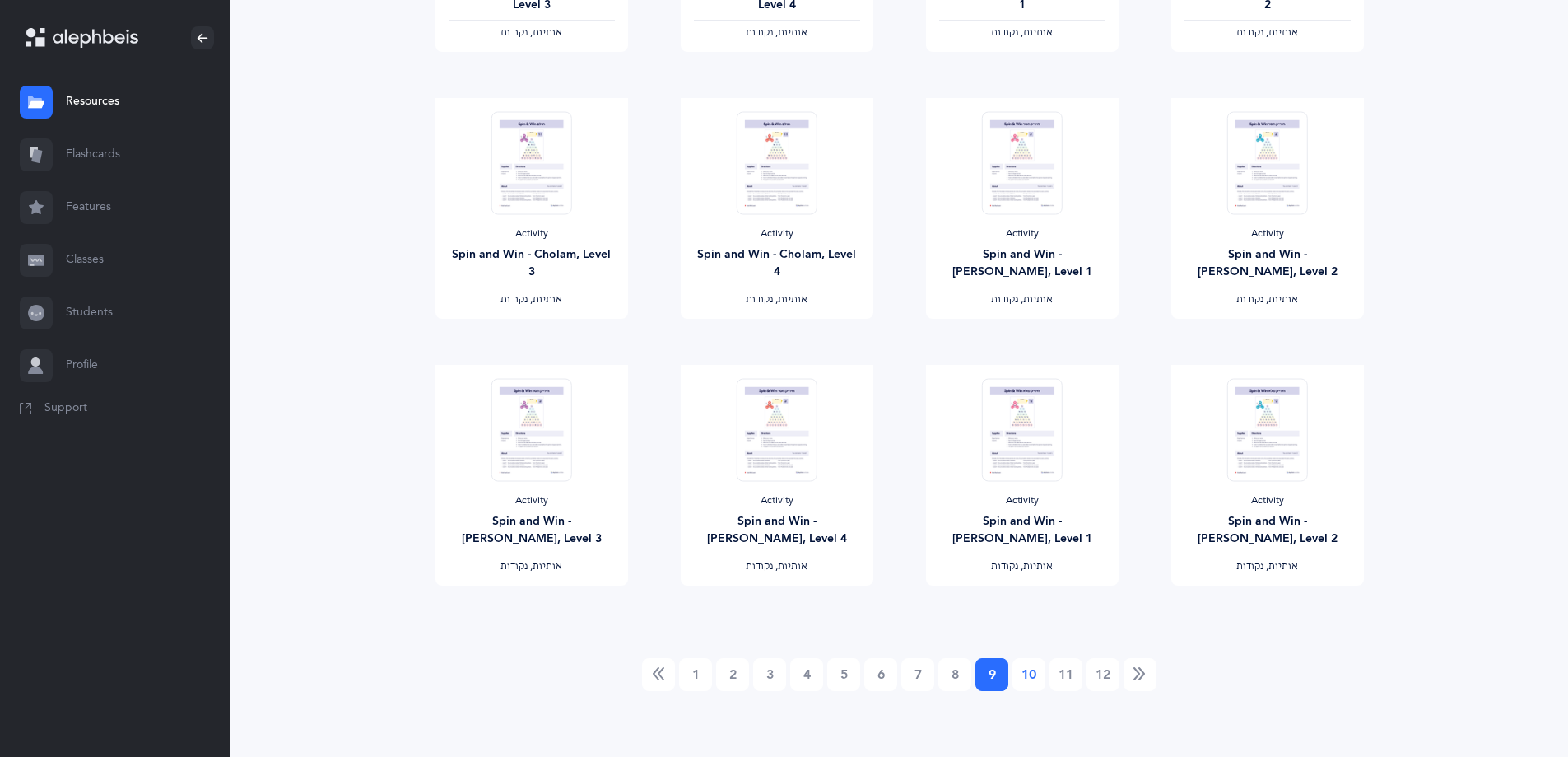
click at [1018, 683] on link "10" at bounding box center [1029, 674] width 33 height 33
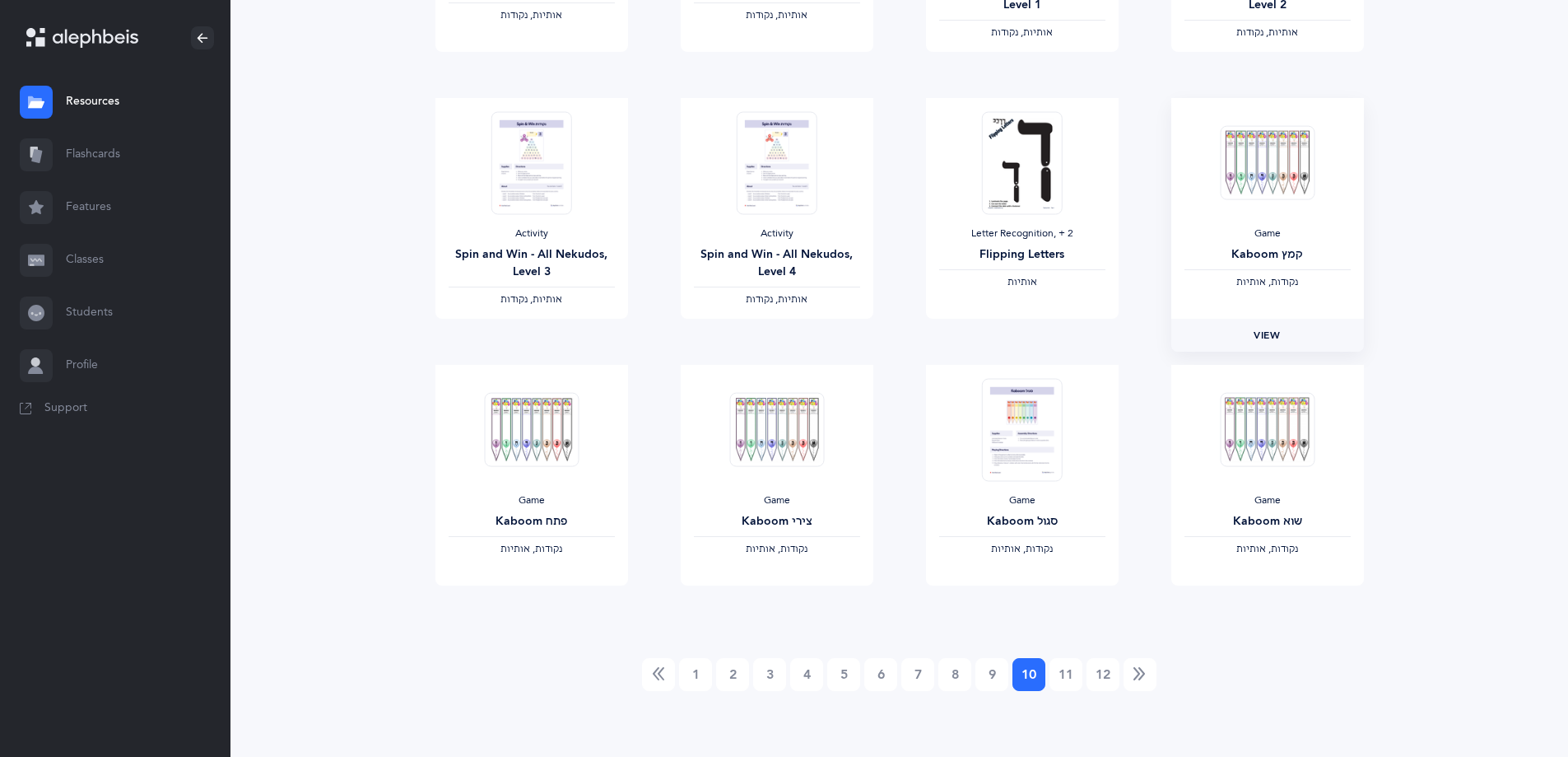
click at [1278, 337] on span "View" at bounding box center [1266, 335] width 26 height 15
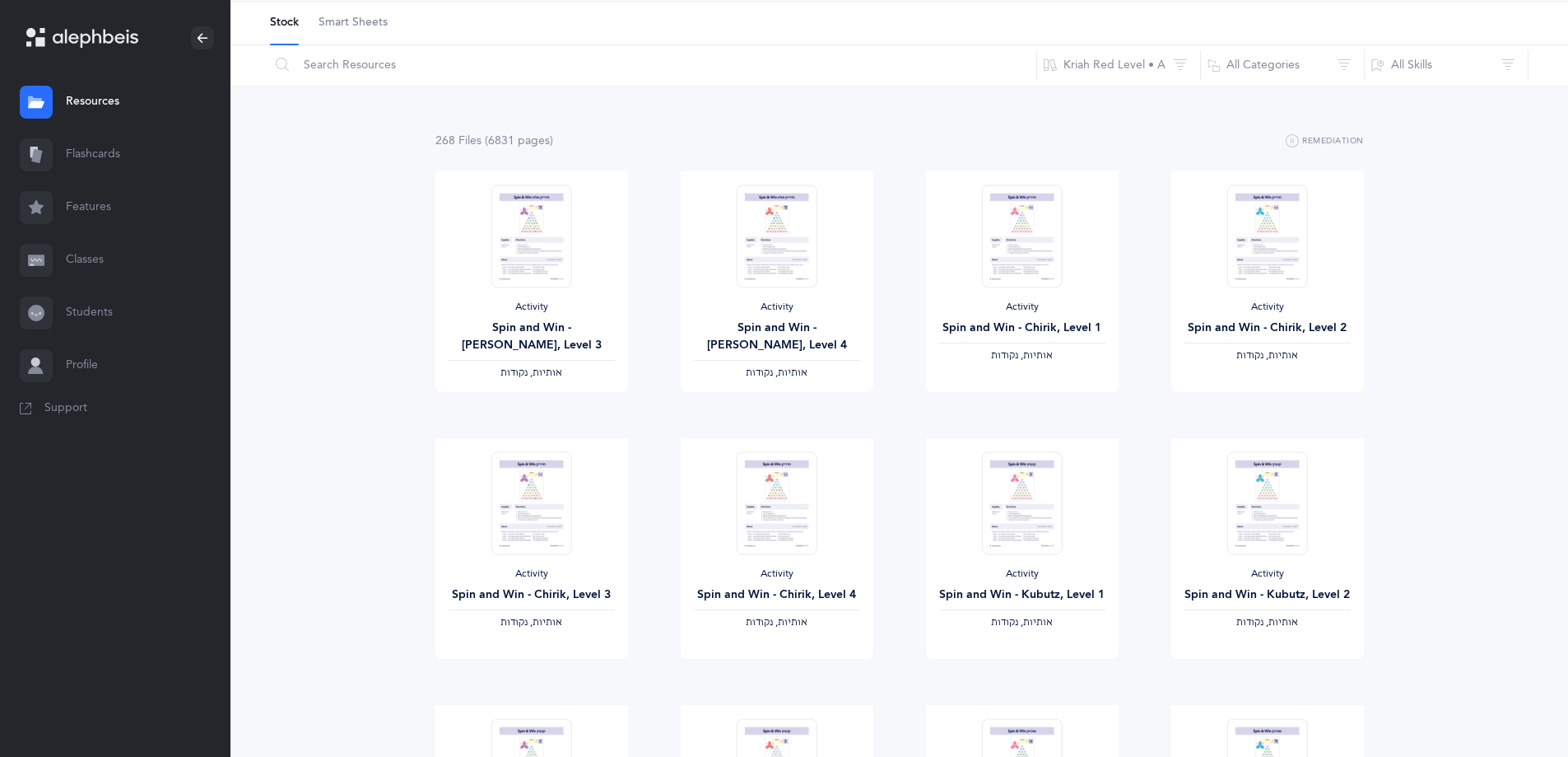
scroll to position [0, 0]
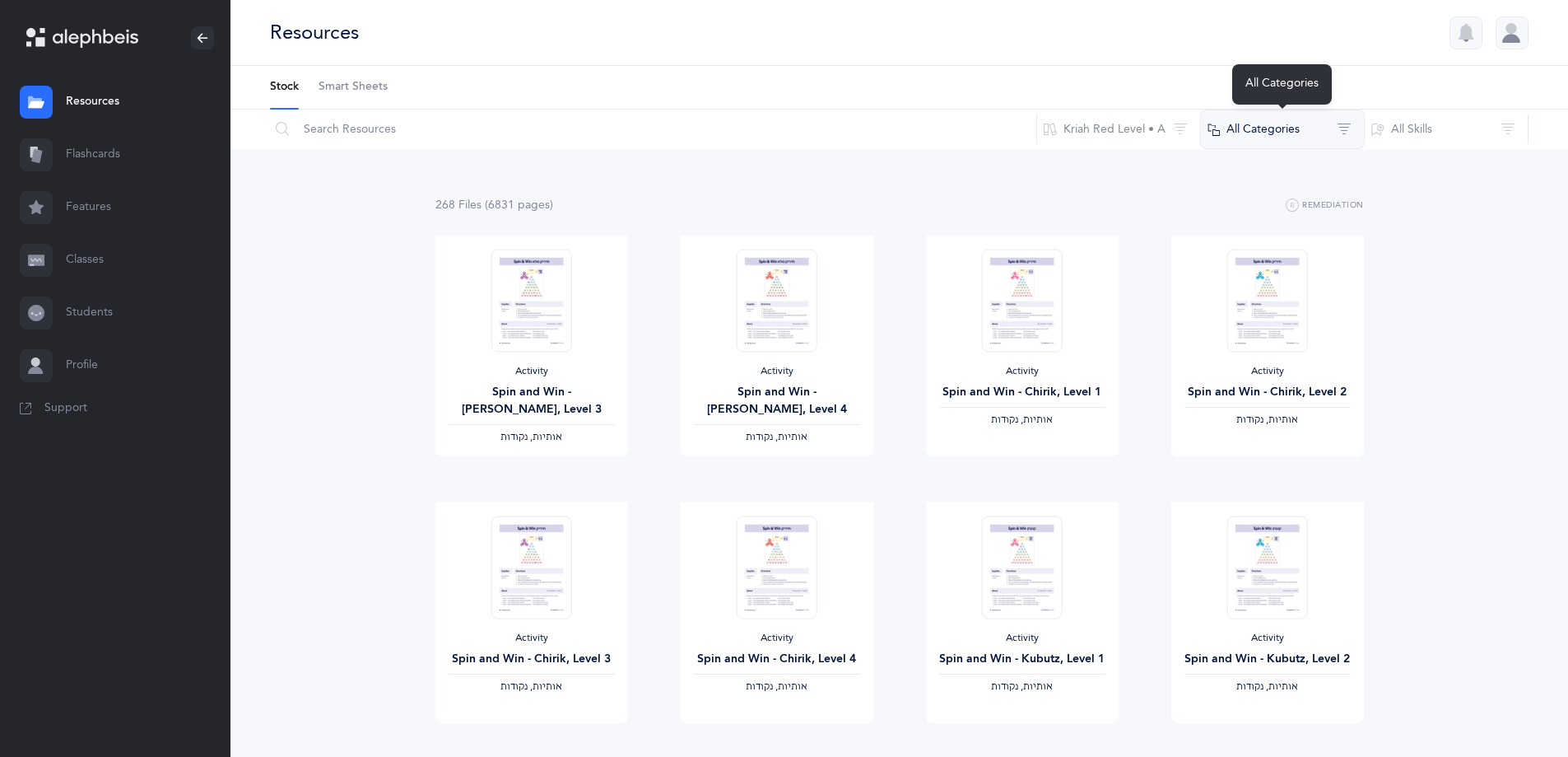
click at [1318, 127] on button "All Categories" at bounding box center [1282, 129] width 164 height 39
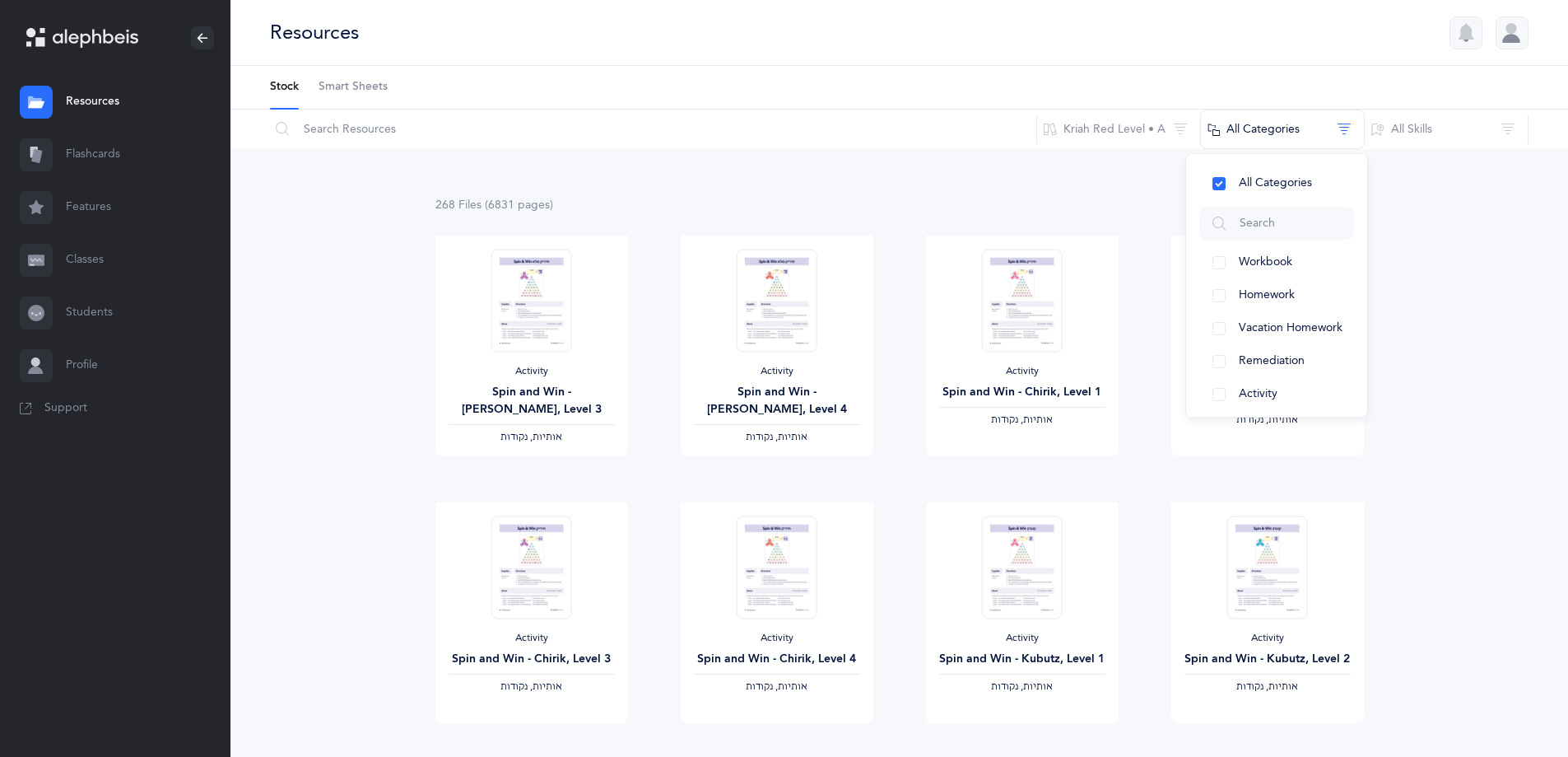
click at [355, 85] on span "Smart Sheets" at bounding box center [353, 87] width 69 height 16
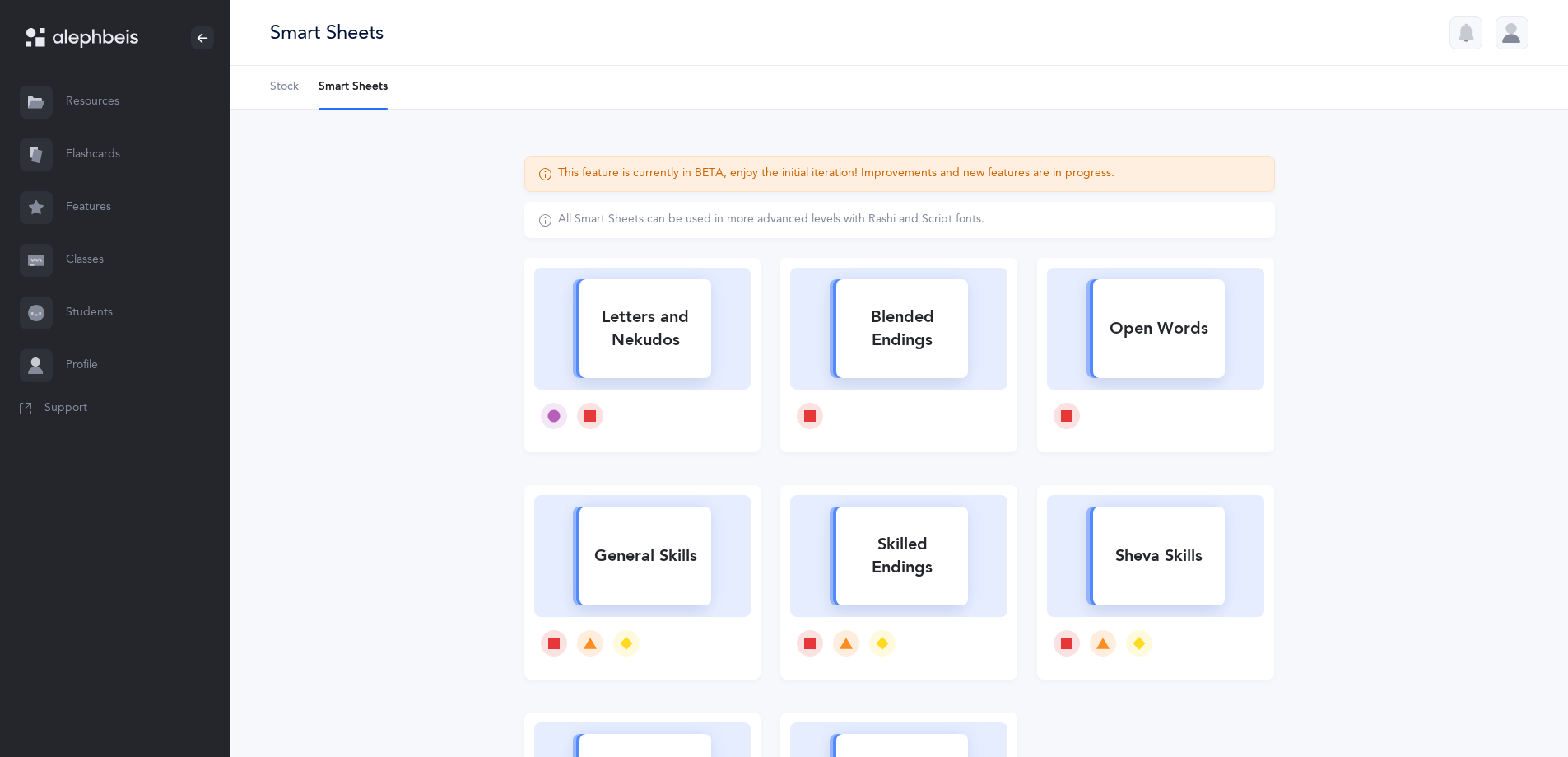
click at [285, 92] on span "Stock" at bounding box center [284, 87] width 29 height 16
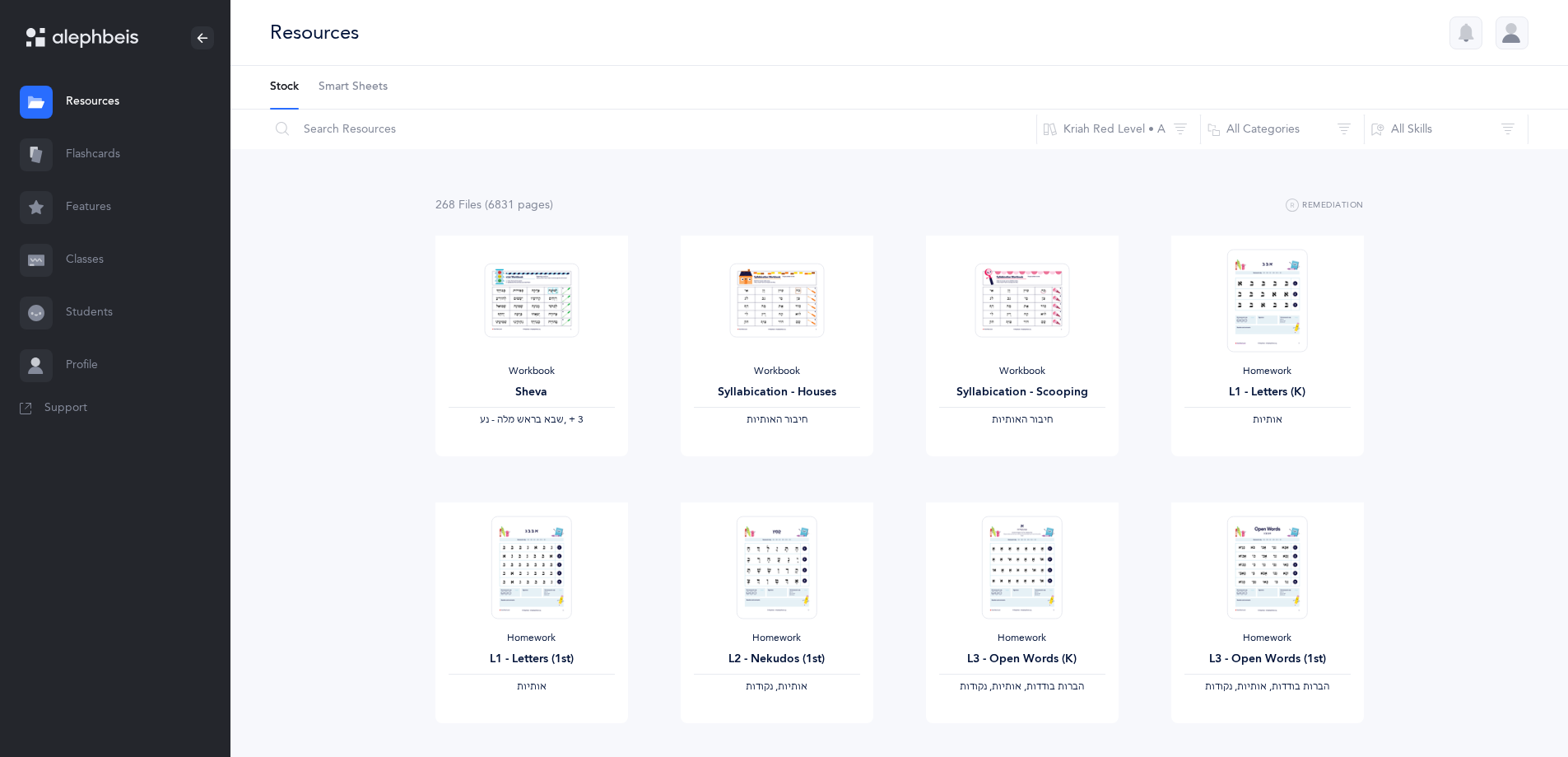
click at [352, 84] on span "Smart Sheets" at bounding box center [353, 87] width 69 height 16
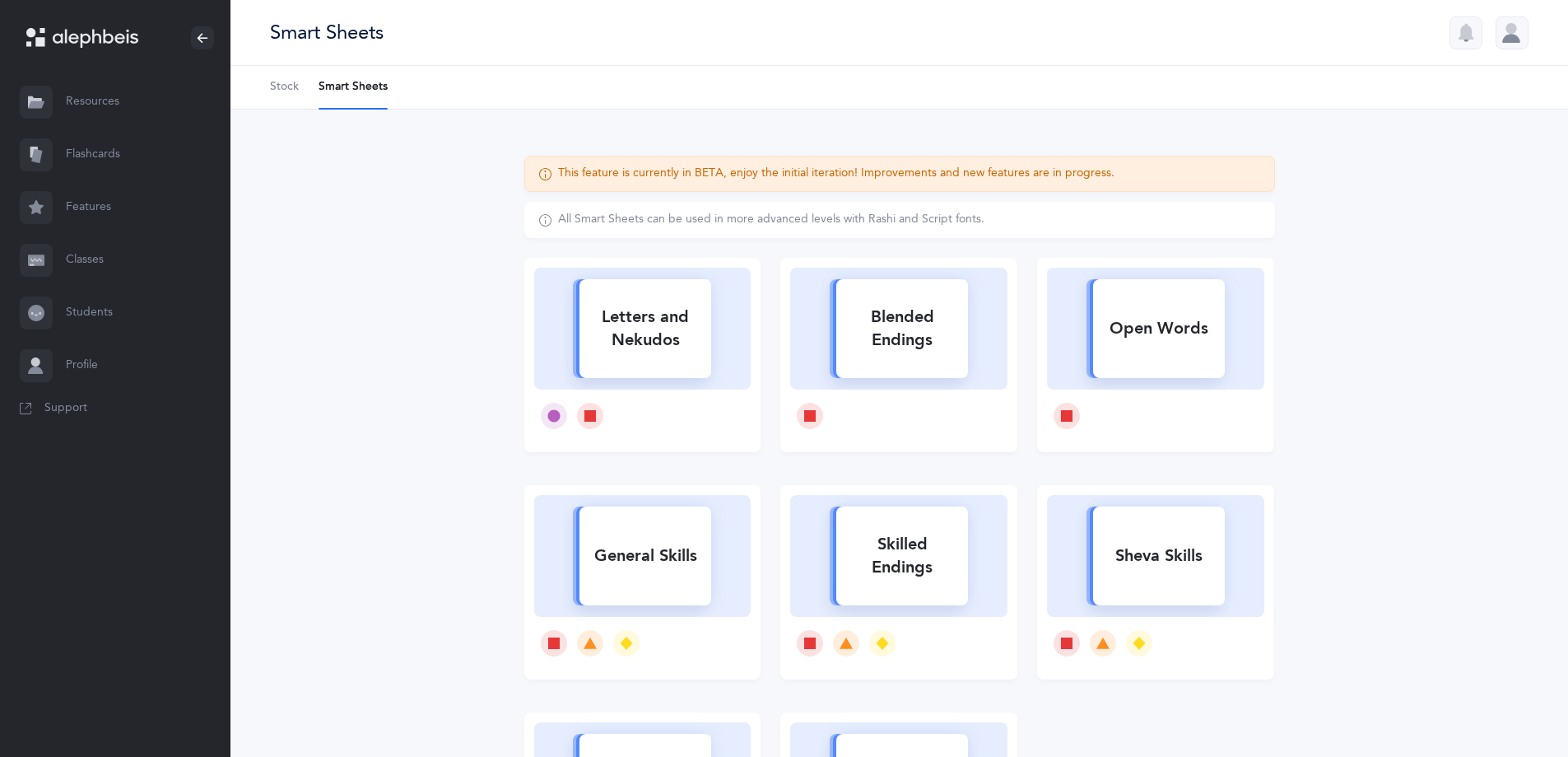
click at [648, 324] on div "Letters and Nekudos" at bounding box center [645, 328] width 132 height 65
select select
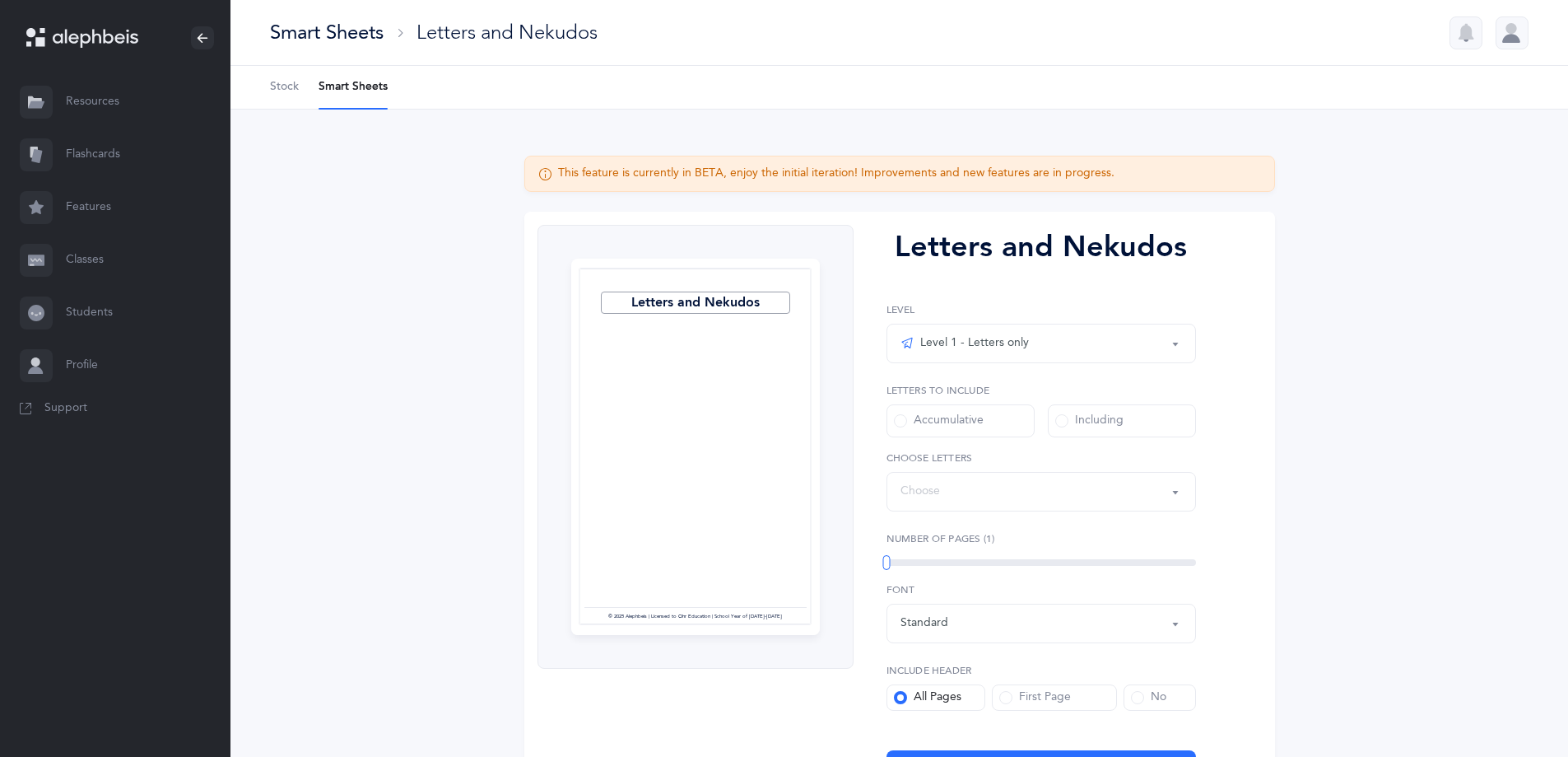
select select "27"
click at [273, 100] on link "Stock" at bounding box center [284, 86] width 29 height 43
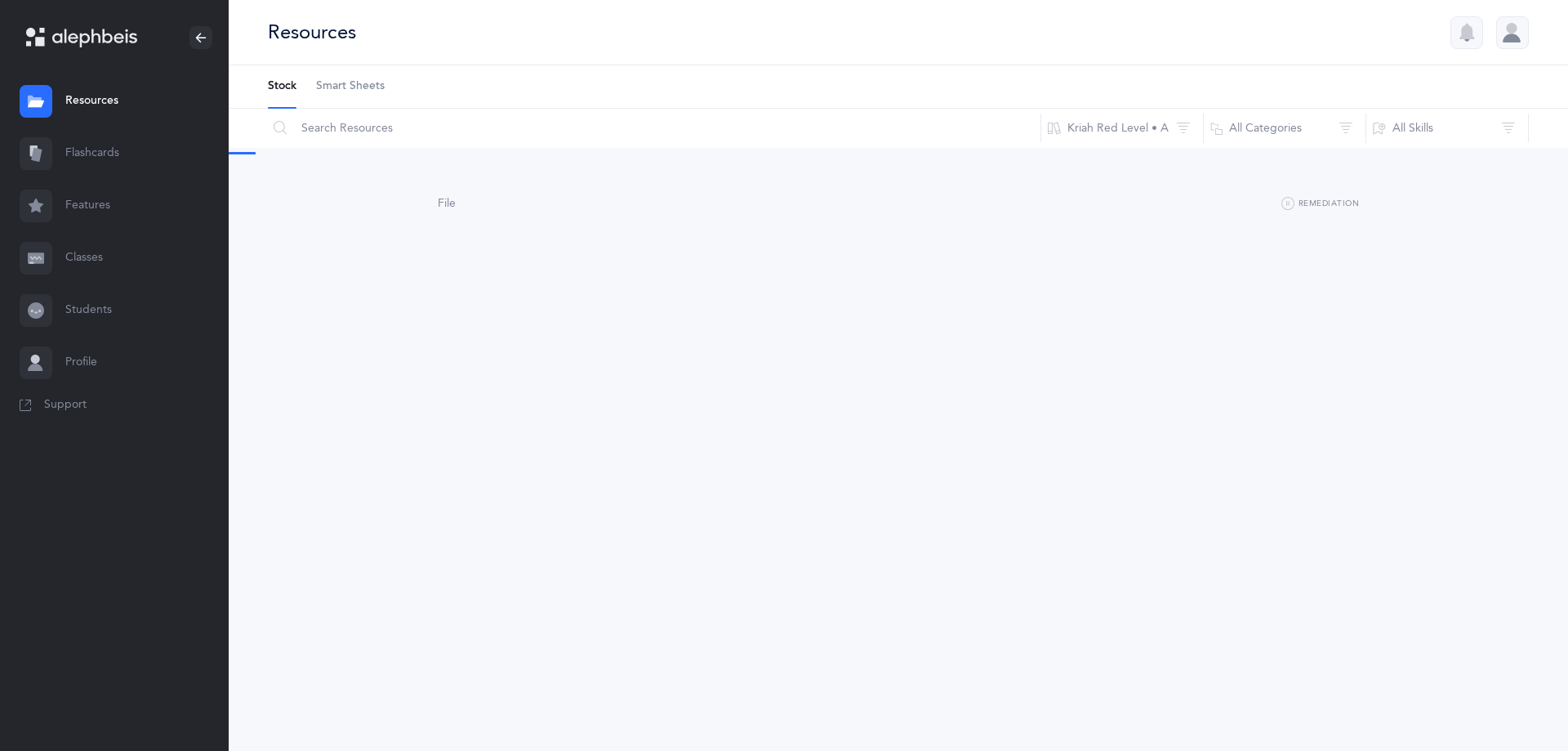
click at [68, 152] on link "Flashcards" at bounding box center [114, 153] width 229 height 52
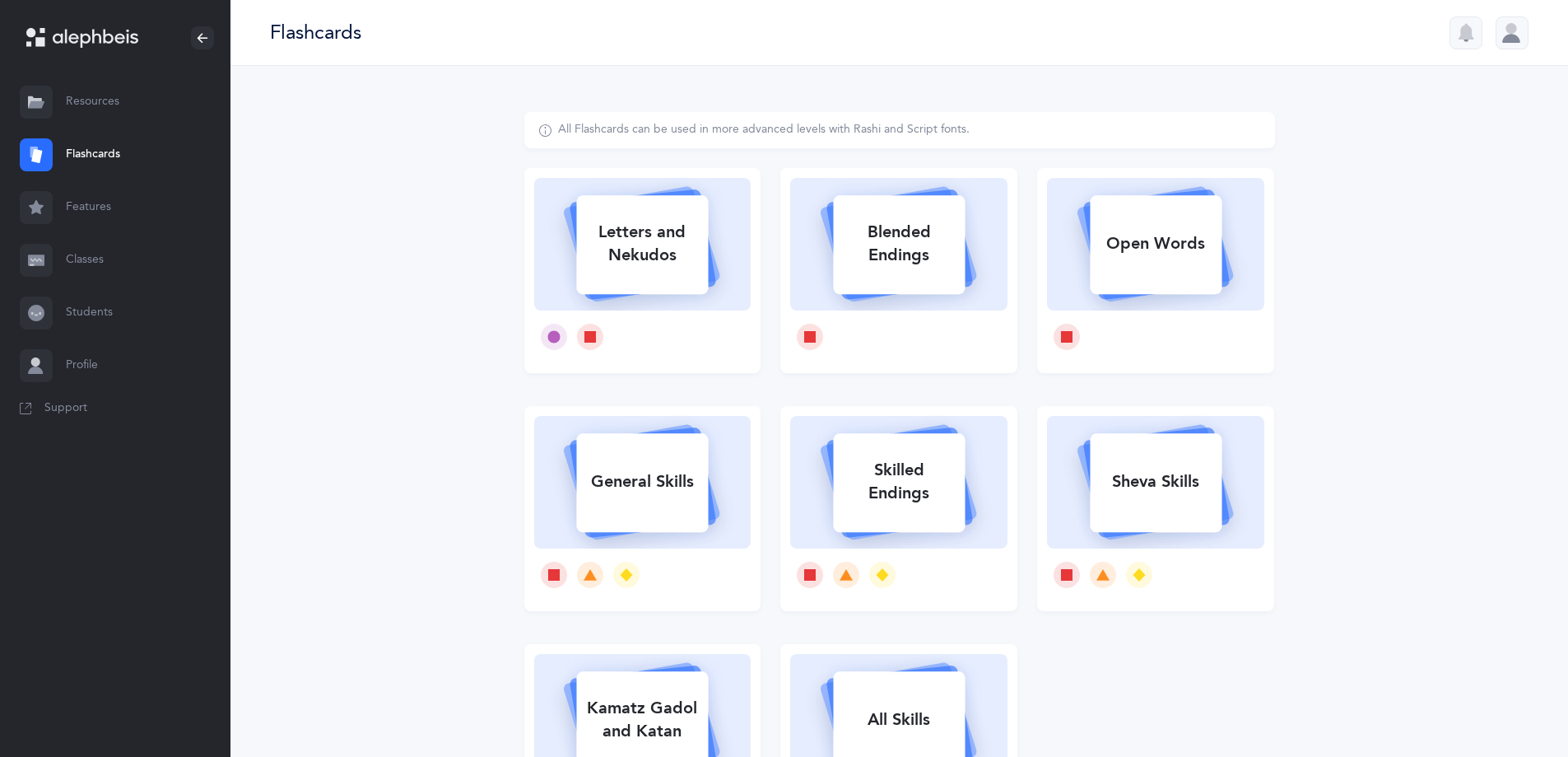
click at [661, 262] on div "Letters and Nekudos" at bounding box center [641, 244] width 132 height 65
select select
select select "single"
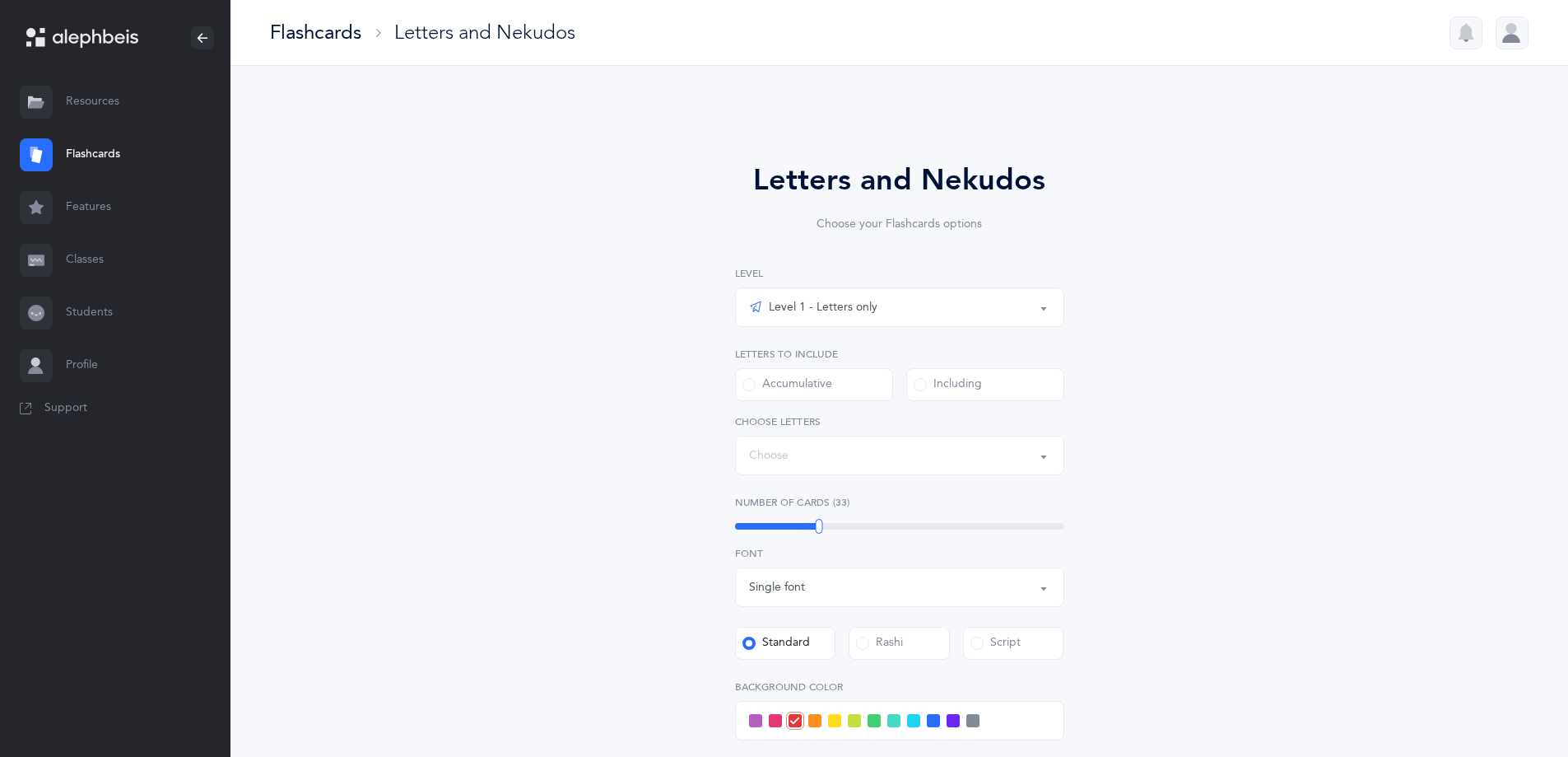
select select "27"
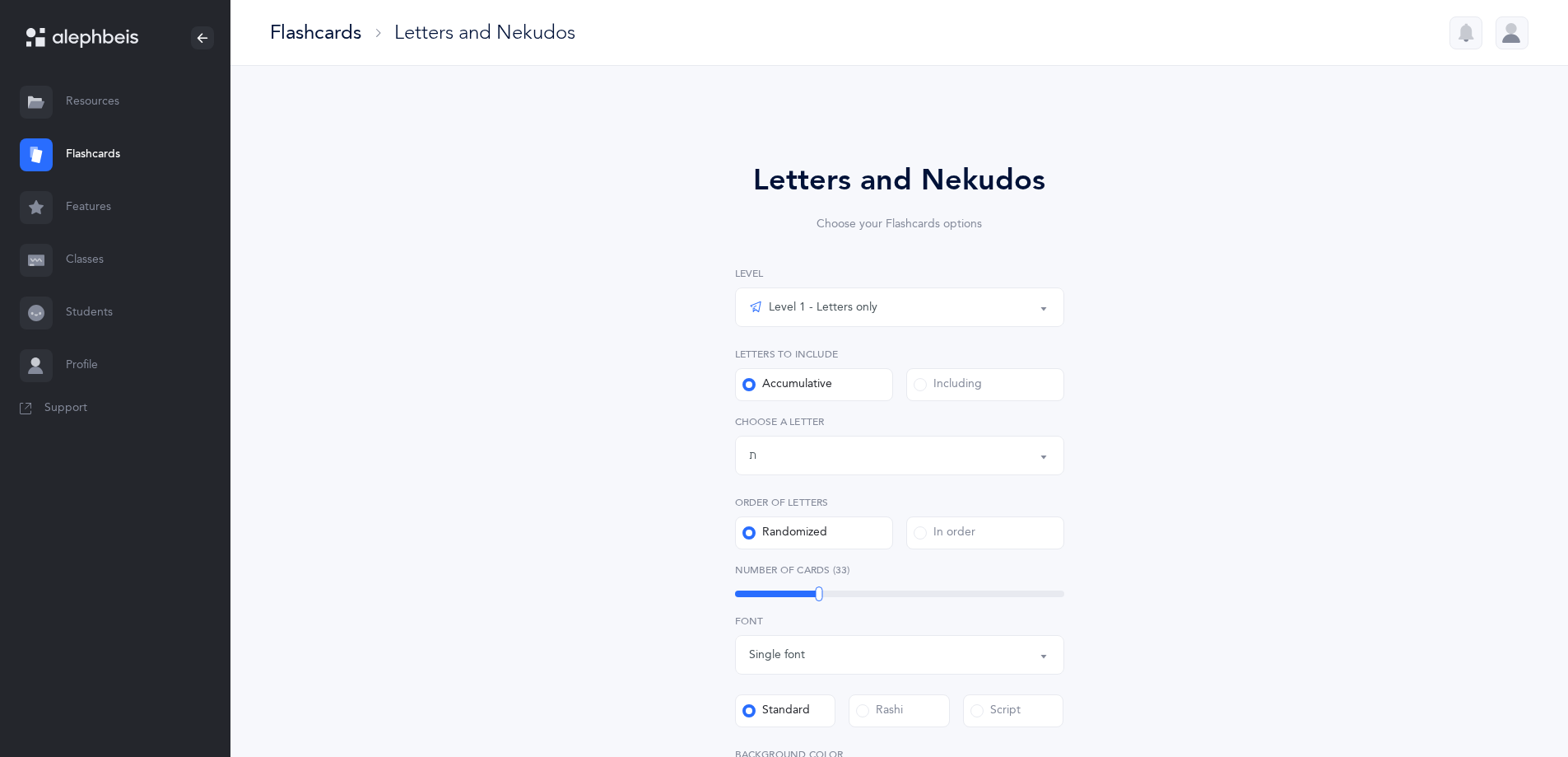
click at [921, 377] on div "Including" at bounding box center [948, 384] width 68 height 16
click at [0, 0] on input "Including" at bounding box center [0, 0] width 0 height 0
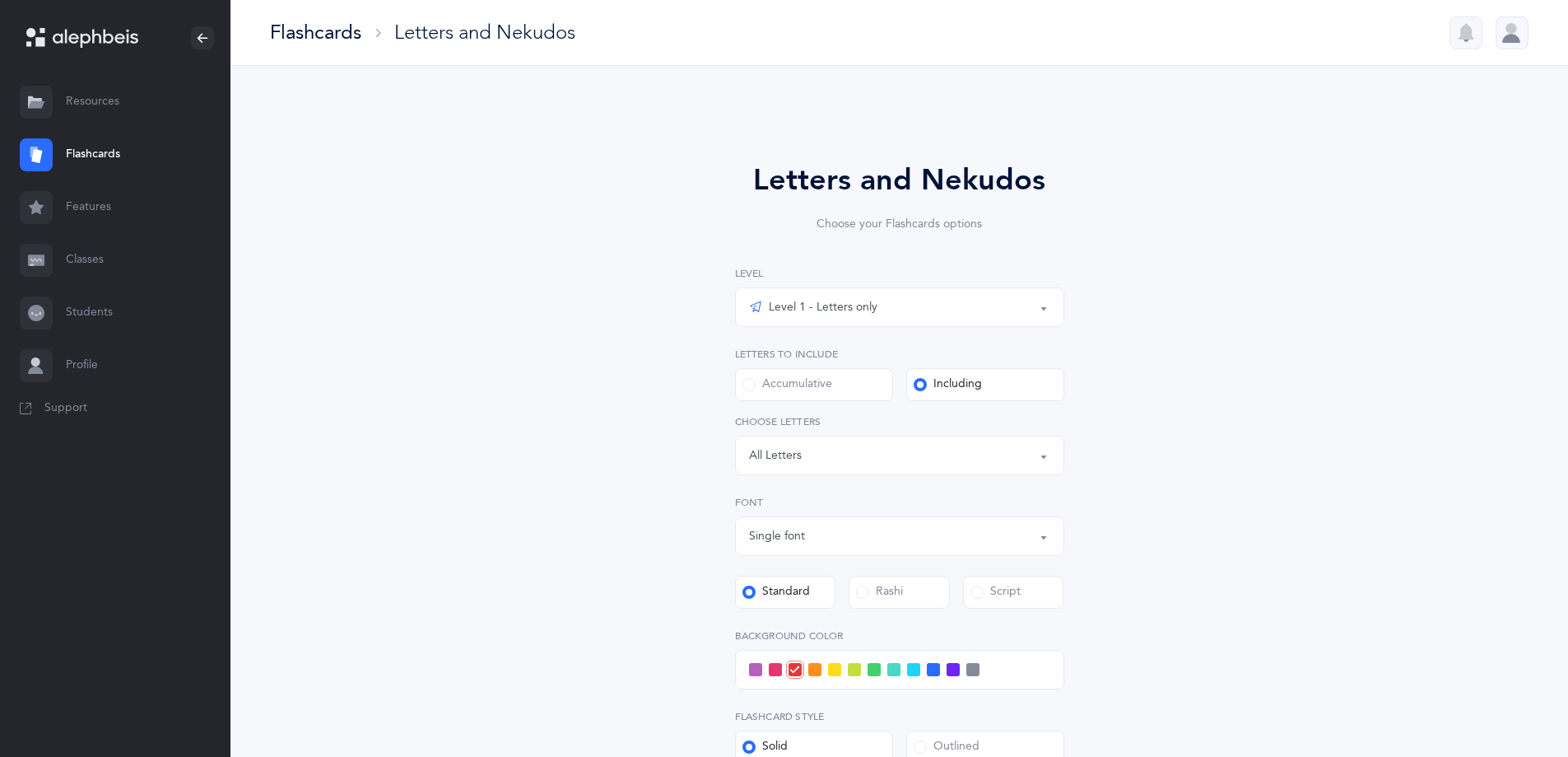
click at [873, 311] on div "Level 1 - Letters only" at bounding box center [813, 307] width 128 height 20
click at [1382, 393] on div "Letters and Nekudos Choose your Flashcards options Level 1 - Letters only Level…" at bounding box center [899, 553] width 1338 height 976
click at [343, 37] on div "Flashcards" at bounding box center [315, 33] width 92 height 27
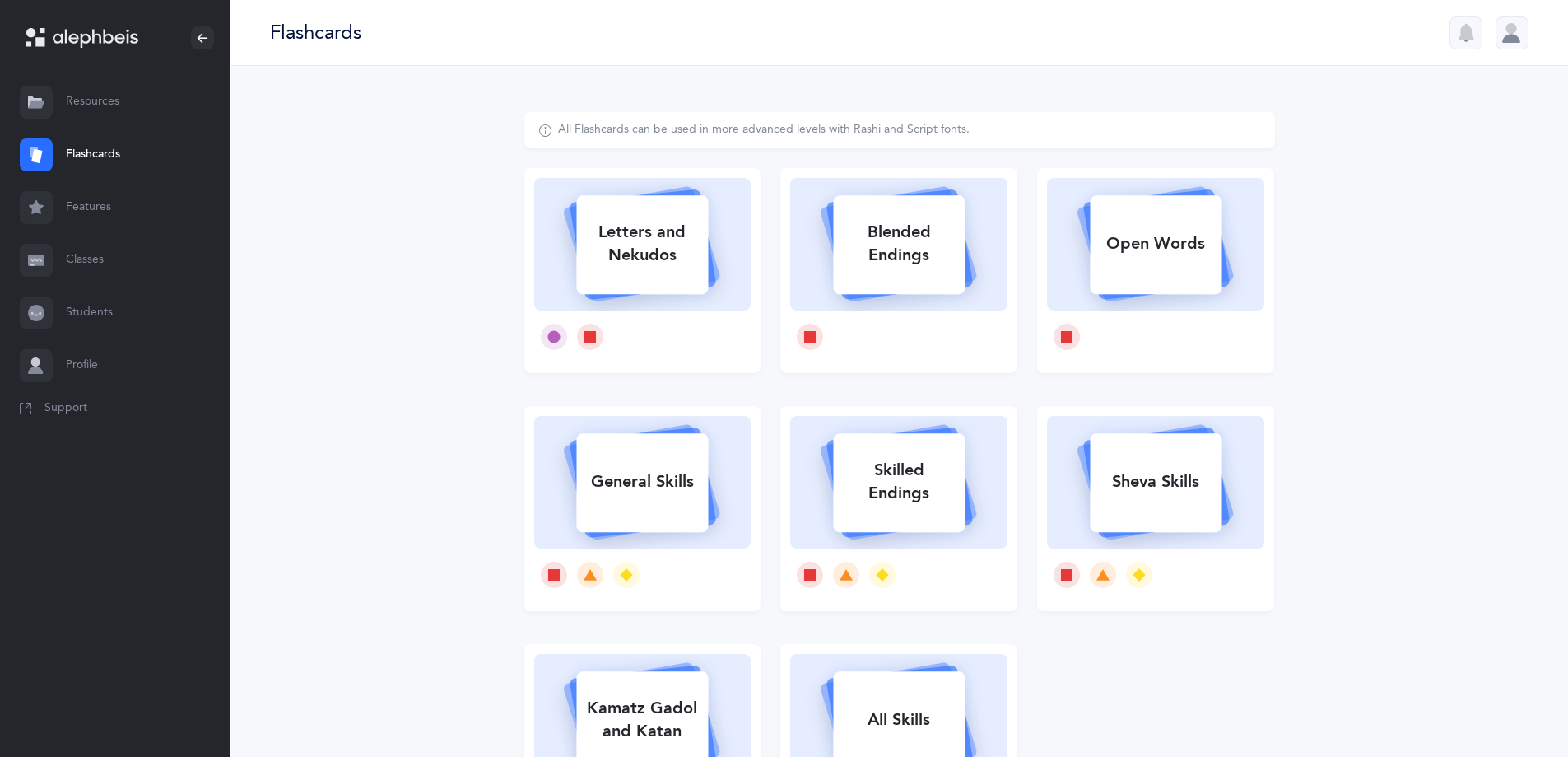
click at [58, 95] on link "Resources" at bounding box center [115, 102] width 231 height 53
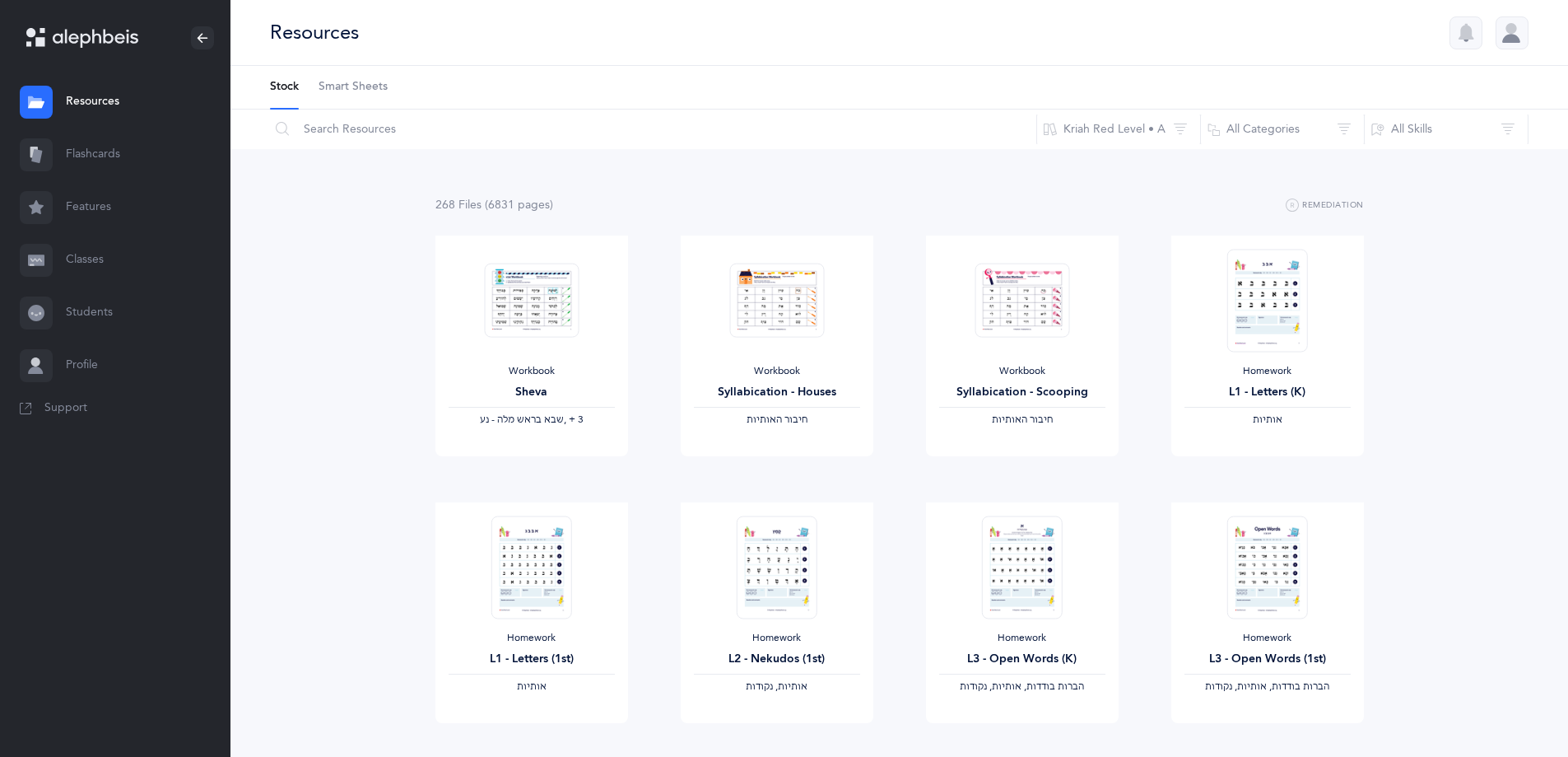
click at [1278, 105] on ul "Stock Smart Sheets" at bounding box center [899, 87] width 1338 height 44
click at [1275, 133] on button "All Categories" at bounding box center [1282, 129] width 164 height 39
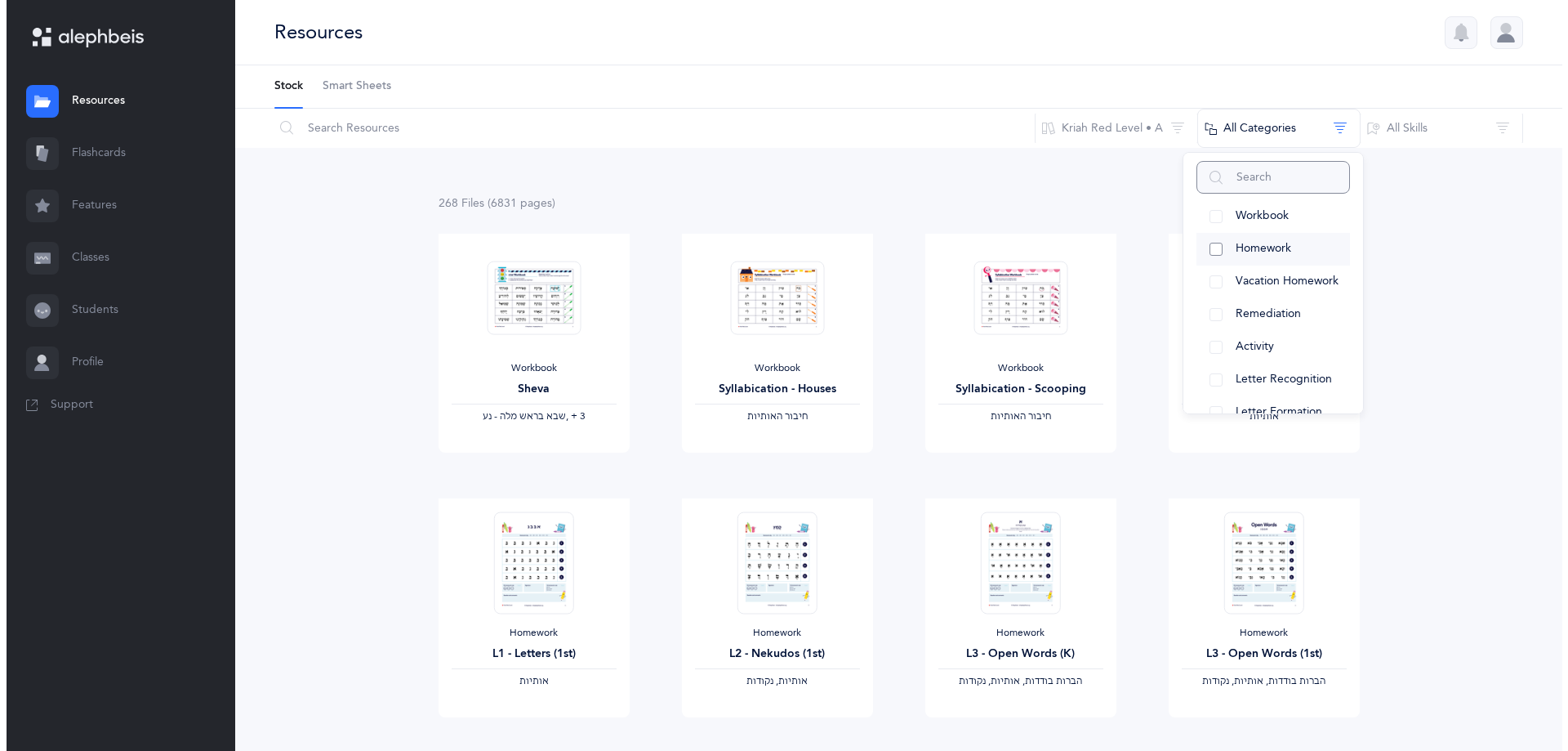
scroll to position [82, 0]
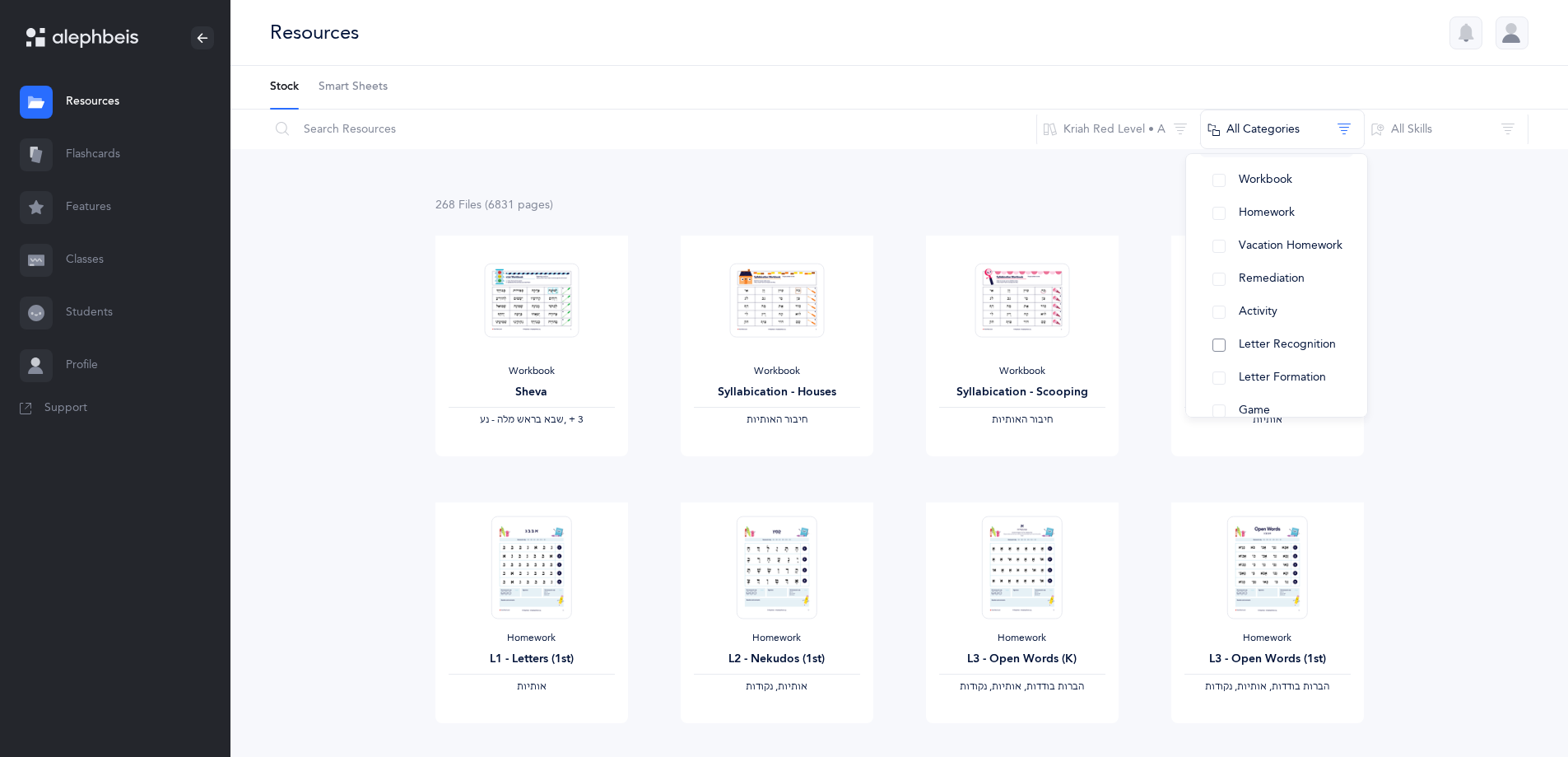
click at [1216, 348] on button "Letter Recognition" at bounding box center [1276, 345] width 154 height 33
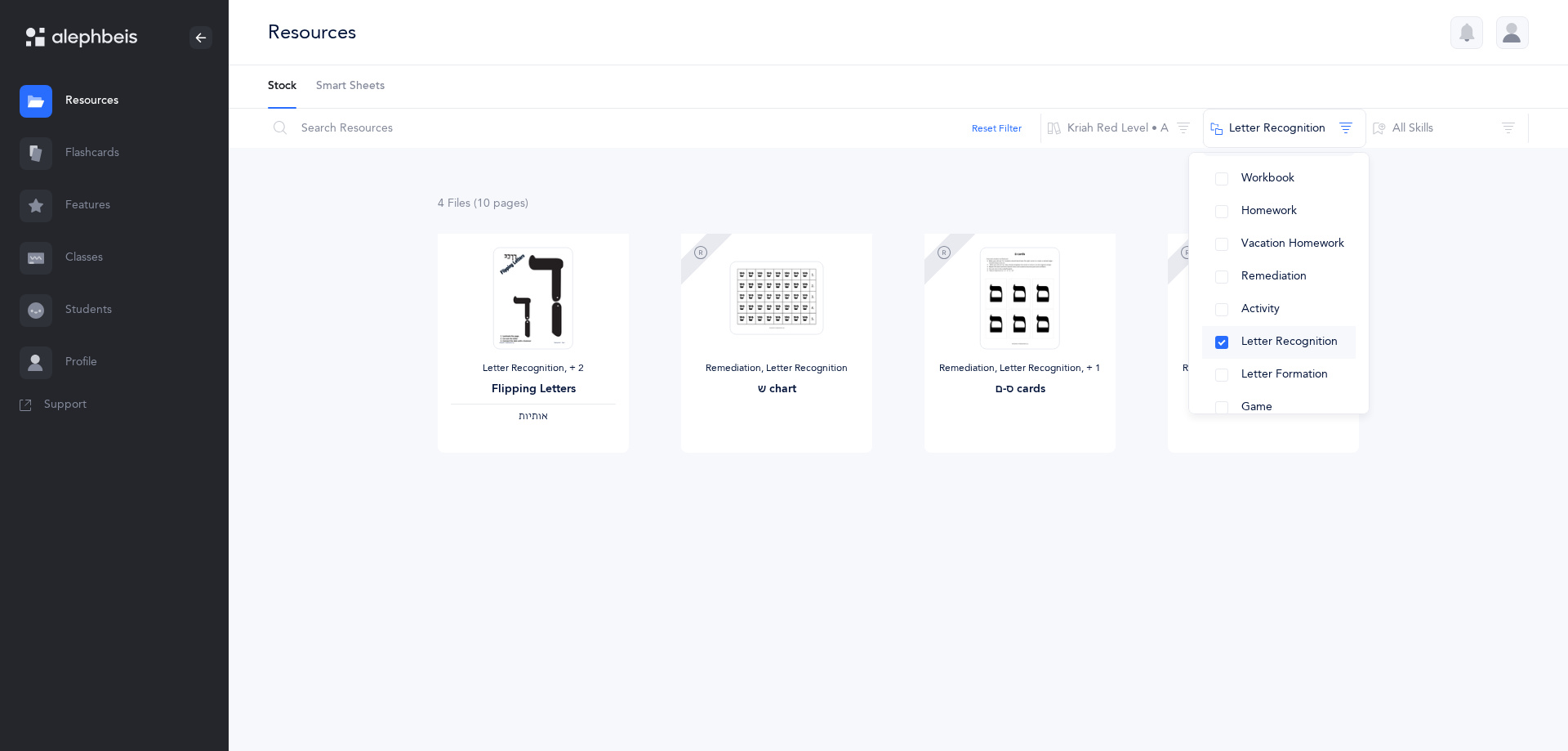
click at [1224, 346] on button "Letter Recognition" at bounding box center [1279, 343] width 153 height 32
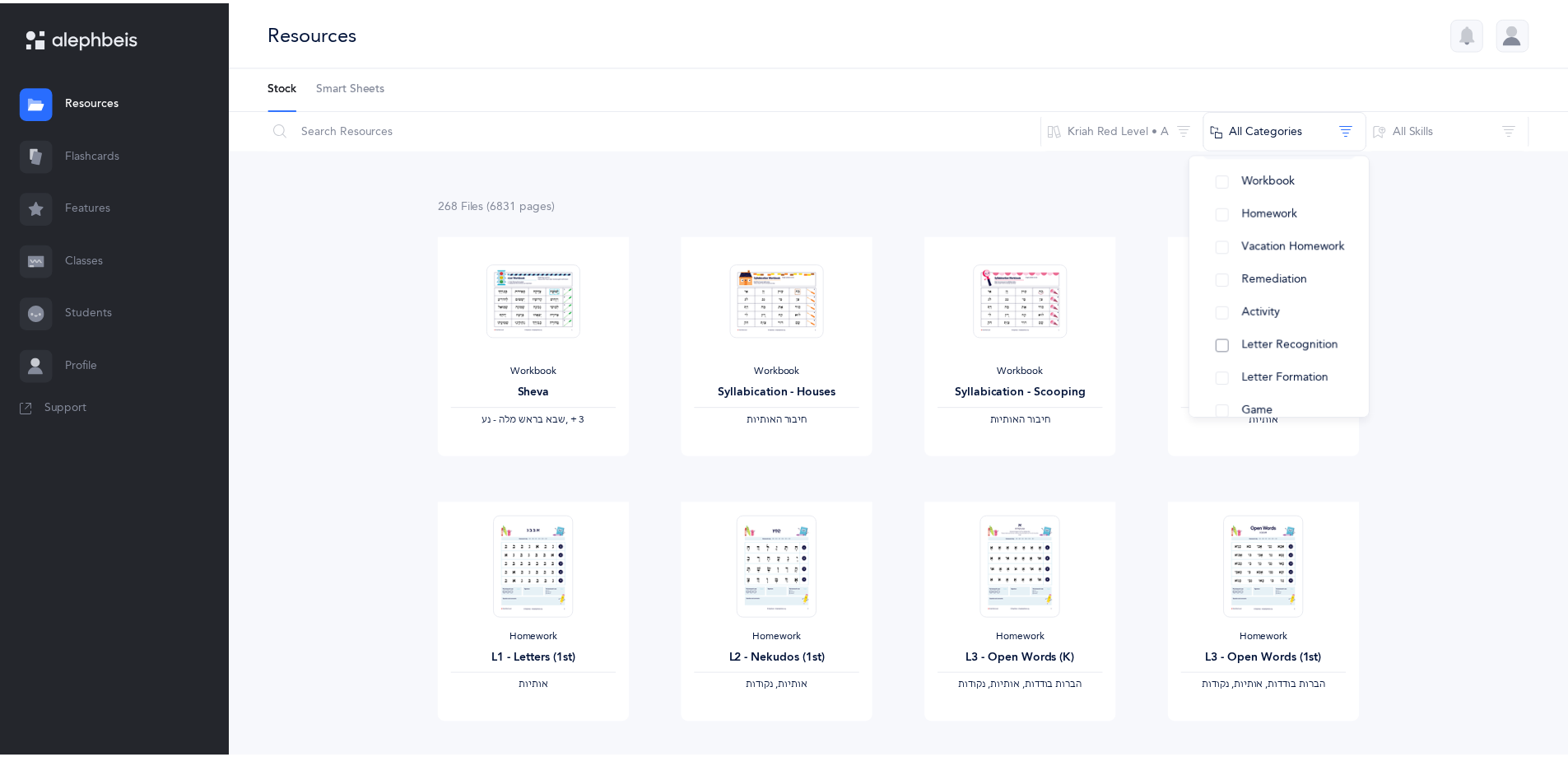
scroll to position [238, 0]
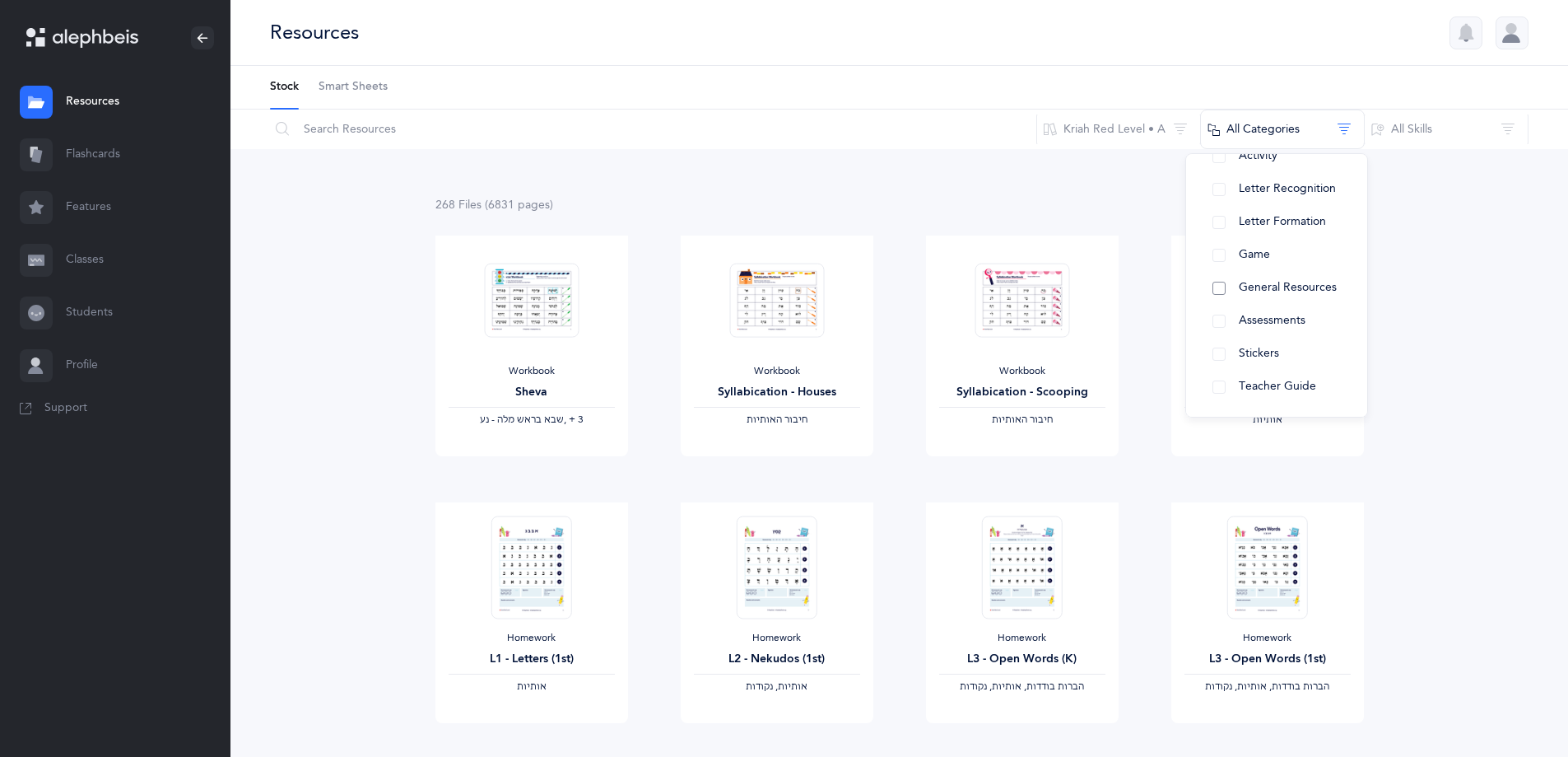
click at [1218, 285] on button "General Resources" at bounding box center [1276, 288] width 154 height 33
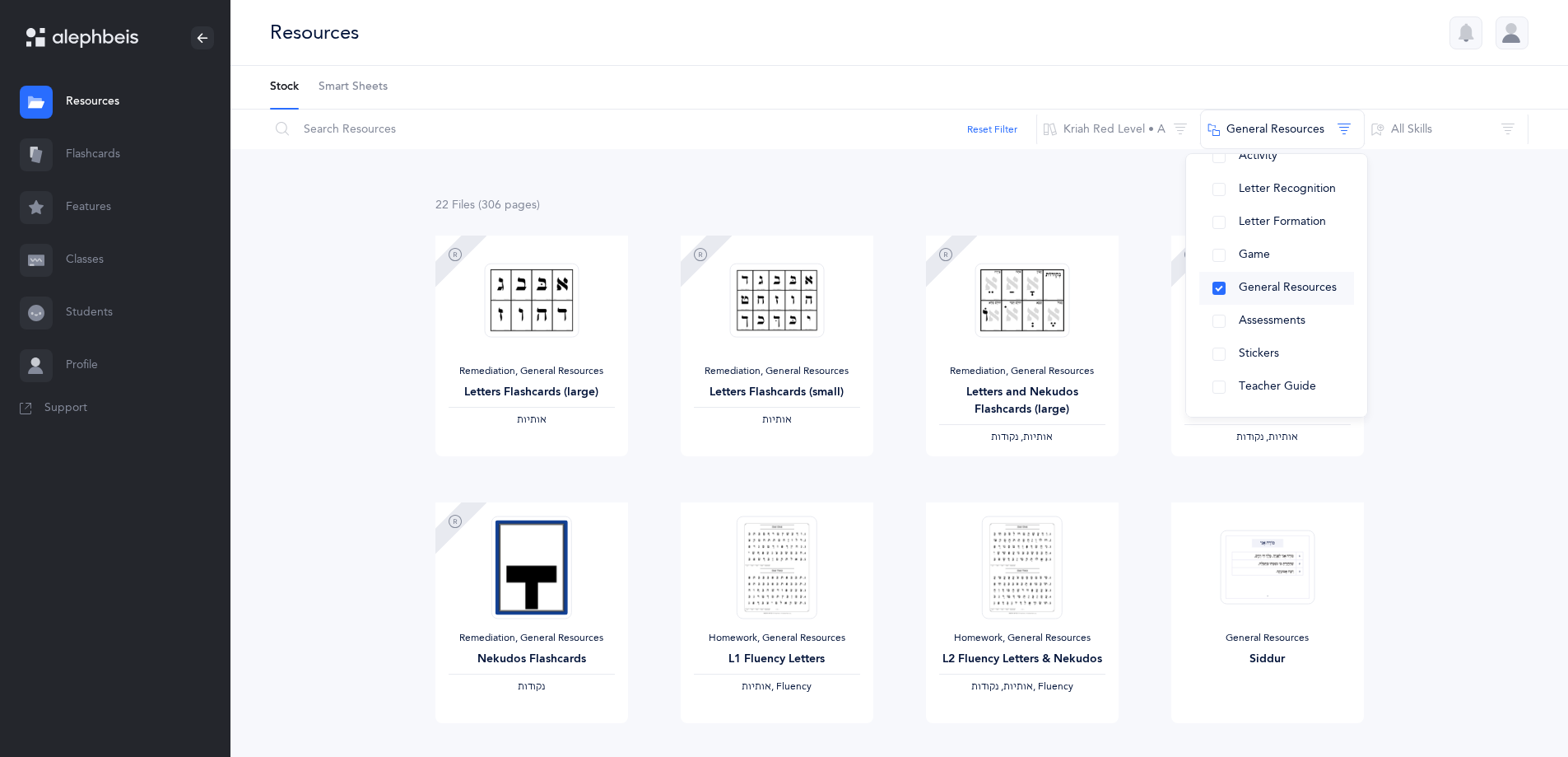
click at [1218, 280] on button "General Resources" at bounding box center [1276, 288] width 154 height 33
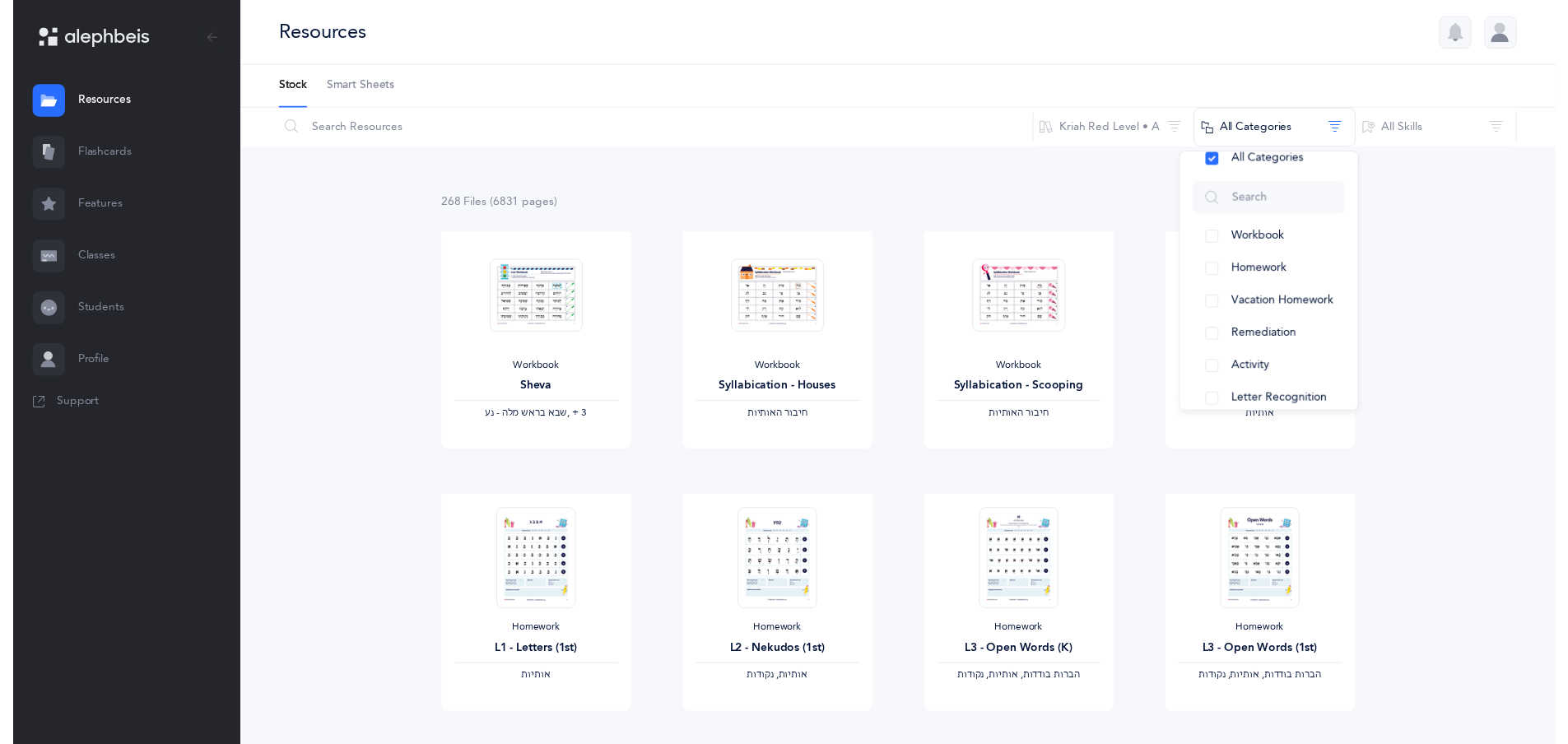
scroll to position [0, 0]
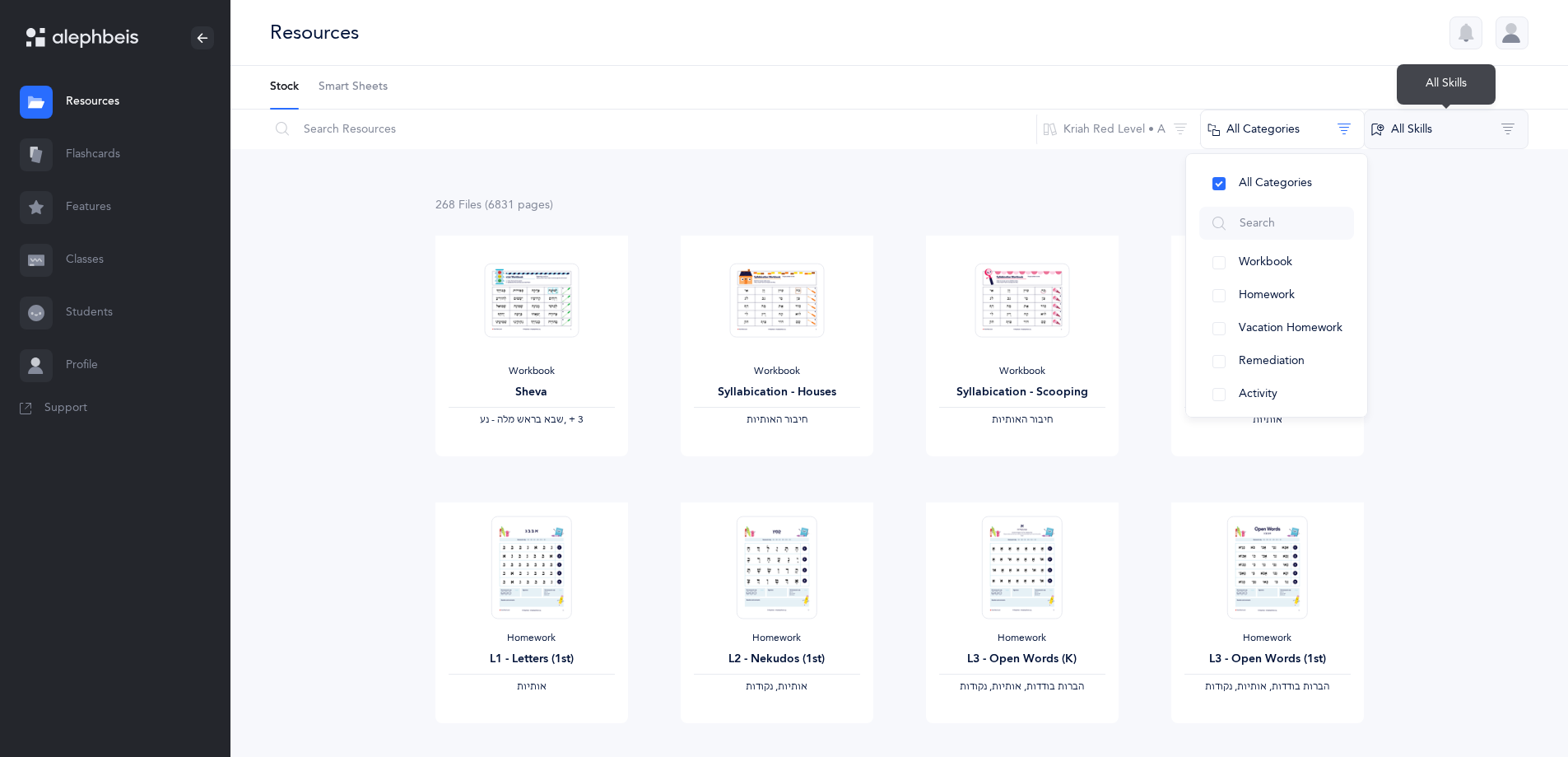
click at [1397, 125] on button "All Skills" at bounding box center [1446, 129] width 164 height 39
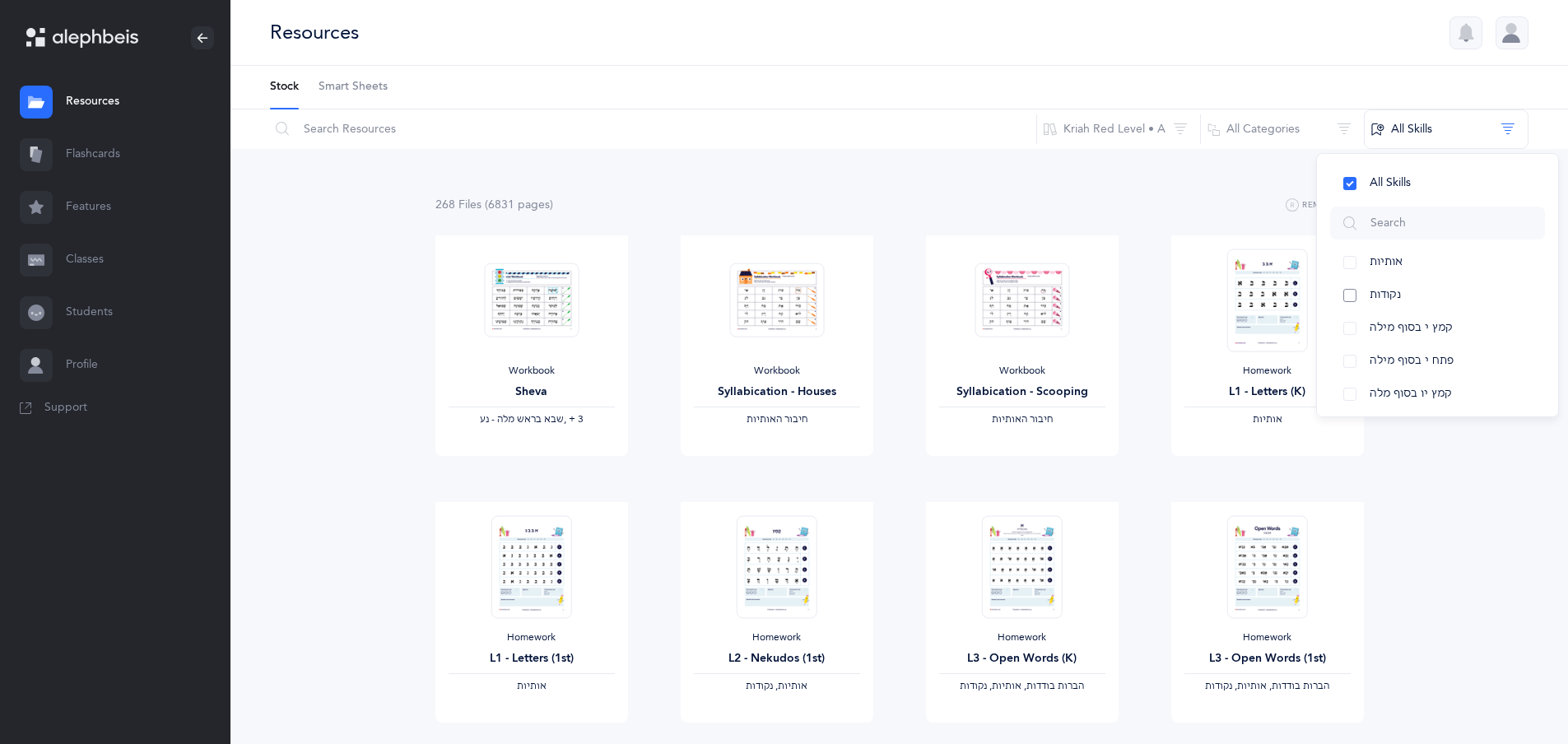
click at [1348, 300] on button "נקודות" at bounding box center [1437, 295] width 215 height 33
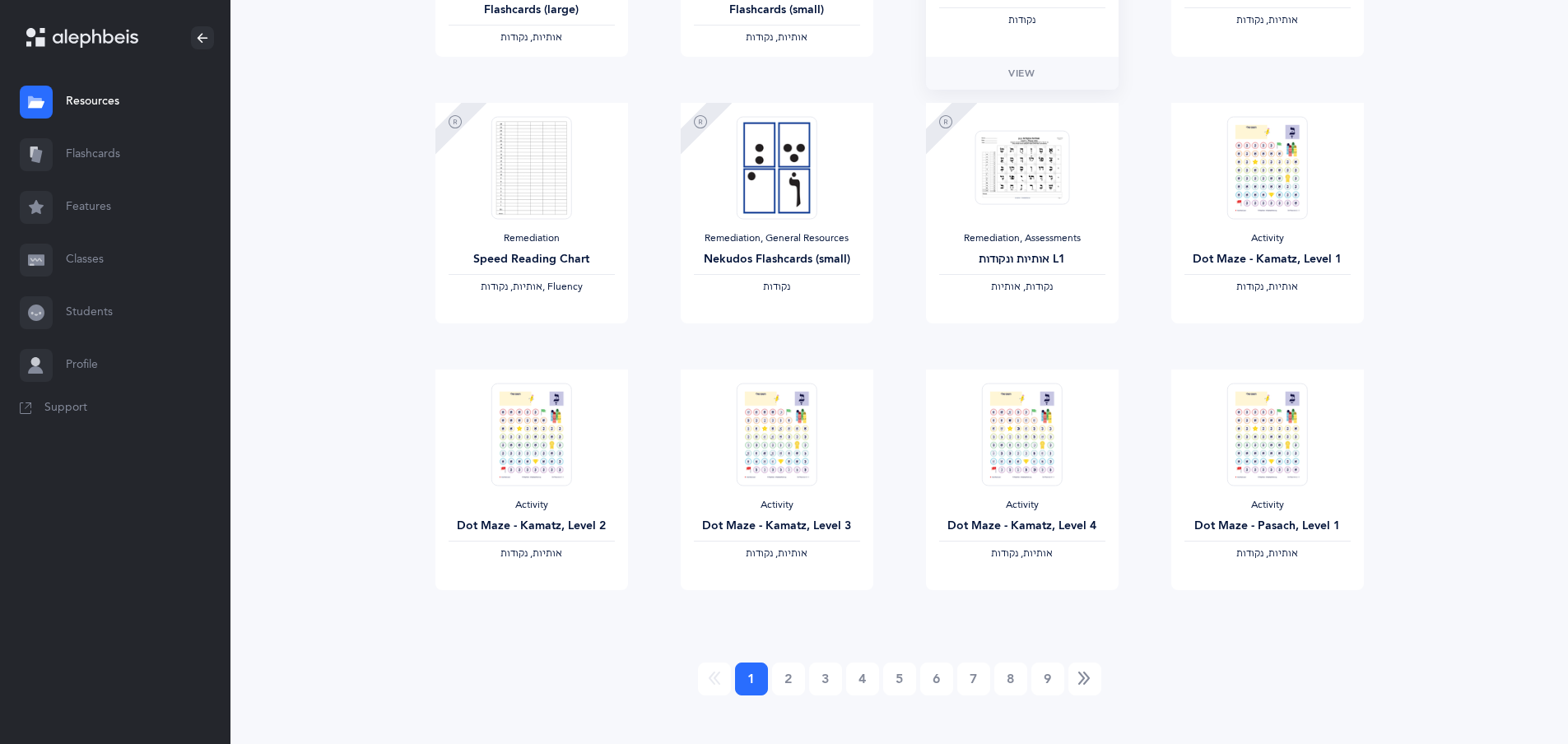
scroll to position [1216, 0]
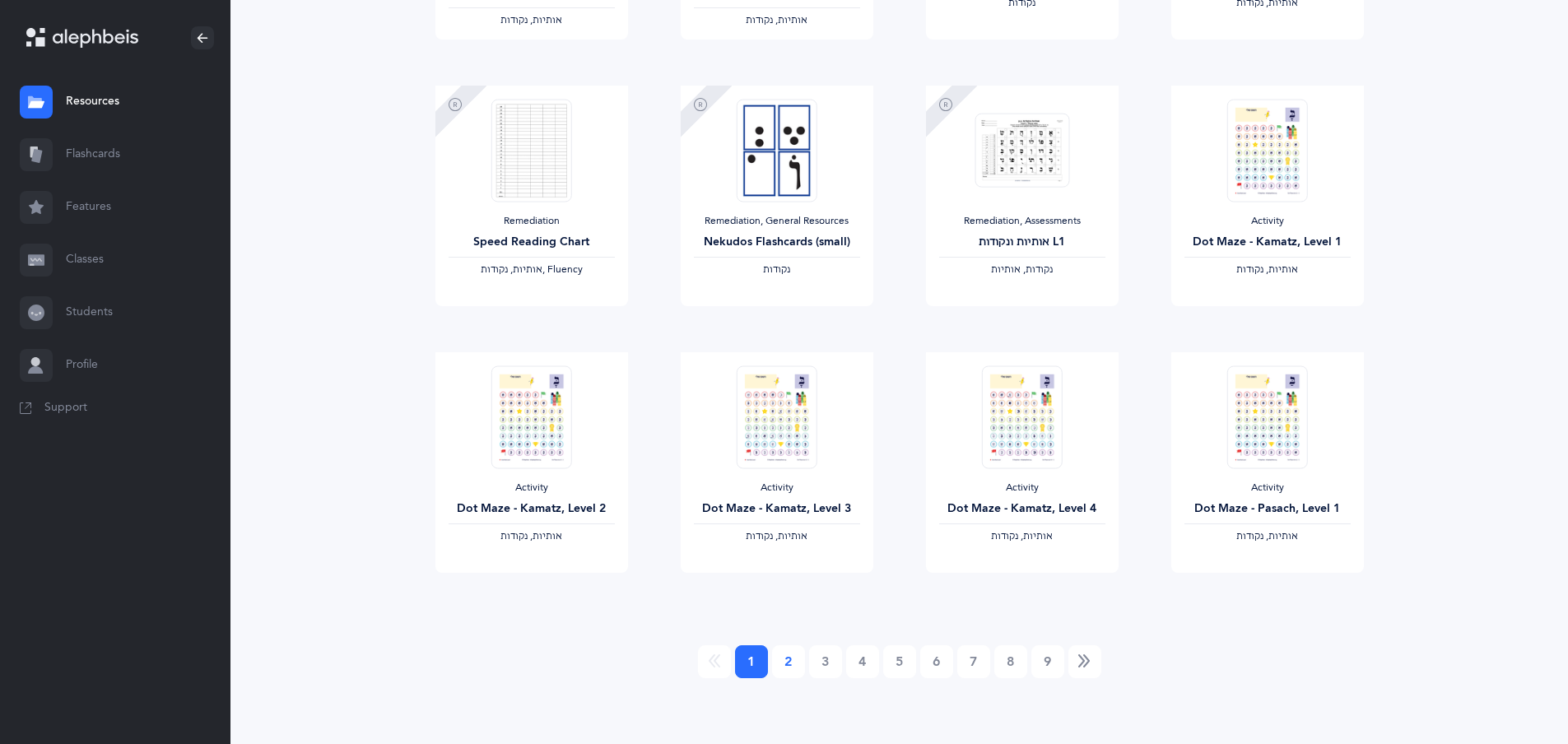
click at [794, 653] on link "2" at bounding box center [789, 661] width 33 height 33
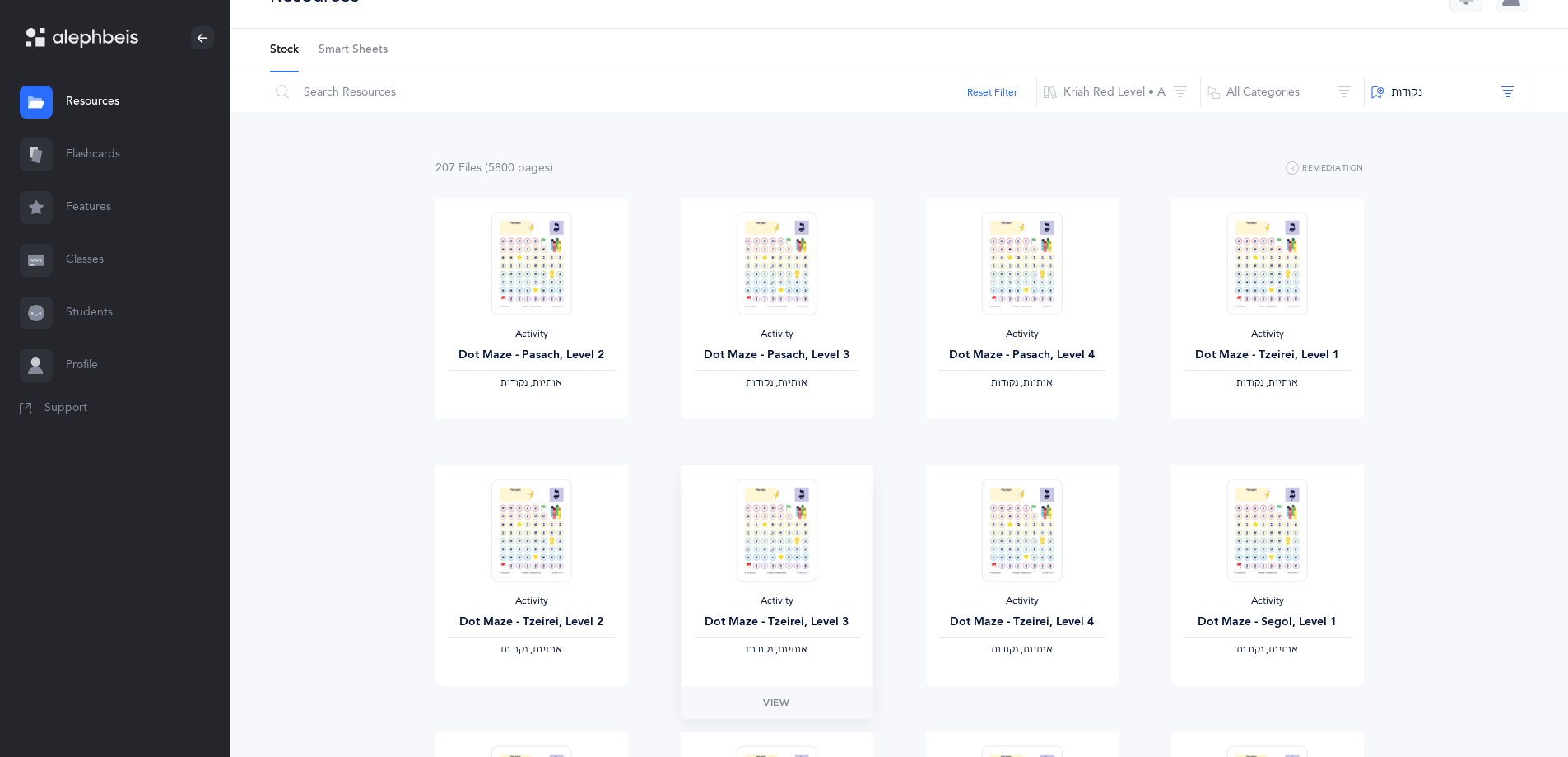
scroll to position [0, 0]
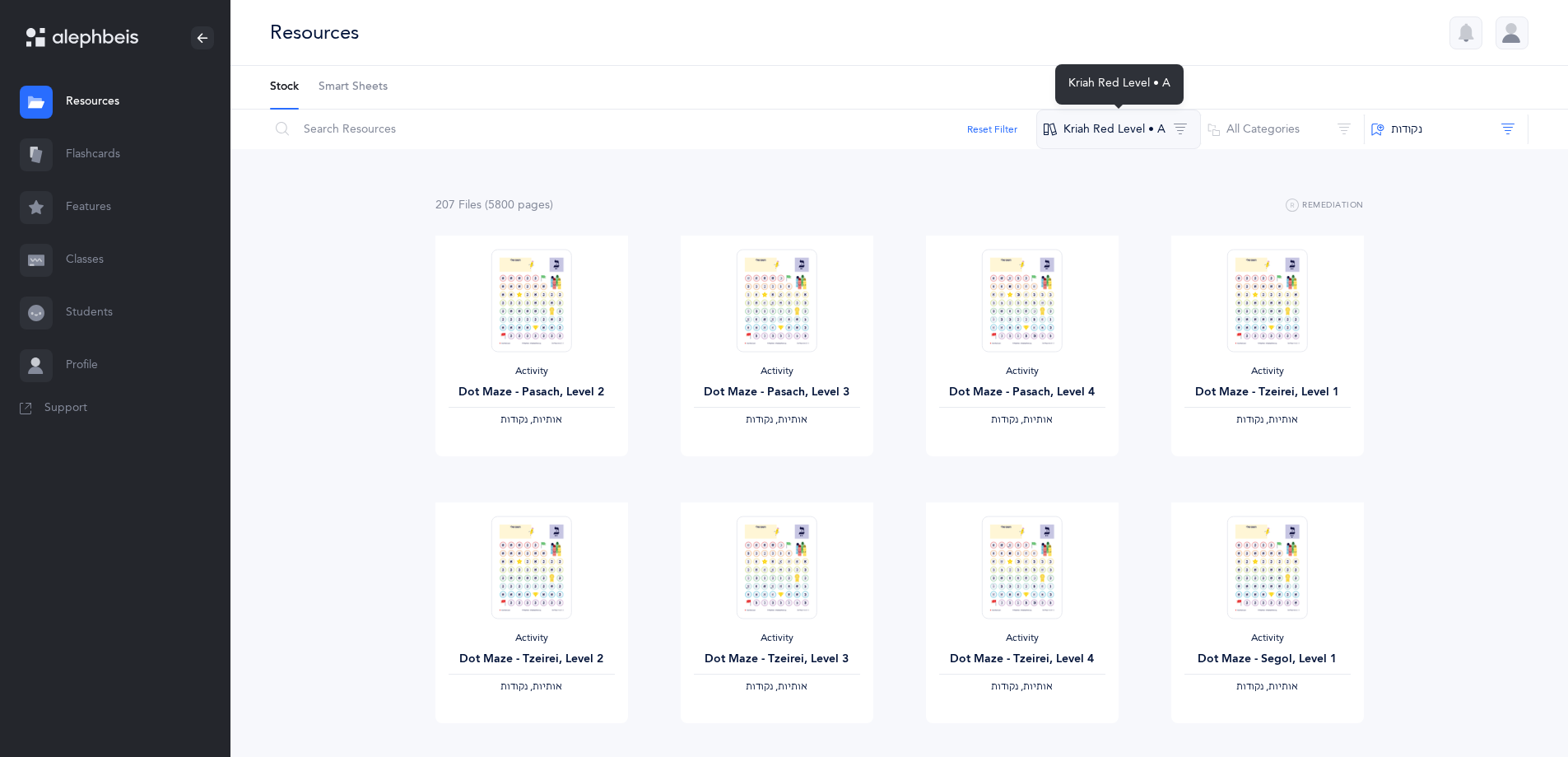
click at [1066, 136] on button "Kriah Red Level • A" at bounding box center [1118, 129] width 164 height 39
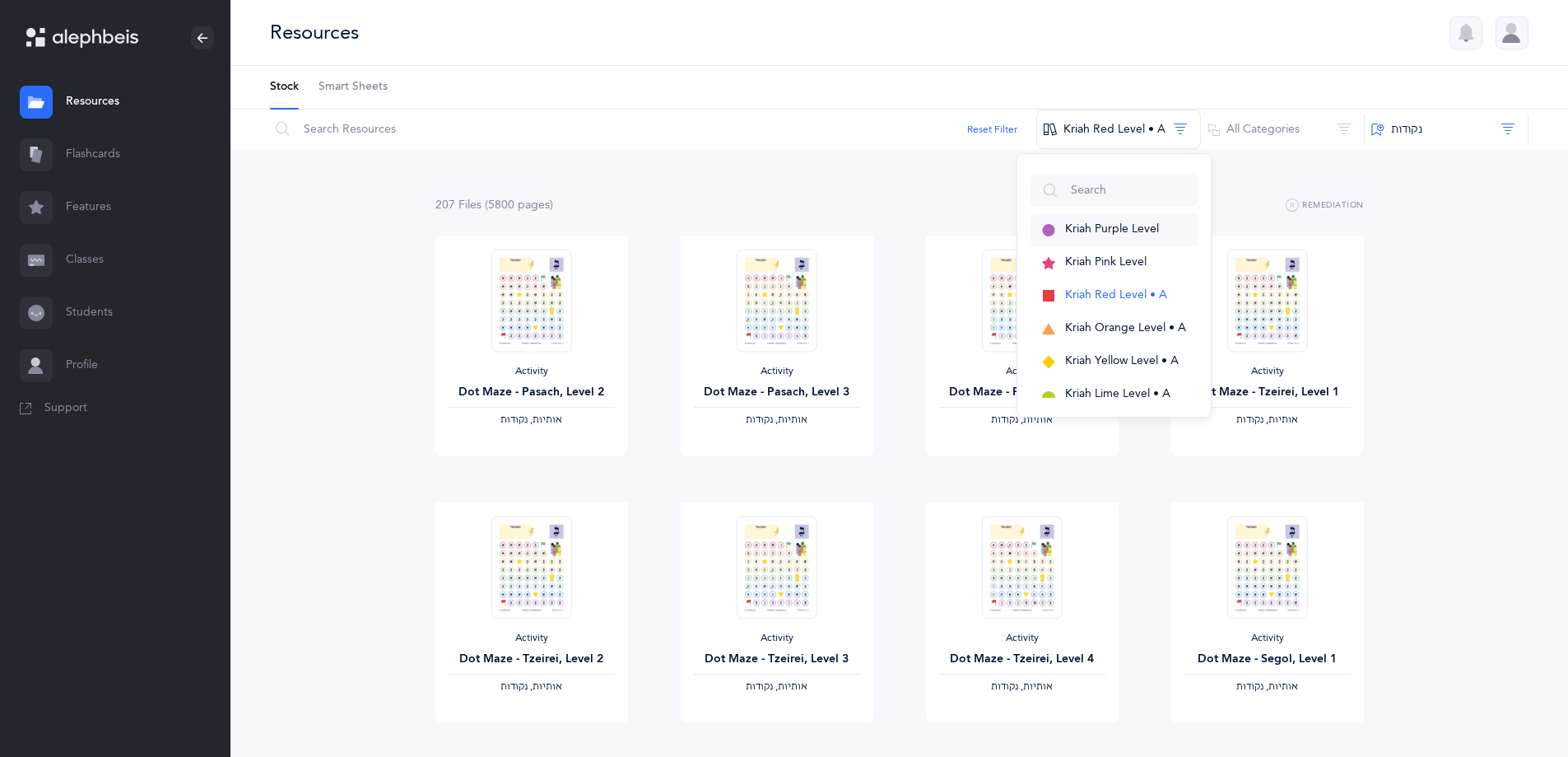
click at [1077, 228] on span "Kriah Purple Level" at bounding box center [1112, 229] width 94 height 13
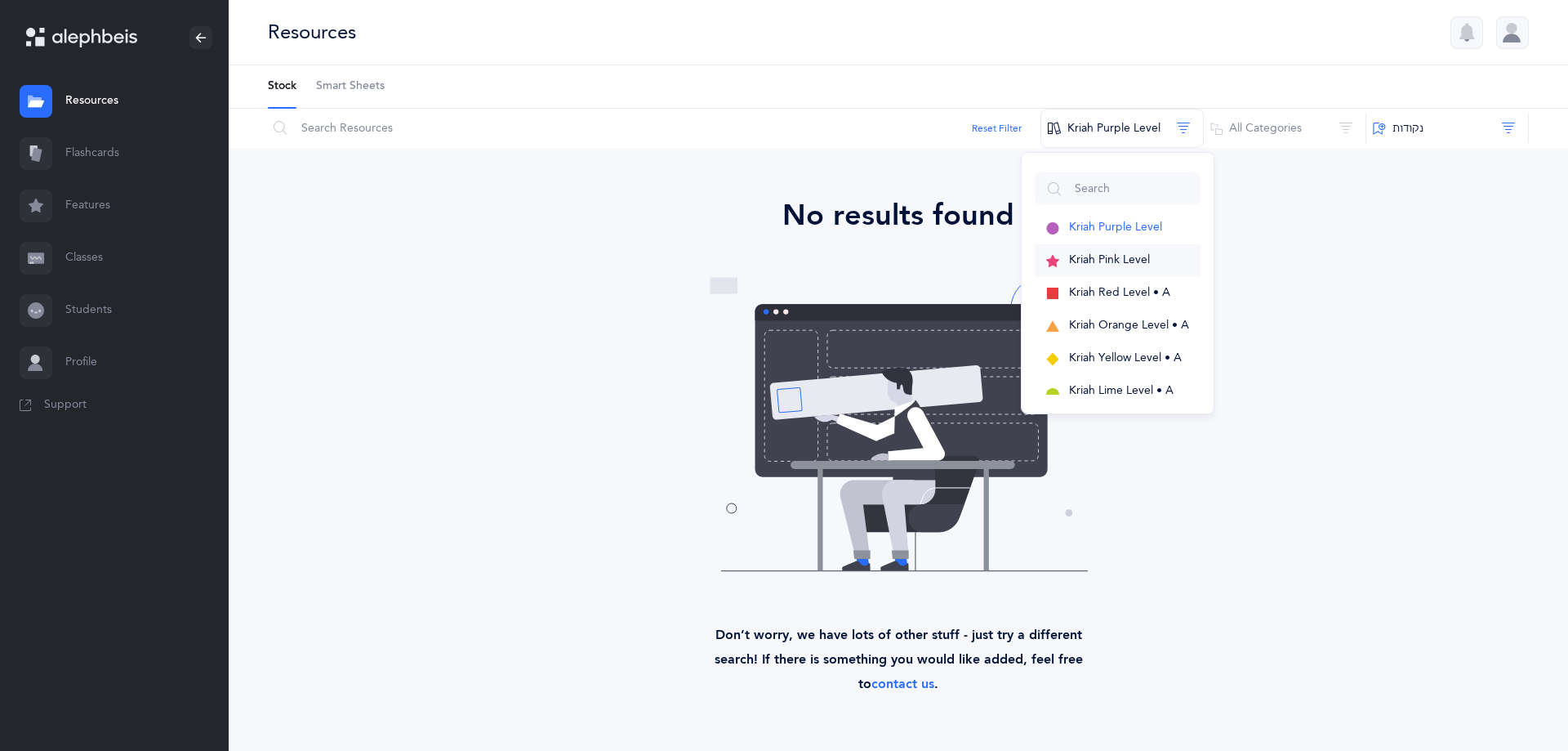
click at [1104, 261] on span "Kriah Pink Level" at bounding box center [1109, 260] width 81 height 13
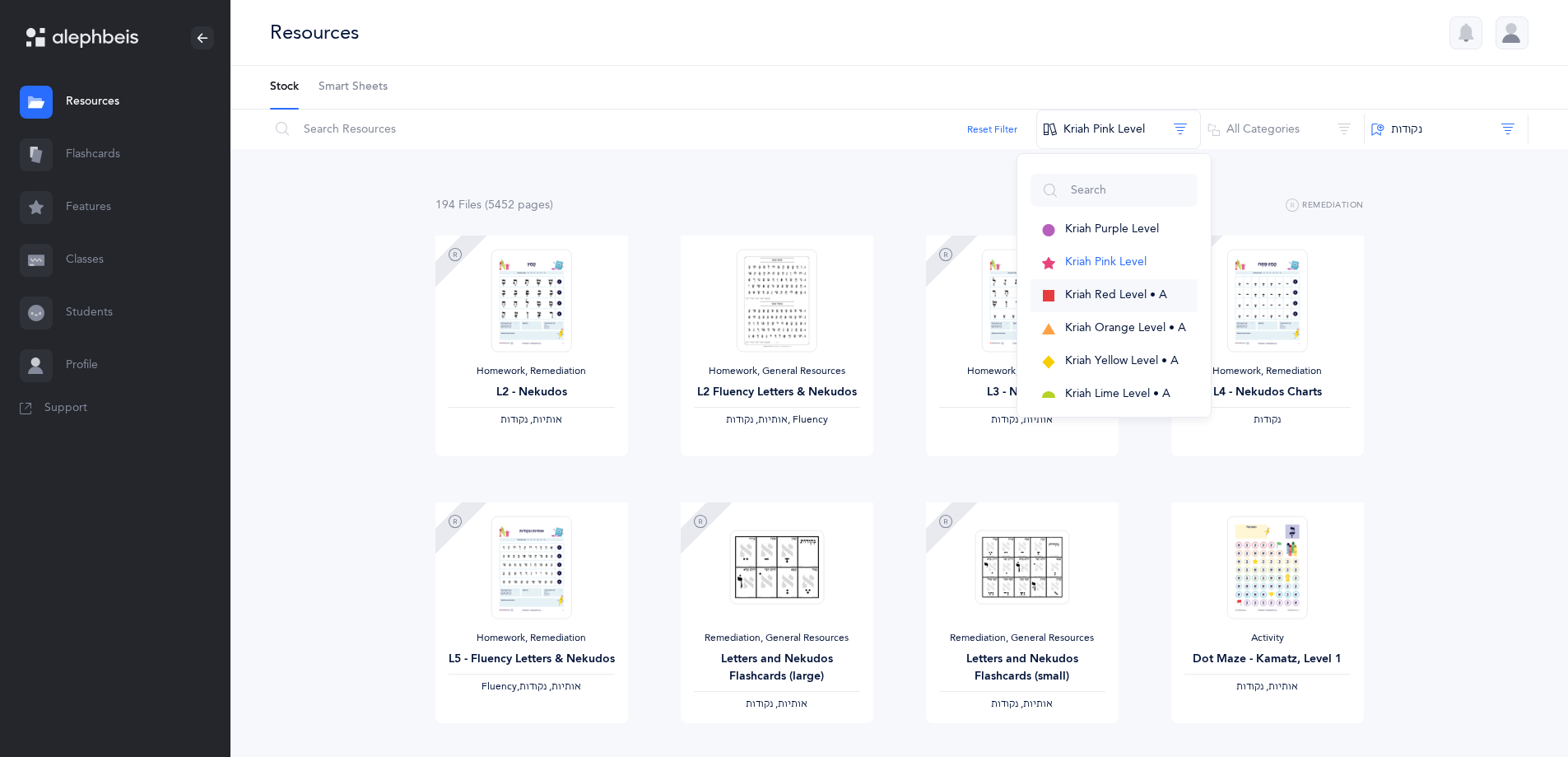
click at [1094, 285] on button "Kriah Red Level • A" at bounding box center [1115, 295] width 167 height 33
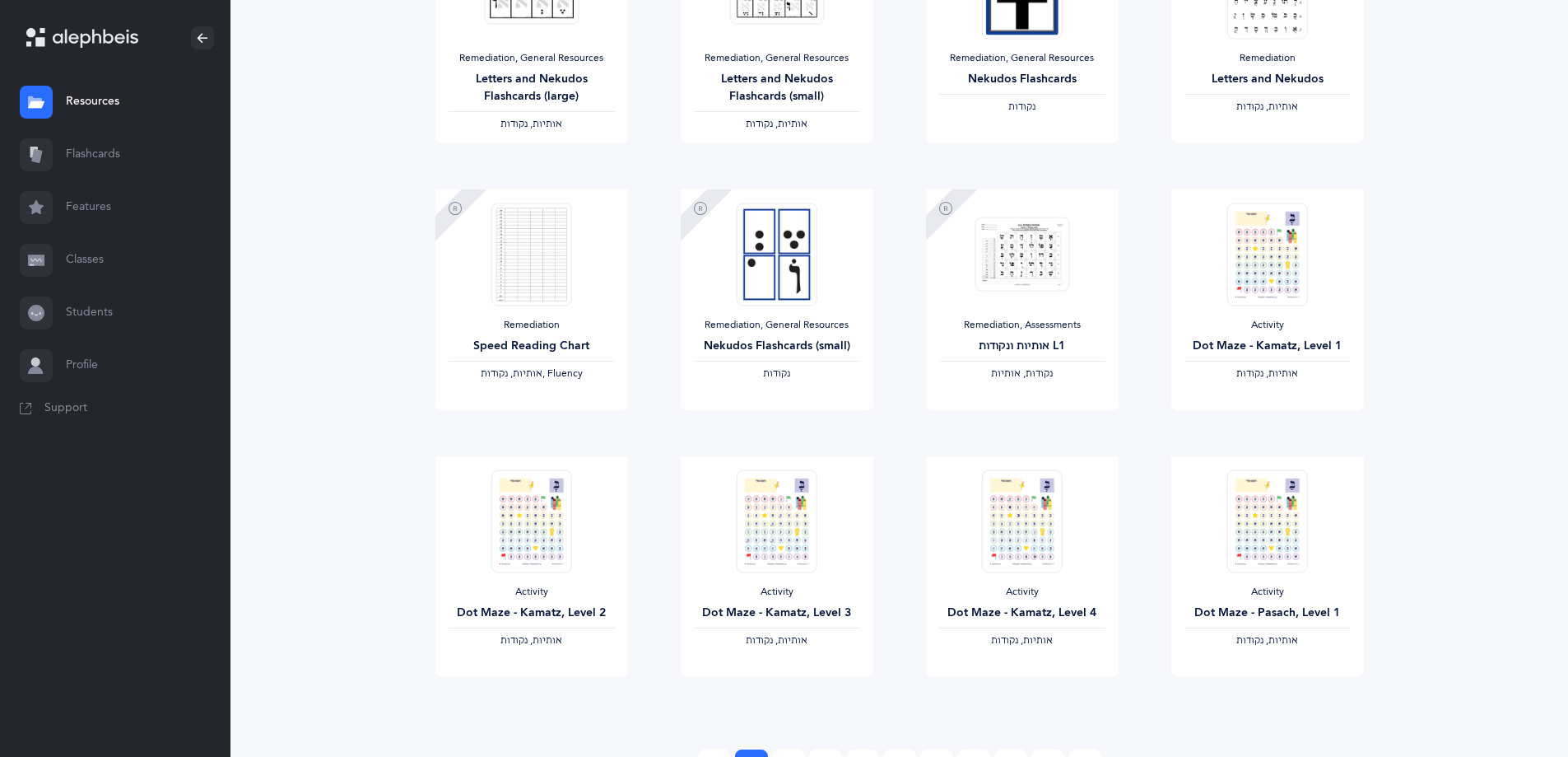
scroll to position [1205, 0]
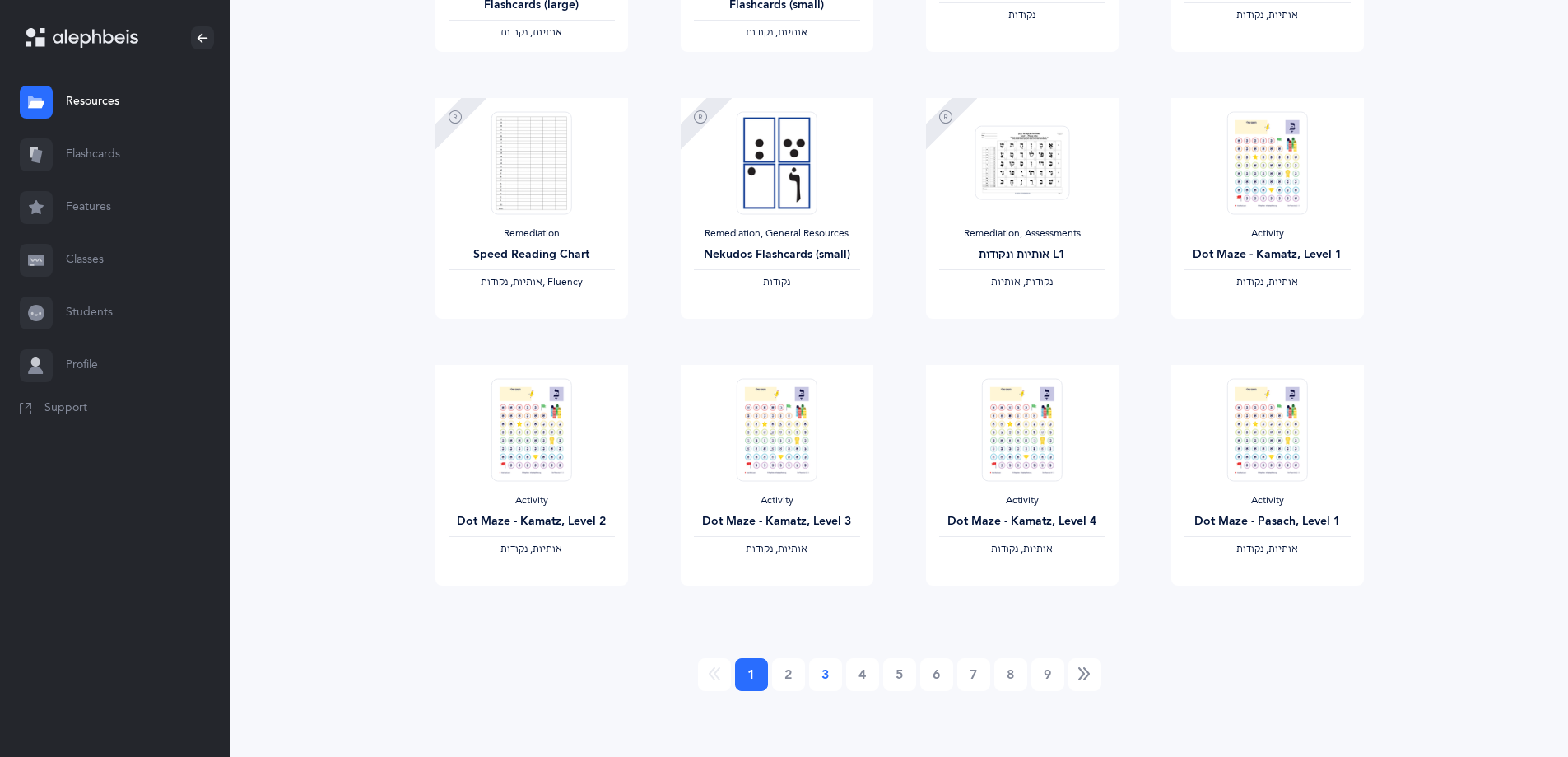
click at [829, 680] on link "3" at bounding box center [826, 674] width 33 height 33
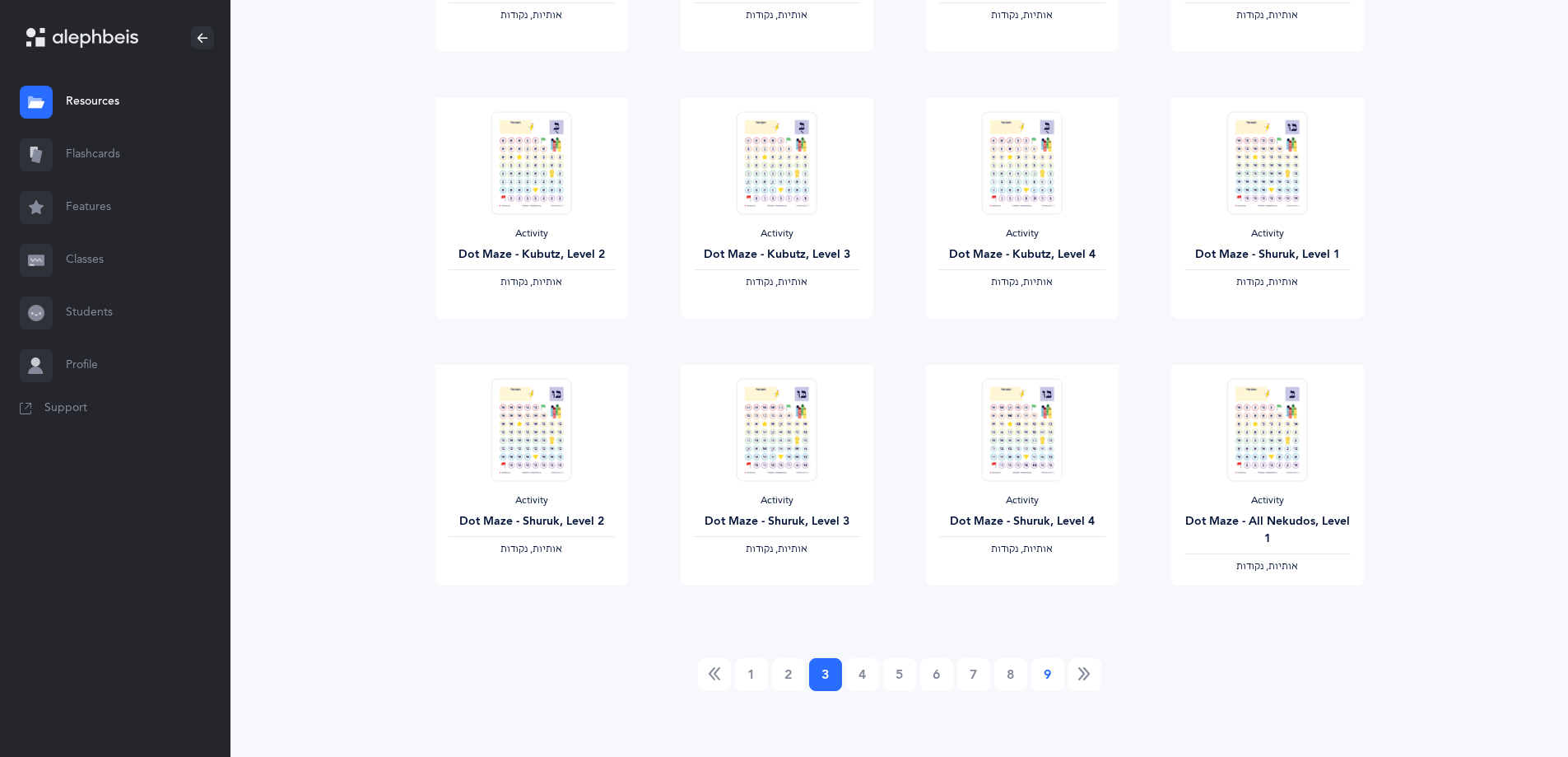
click at [1039, 664] on link "9" at bounding box center [1047, 674] width 33 height 33
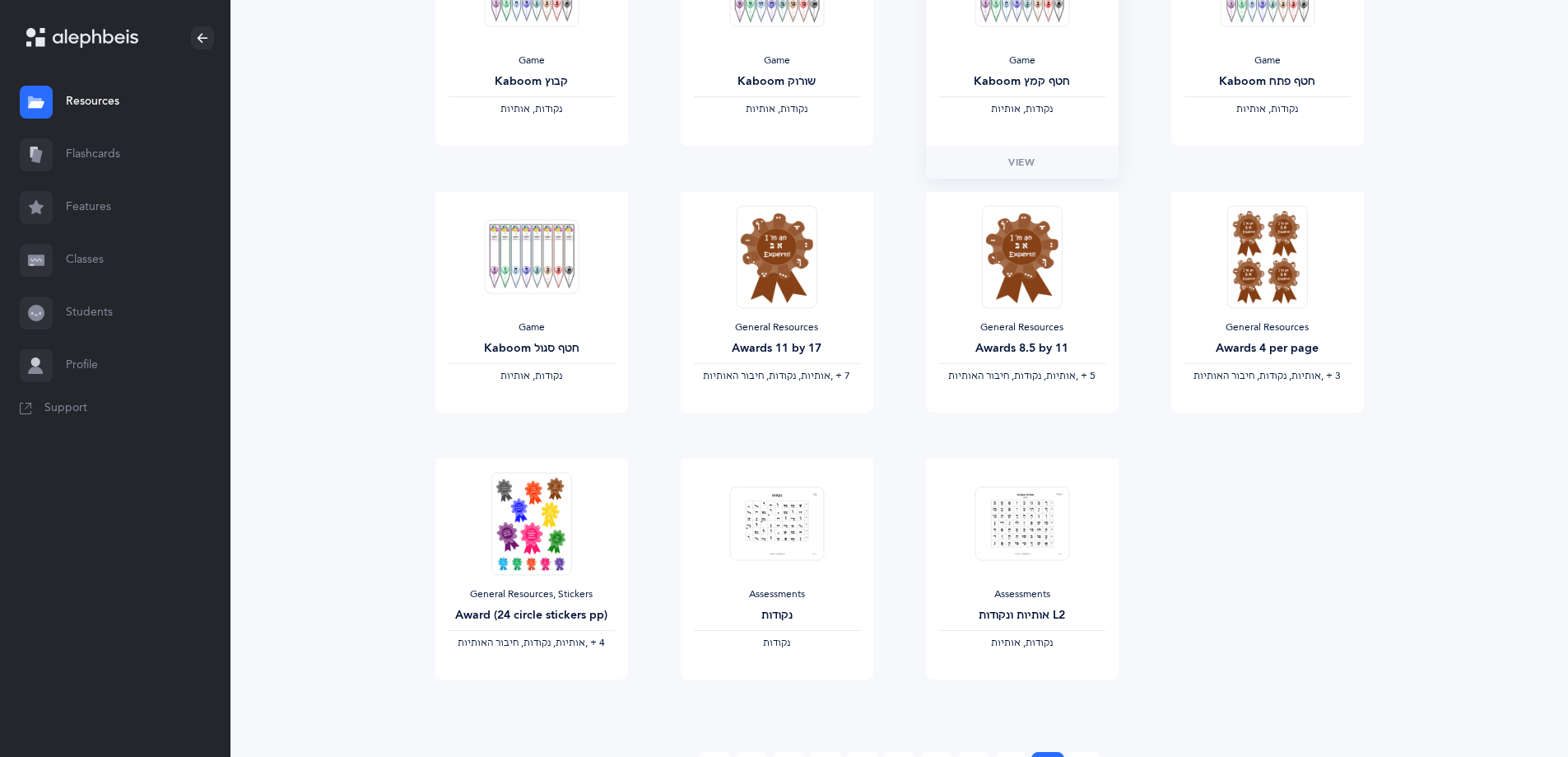
scroll to position [672, 0]
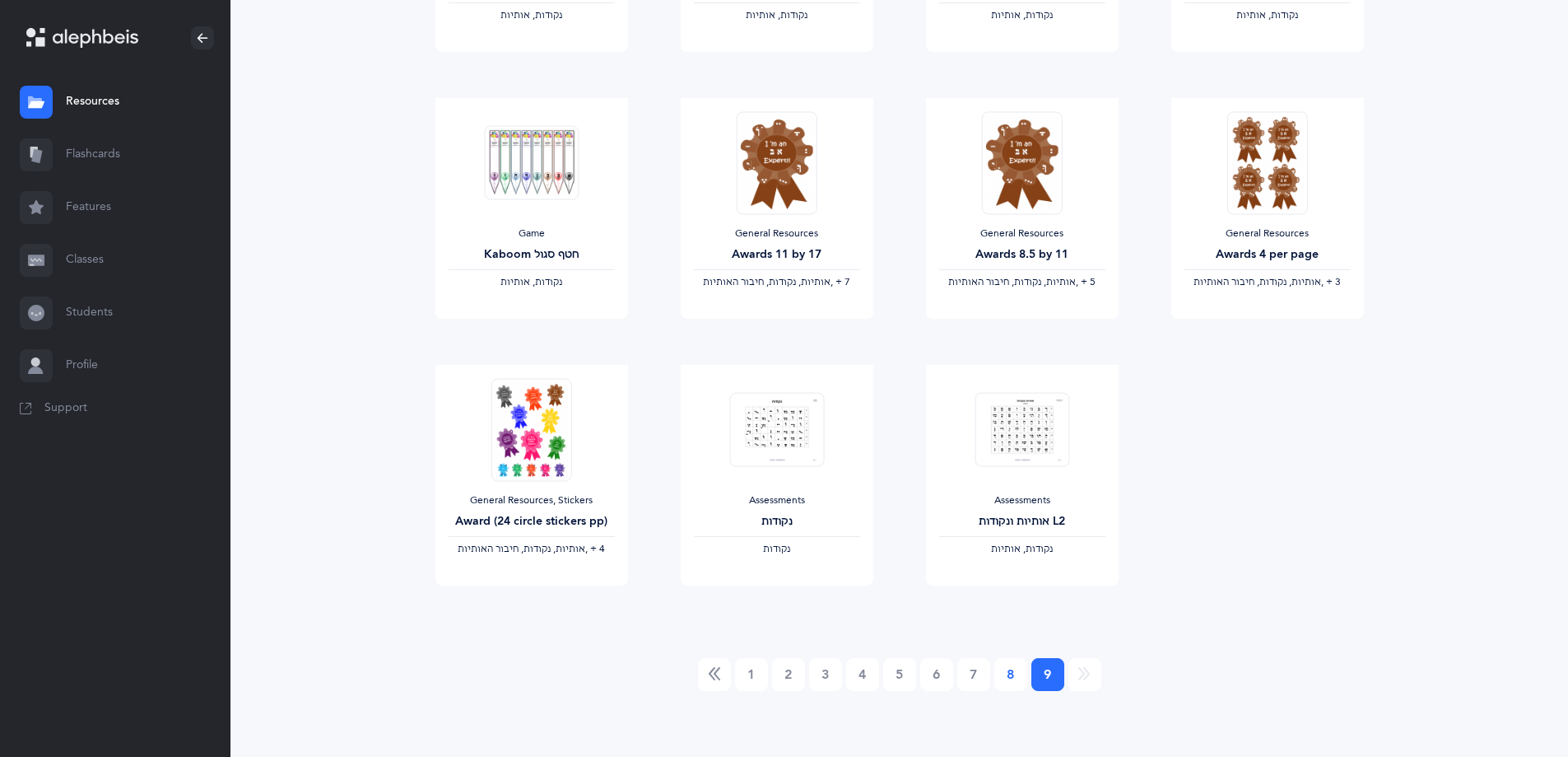
click at [1001, 680] on link "8" at bounding box center [1011, 674] width 33 height 33
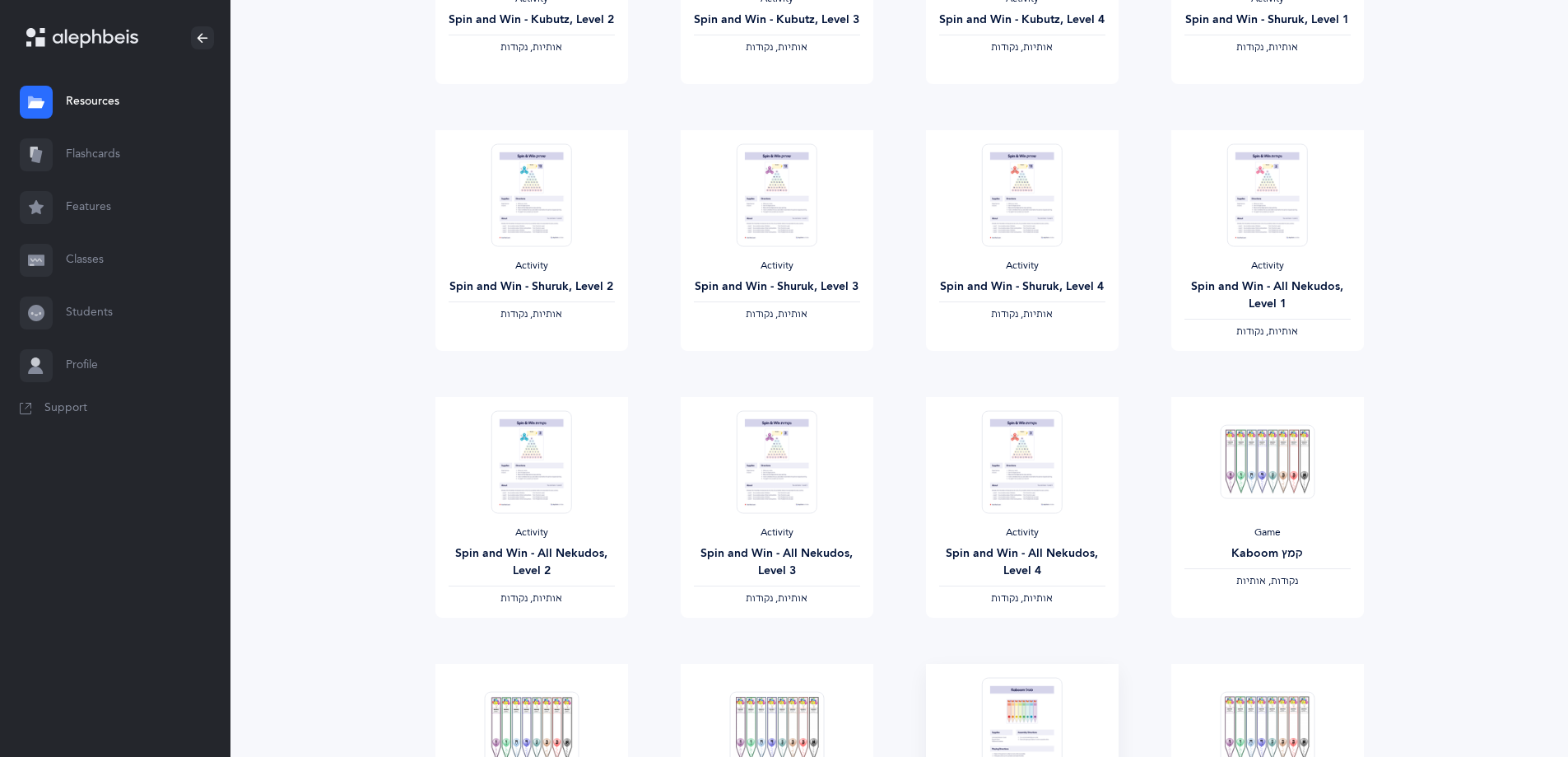
scroll to position [1205, 0]
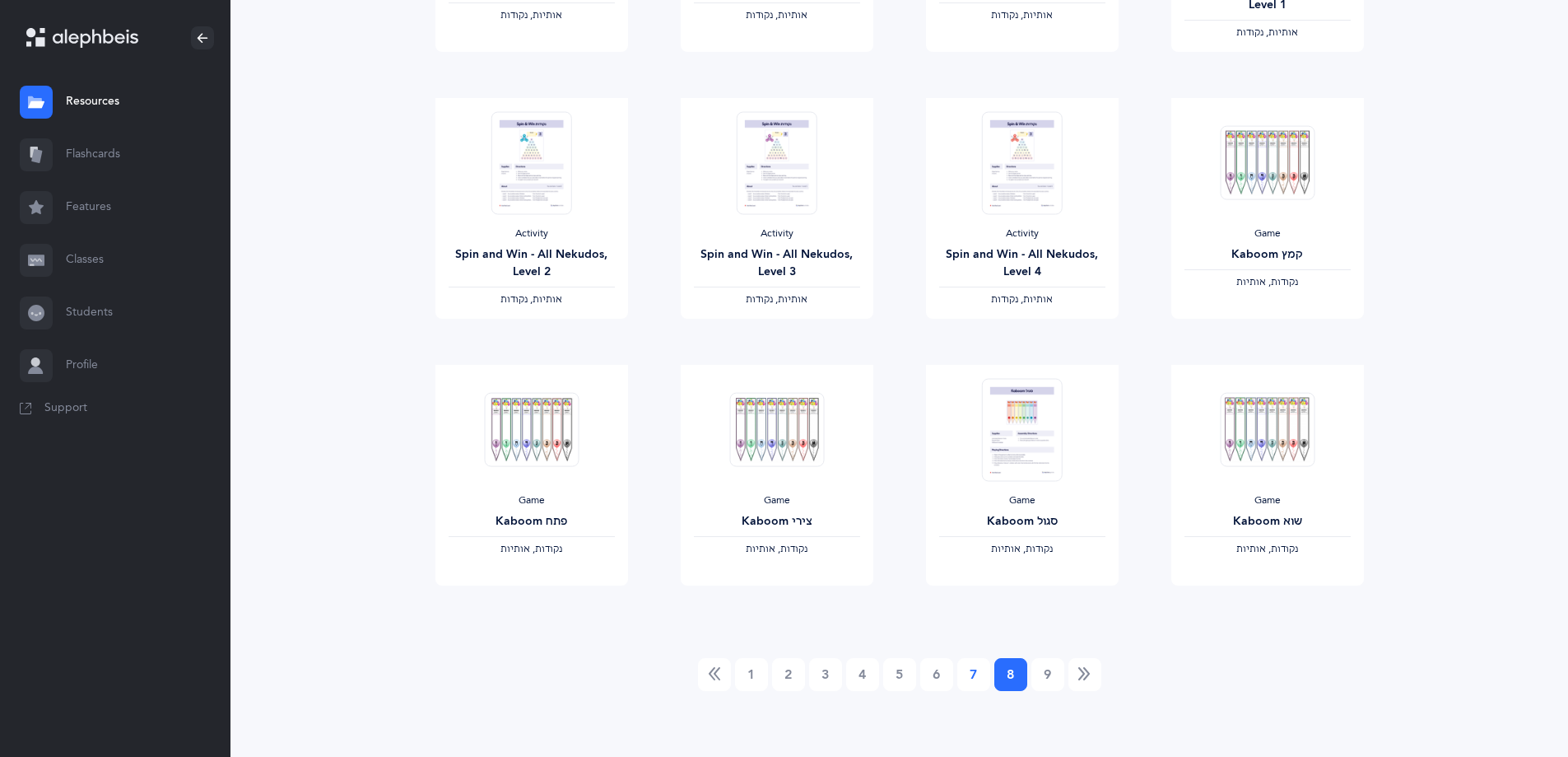
click at [976, 677] on link "7" at bounding box center [974, 674] width 33 height 33
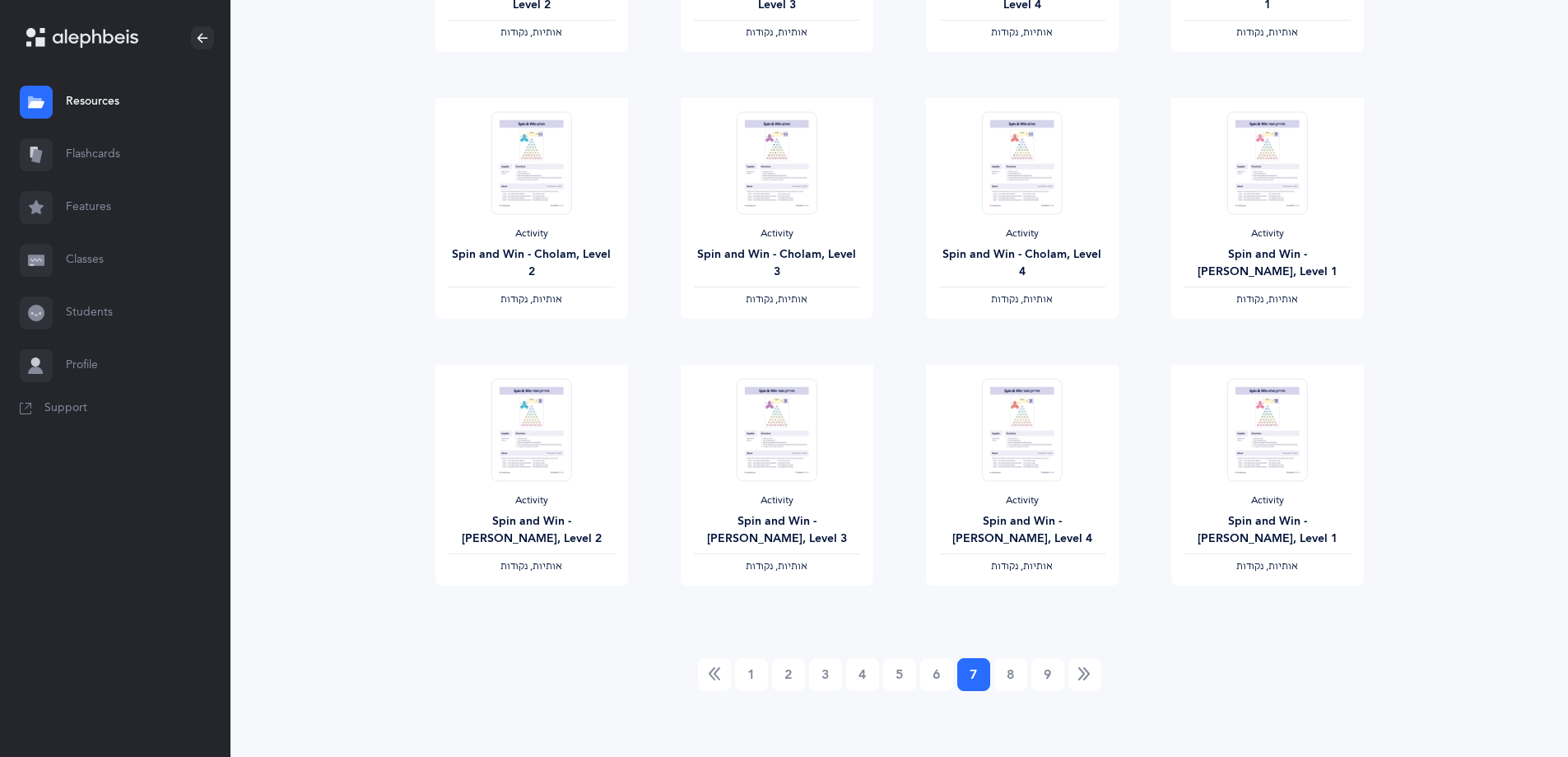
click at [845, 672] on ul "1 2 3 4 5 6 7 (current) 8 9" at bounding box center [899, 674] width 928 height 33
click at [757, 672] on link "1" at bounding box center [751, 674] width 33 height 33
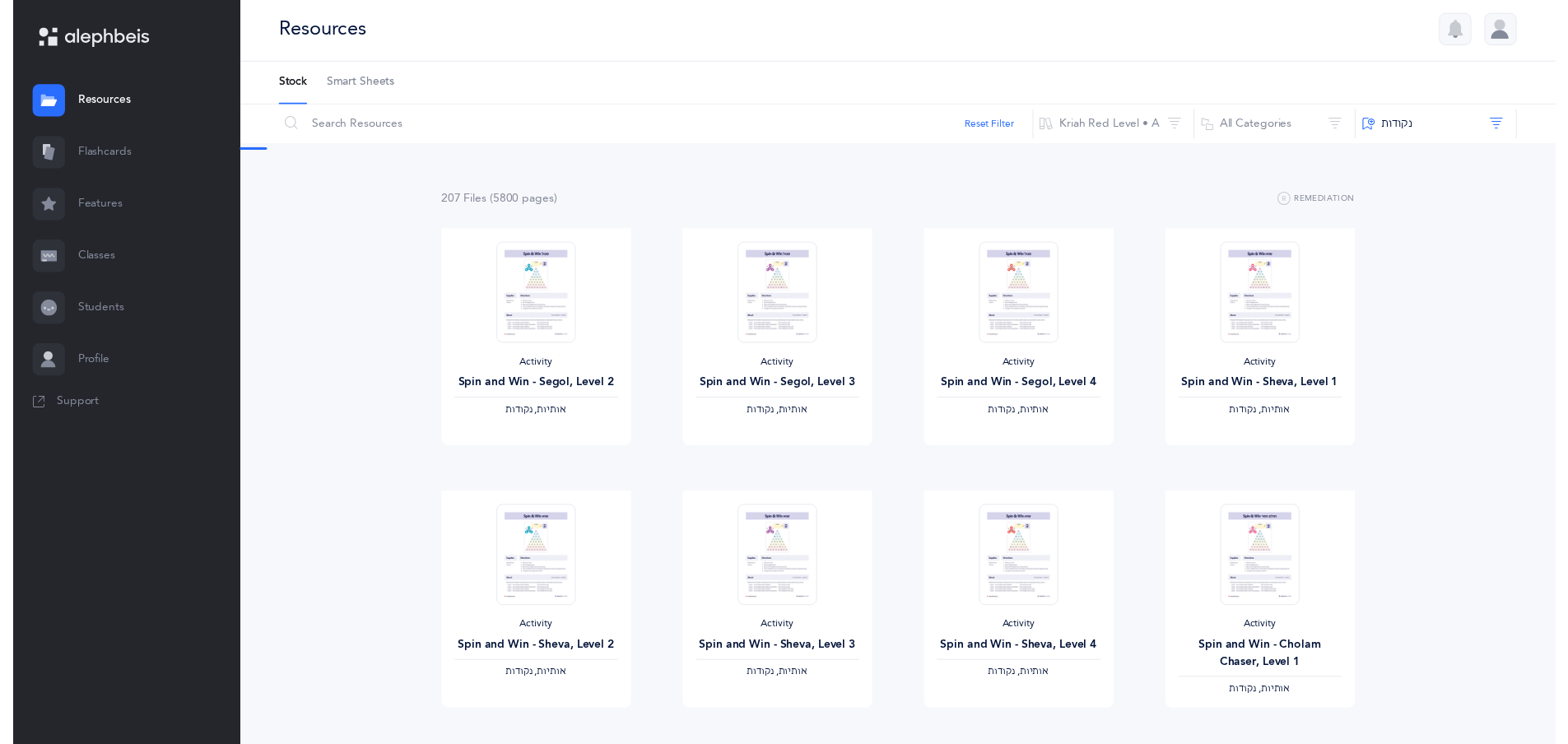
scroll to position [0, 0]
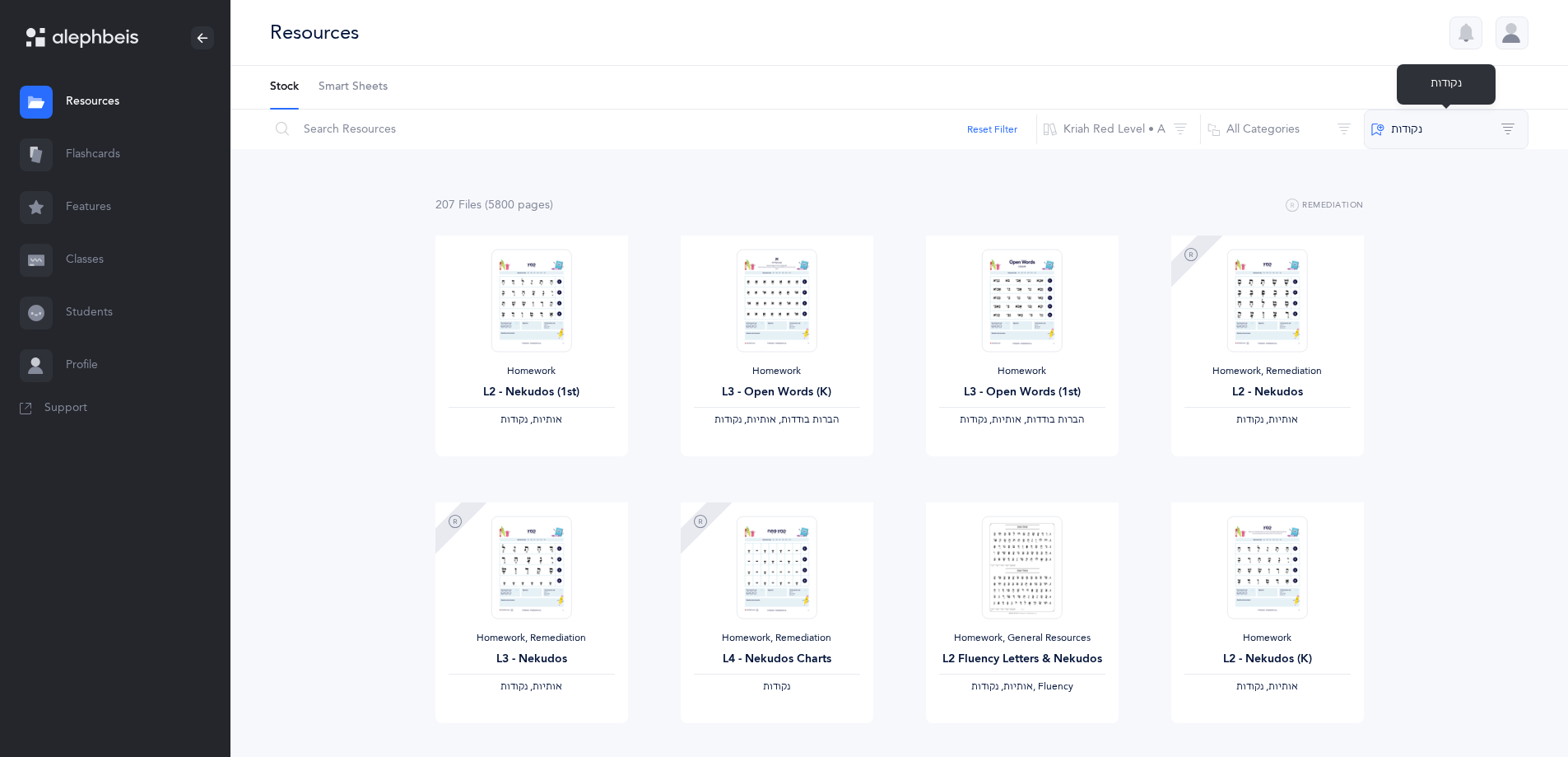
click at [1499, 129] on button "‫נקודות‬" at bounding box center [1446, 129] width 164 height 39
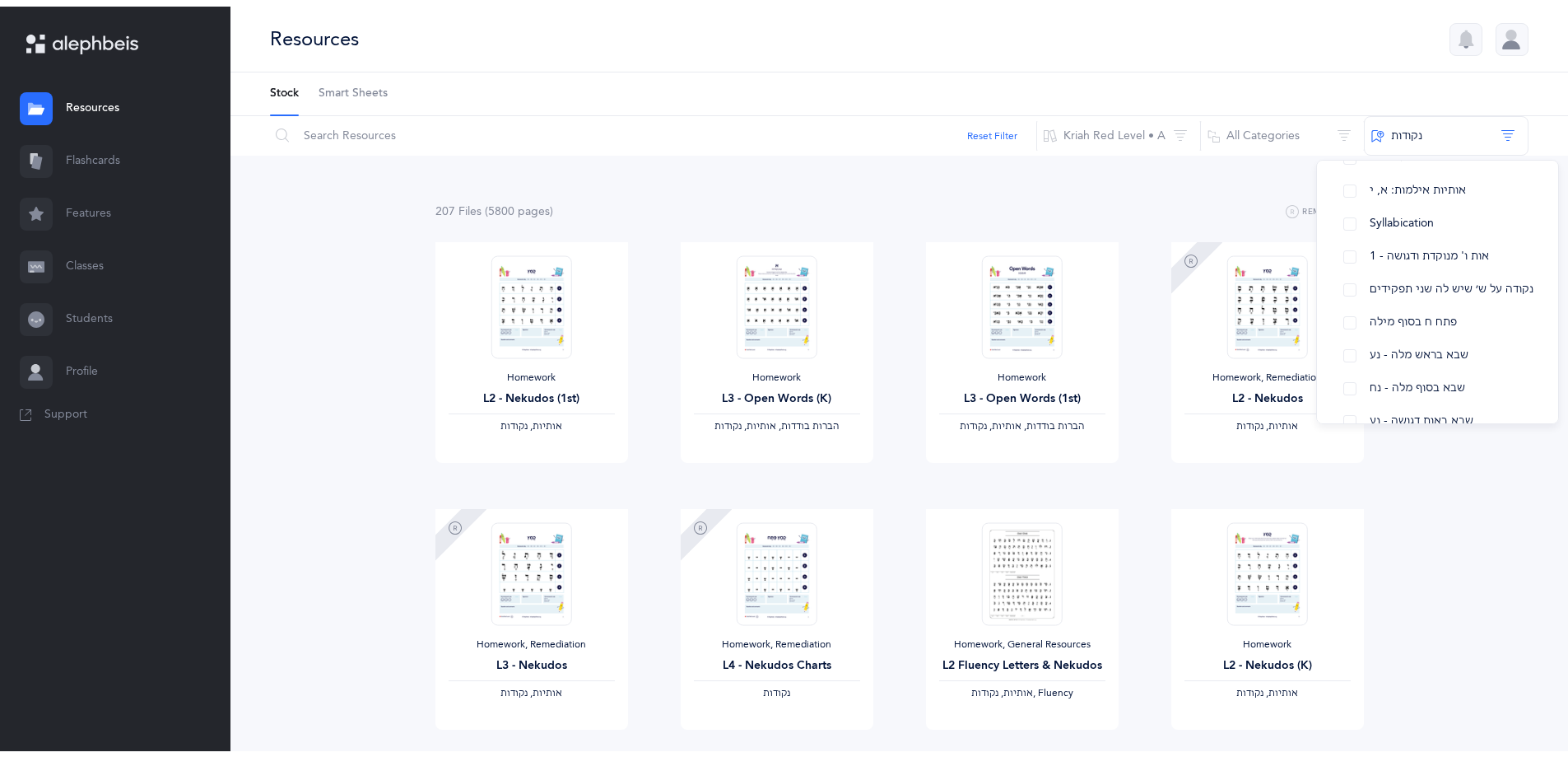
scroll to position [412, 0]
